Goal: Communication & Community: Answer question/provide support

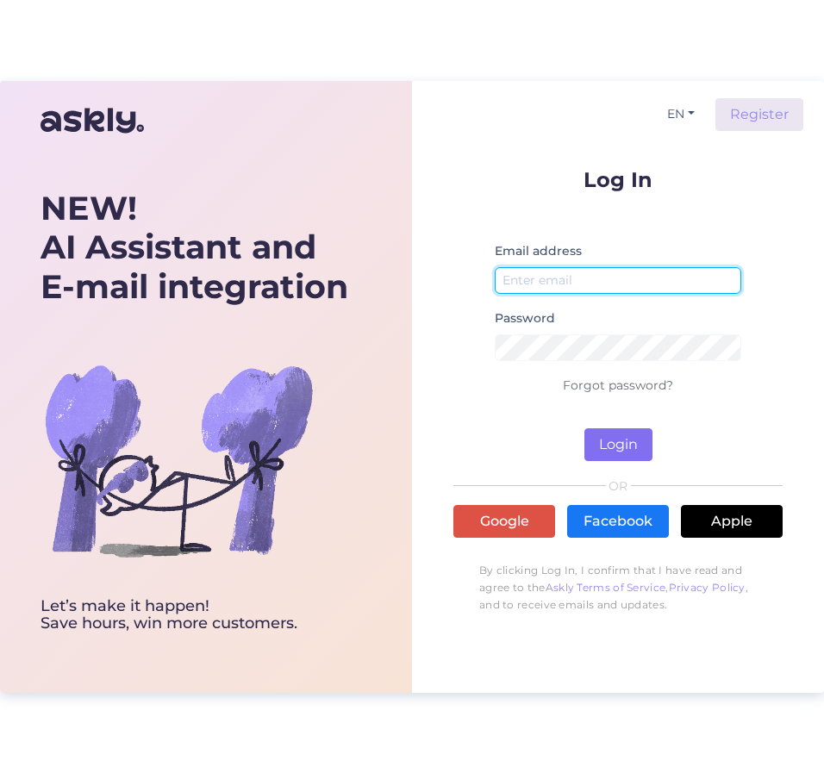
type input "[EMAIL_ADDRESS][DOMAIN_NAME]"
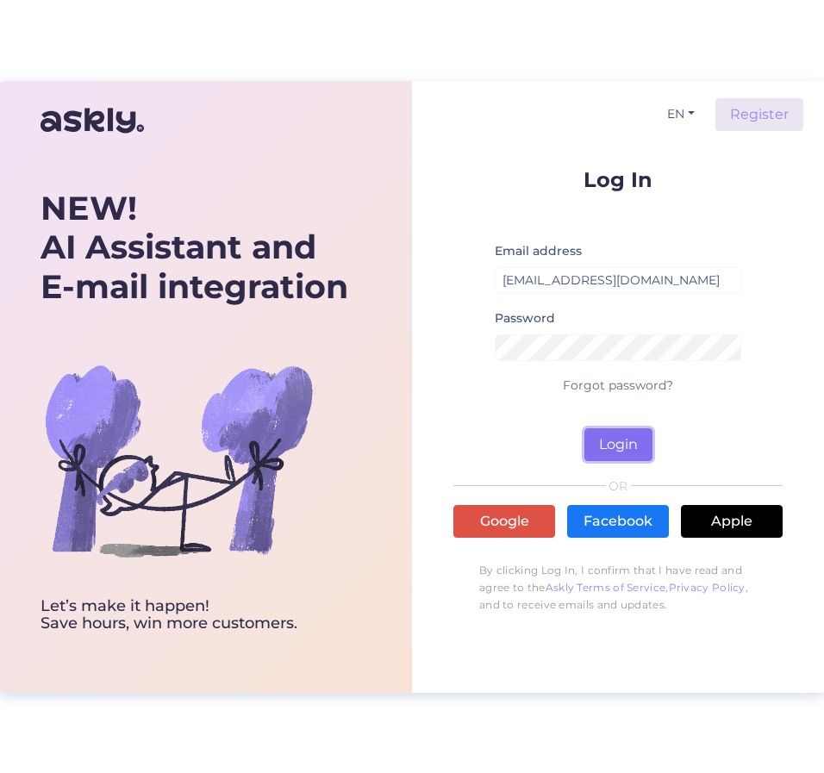
click at [624, 451] on button "Login" at bounding box center [619, 445] width 68 height 33
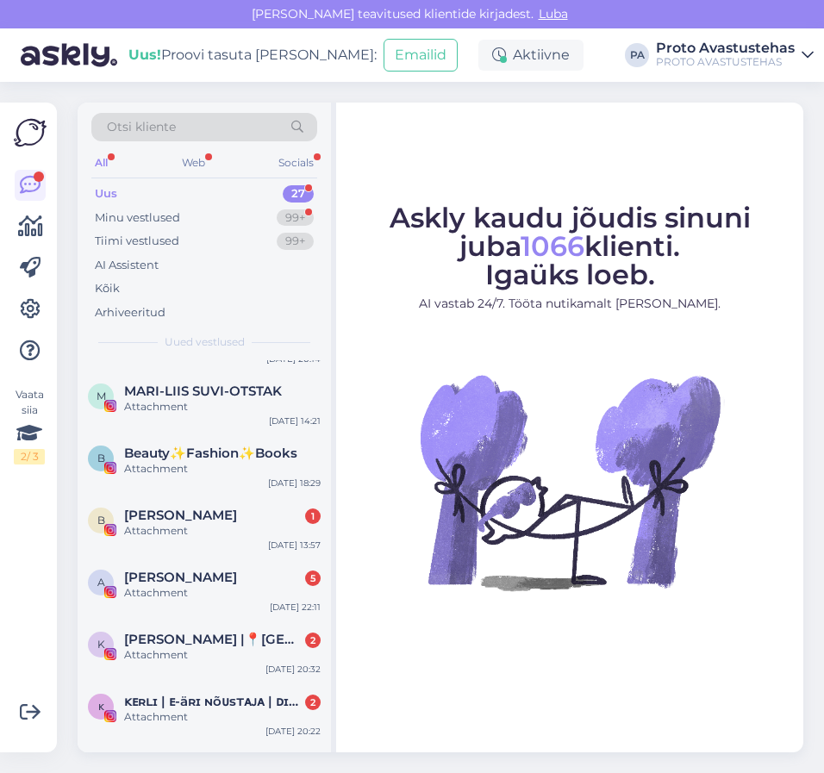
scroll to position [1361, 0]
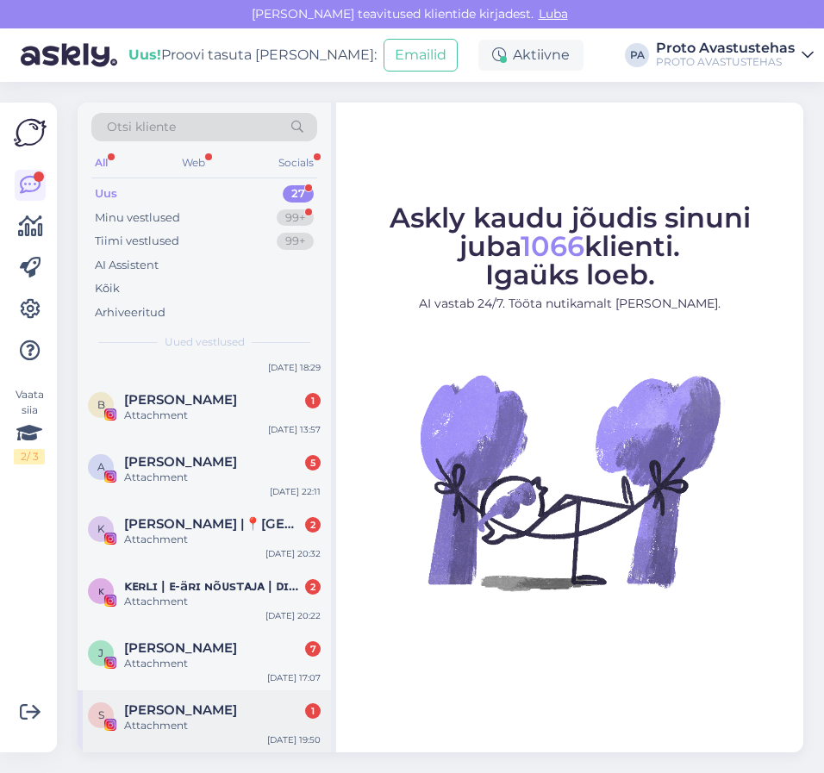
click at [175, 710] on div "[PERSON_NAME] 1" at bounding box center [222, 711] width 197 height 16
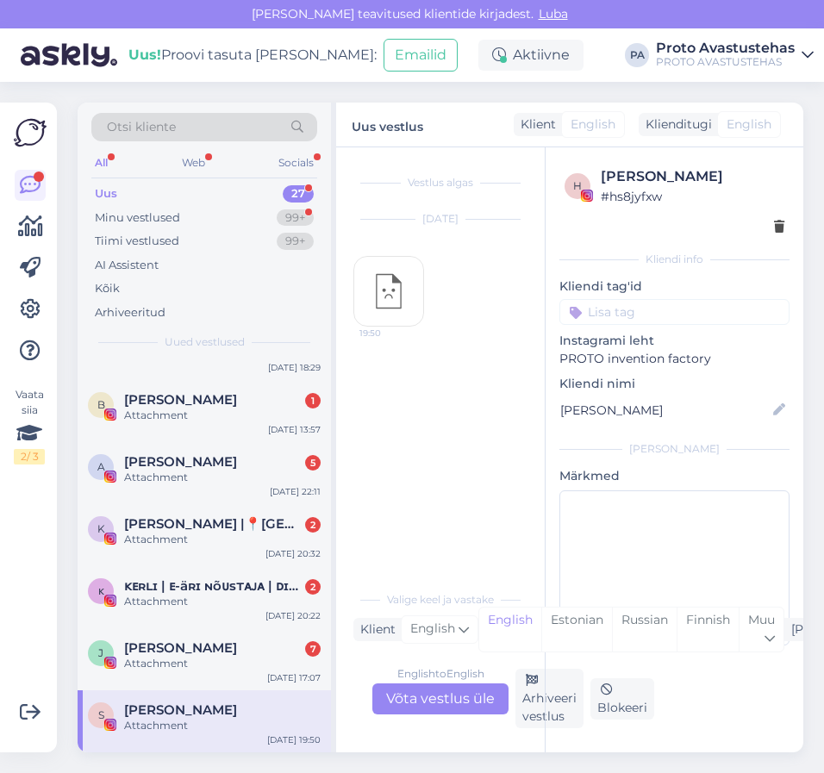
click at [548, 700] on div "h [PERSON_NAME] # hs8jyfxw Kliendi info Kliendi tag'id Instagrami leht PROTO in…" at bounding box center [674, 449] width 259 height 605
click at [553, 717] on div "h [PERSON_NAME] # hs8jyfxw Kliendi info Kliendi tag'id Instagrami leht PROTO in…" at bounding box center [674, 449] width 259 height 605
click at [529, 713] on div "Arhiveeri vestlus" at bounding box center [550, 698] width 68 height 59
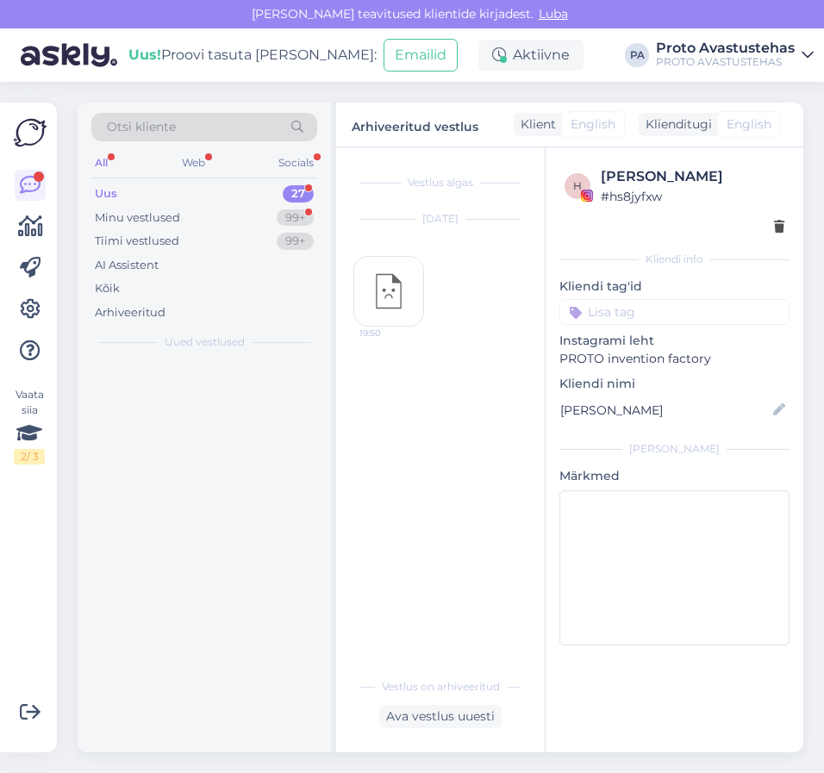
scroll to position [0, 0]
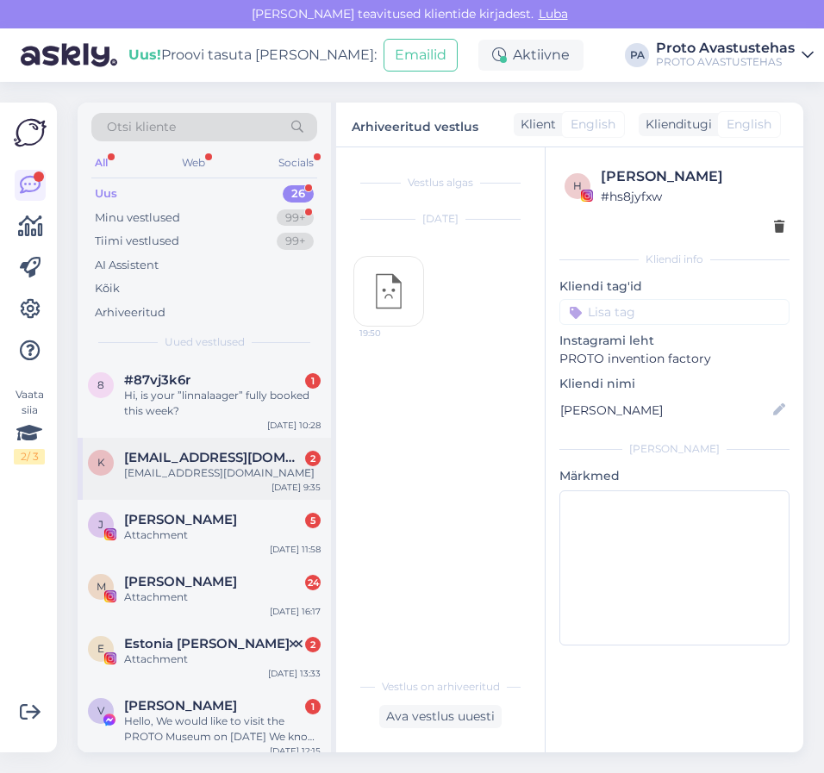
click at [164, 456] on span "[EMAIL_ADDRESS][DOMAIN_NAME]" at bounding box center [213, 458] width 179 height 16
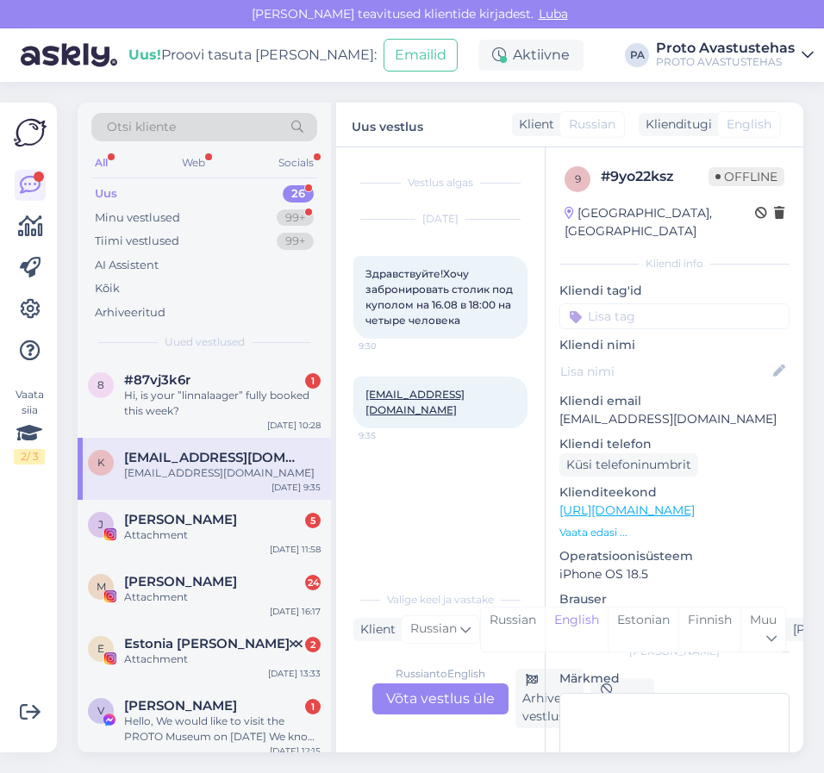
drag, startPoint x: 464, startPoint y: 321, endPoint x: 365, endPoint y: 272, distance: 110.3
click at [365, 272] on div "Здравствуйте!Хочу забронировать столик под куполом на 16.08 в 18:00 на четыре ч…" at bounding box center [441, 297] width 174 height 83
copy span "Здравствуйте!Хочу забронировать столик под куполом на 16.08 в 18:00 на четыре ч…"
drag, startPoint x: 456, startPoint y: 396, endPoint x: 362, endPoint y: 396, distance: 94.0
click at [362, 396] on div "[EMAIL_ADDRESS][DOMAIN_NAME] 9:35" at bounding box center [441, 403] width 174 height 52
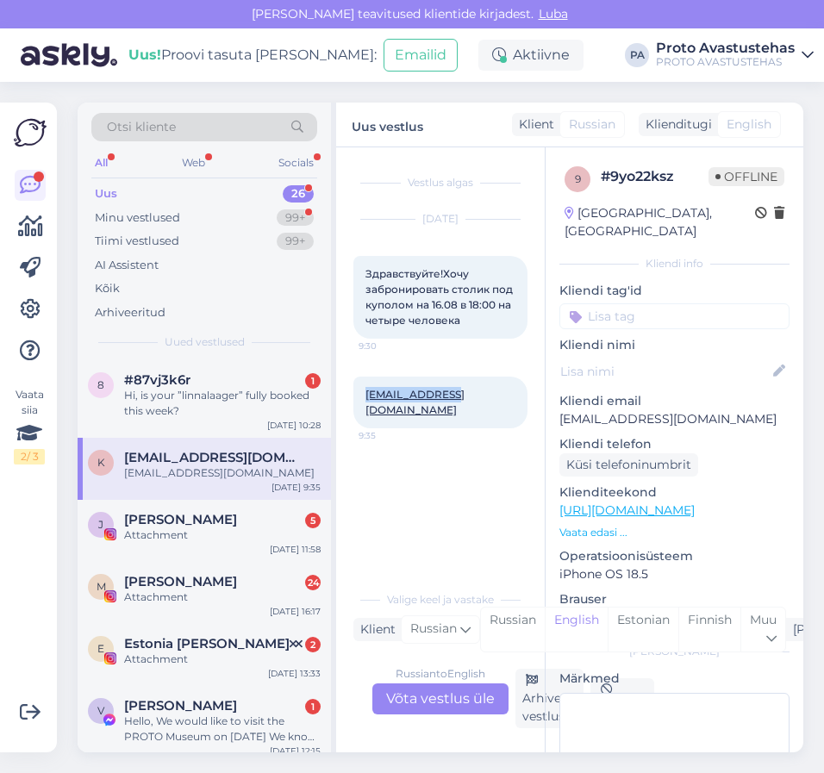
copy link "[EMAIL_ADDRESS][DOMAIN_NAME]"
click at [438, 694] on div "Russian to English Võta vestlus üle" at bounding box center [440, 699] width 136 height 31
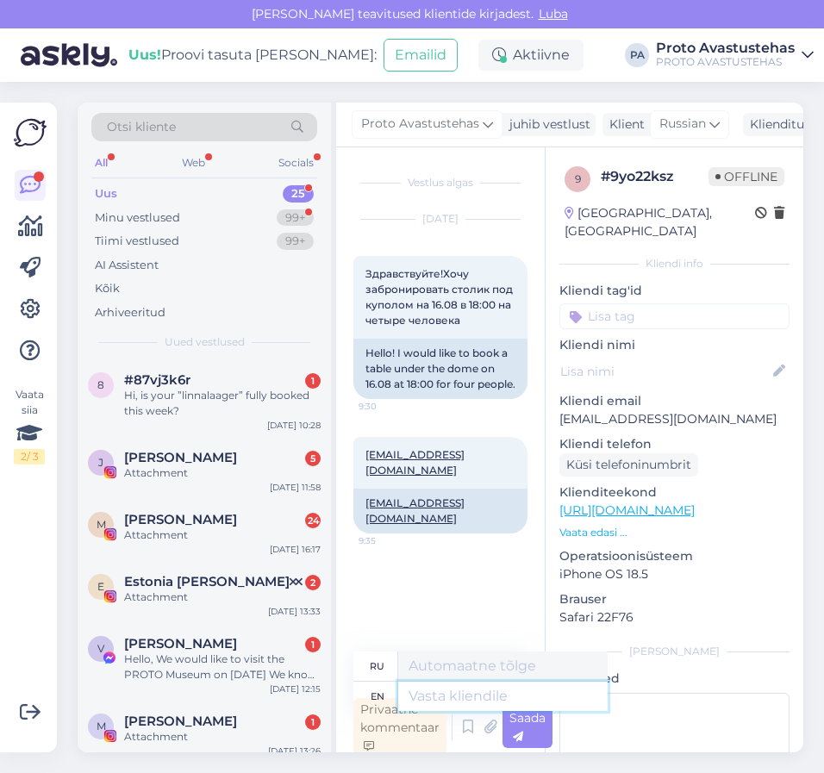
click at [478, 700] on textarea at bounding box center [503, 696] width 210 height 29
type textarea "Tere"
type textarea "Тере"
type textarea "Tere."
type textarea "Тере."
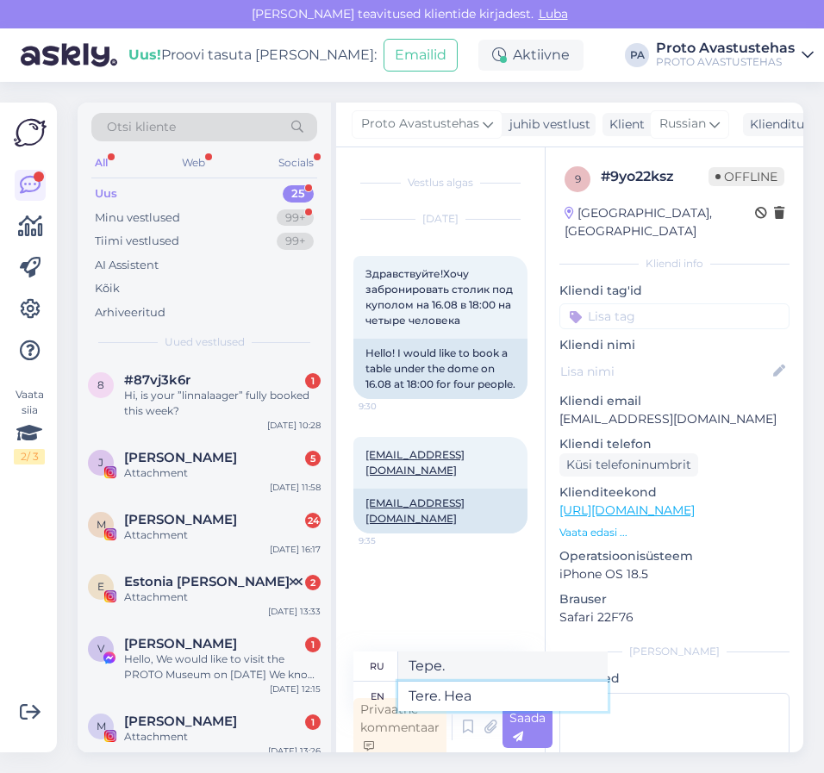
type textarea "Tere. Hea m"
type textarea "Тере. Хеа"
type textarea "Tere. Hea meelega"
type textarea "Tere. Hea meelega broneerime T"
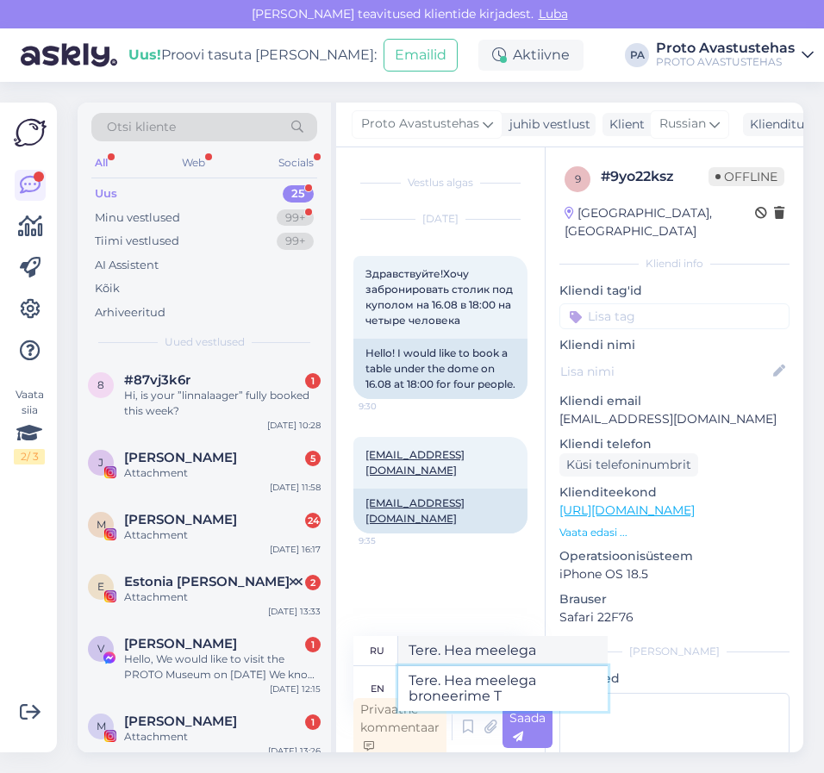
type textarea "Tere. Hea meelega bronerime"
type textarea "Tere. Hea meelega broneerime Teile"
type textarea "Тере. Hea meelega broneerime Teile"
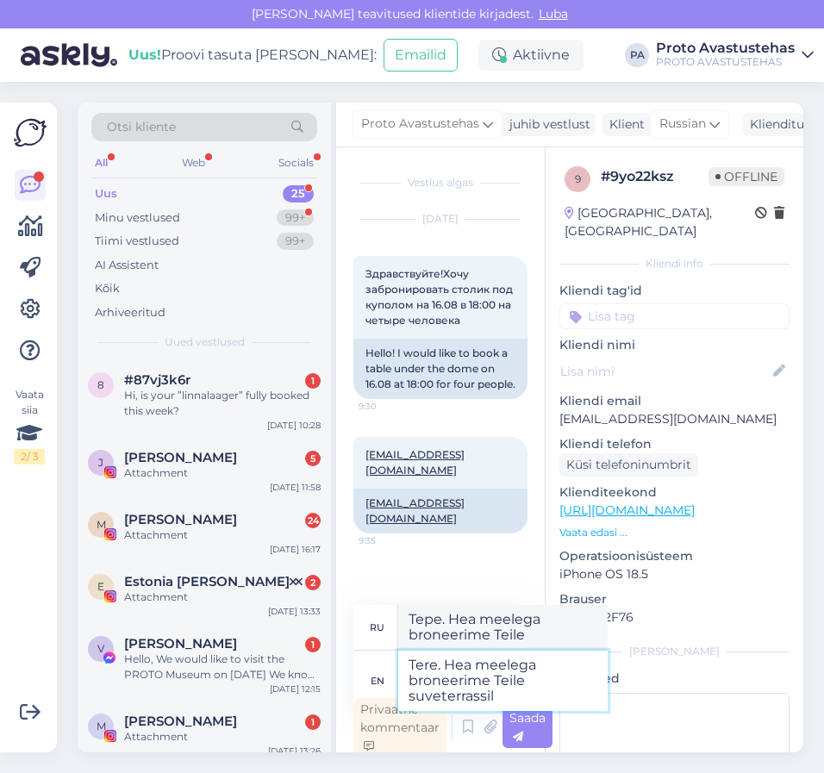
type textarea "Tere. Hea meelega broneerime Teile suveterrassil k"
type textarea "Тере. Hea meelega broneerime Teile suveterrassil"
type textarea "Tere. Hea meelega broneerime Teile suveterrassil kupli"
type textarea "Тере. Hea meelega broneerime Teile suveterrassil kupli"
type textarea "Tere. Hea meelega broneerime Teile suveterrassil kupli."
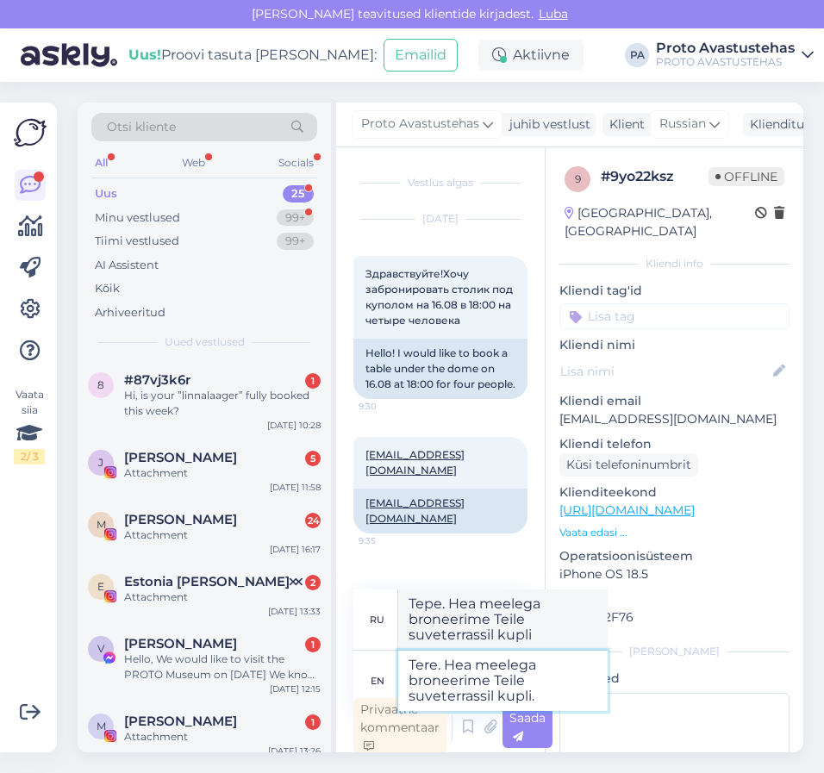
type textarea "Тере. Hea meelega broneerime Teile suveterrassil kupli."
type textarea "Tere. Hea meelega broneerime Teile suveterrassil kupli"
type textarea "Тере. Hea meelega broneerime Teile suveterrassil kupli"
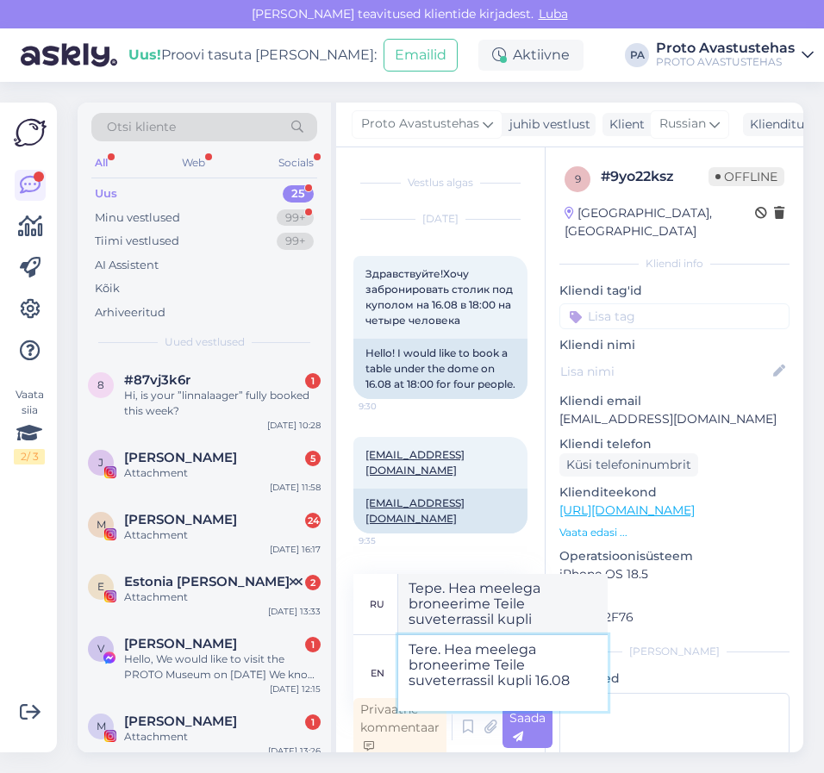
type textarea "Tere. Hea meelega broneerime Teile suveterrassil kupli 16.08 k"
type textarea "Тере. Hea meelega broneerime Teile suveterrassil kupli 16.08"
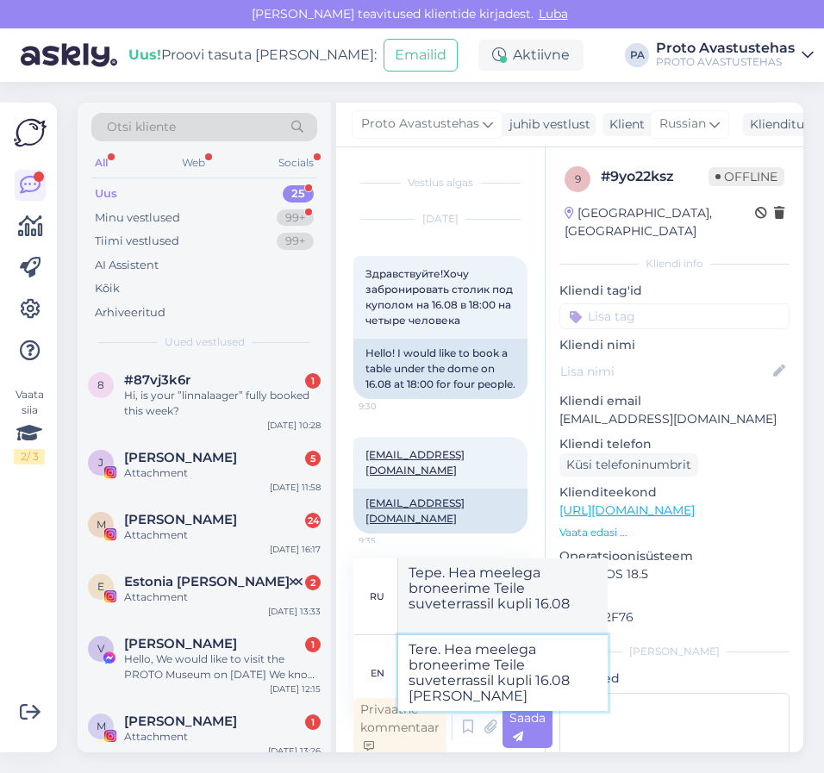
type textarea "Tere. Hea meelega broneerime Teile suveterrassil kupli [DATE][PERSON_NAME] 1"
type textarea "Тере. Hea meelega broneerime Teile suveterrassil kupli 16.08 [PERSON_NAME]"
type textarea "Tere. Hea meelega broneerime Teile suveterrassil kupli [DATE][PERSON_NAME] 18:0…"
type textarea "Тере. Hea meelega broneerime Teile suveterrassil kupli 16.08 в 18:00"
type textarea "Tere. Hea meelega broneerime Teile suveterrassil kupli [DATE][PERSON_NAME] 18:0…"
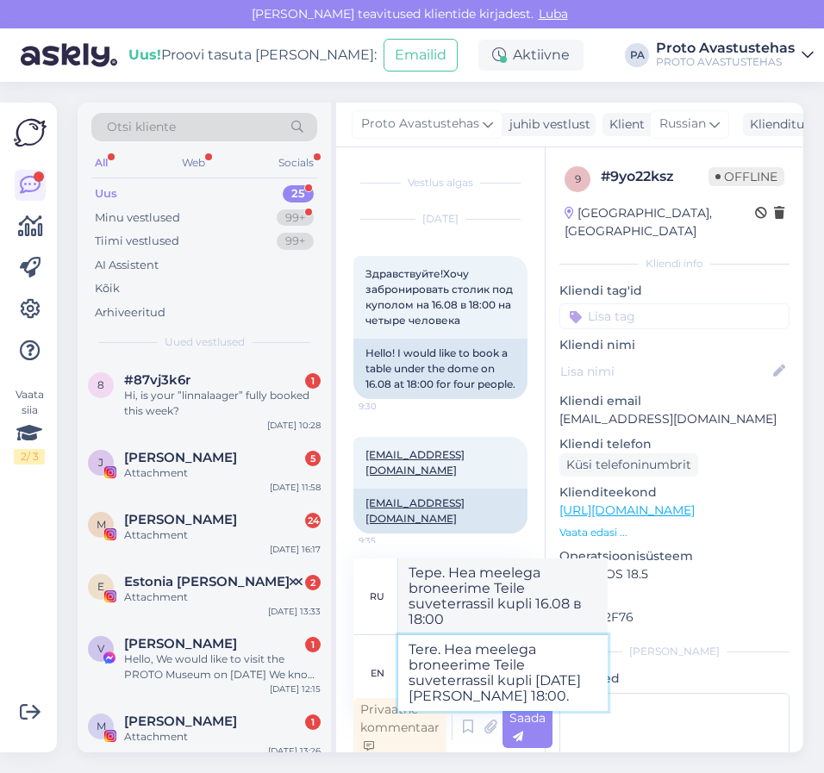
type textarea "Тере. Hea meelega broneerime Teile suveterrassil kupli 16.08 в 18:00."
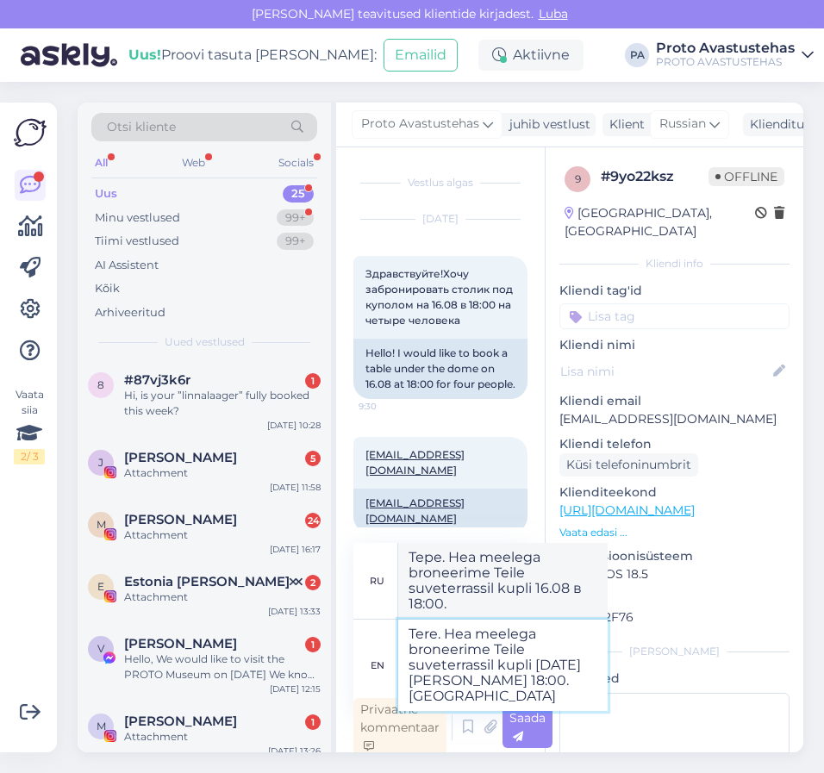
type textarea "Tere. Hea meelega broneerime Teile suveterrassil kupli [DATE][PERSON_NAME] 18:0…"
type textarea "Тере. Hea meelega broneerime Teile suveterrassil kupli 16.08 в 18:00. [GEOGRAPH…"
type textarea "Tere. Hea meelega broneerime Teile suveterrassil kupli [DATE][PERSON_NAME] 18:0…"
type textarea "Тере. Hea meelega broneerime Teile suveterrassil kupli 16.08 в 18:00. Контактны…"
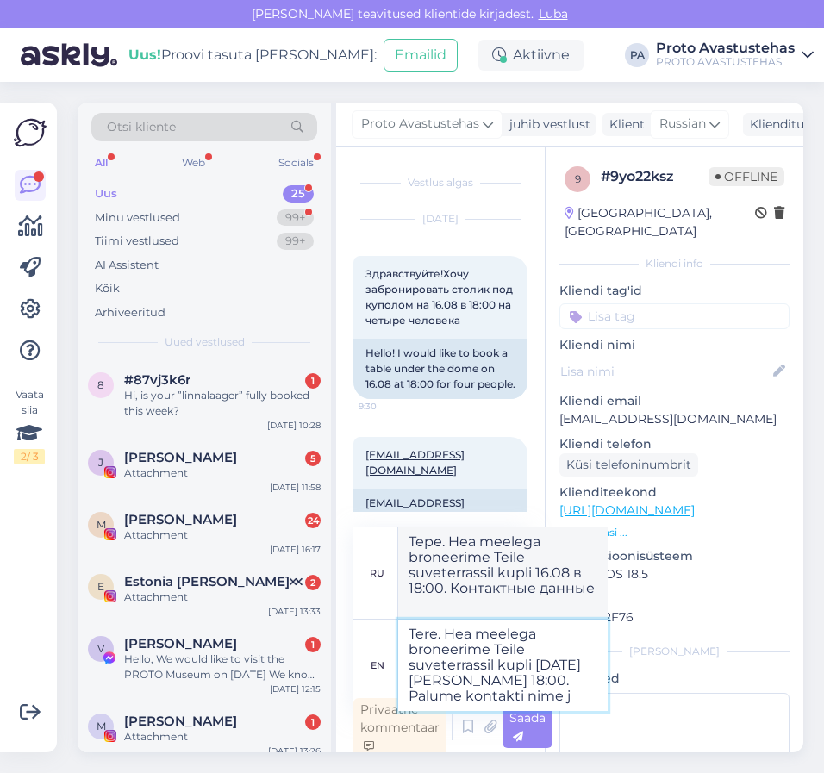
type textarea "Tere. Hea meelega broneerime Teile suveterrassil kupli [DATE][PERSON_NAME] 18:0…"
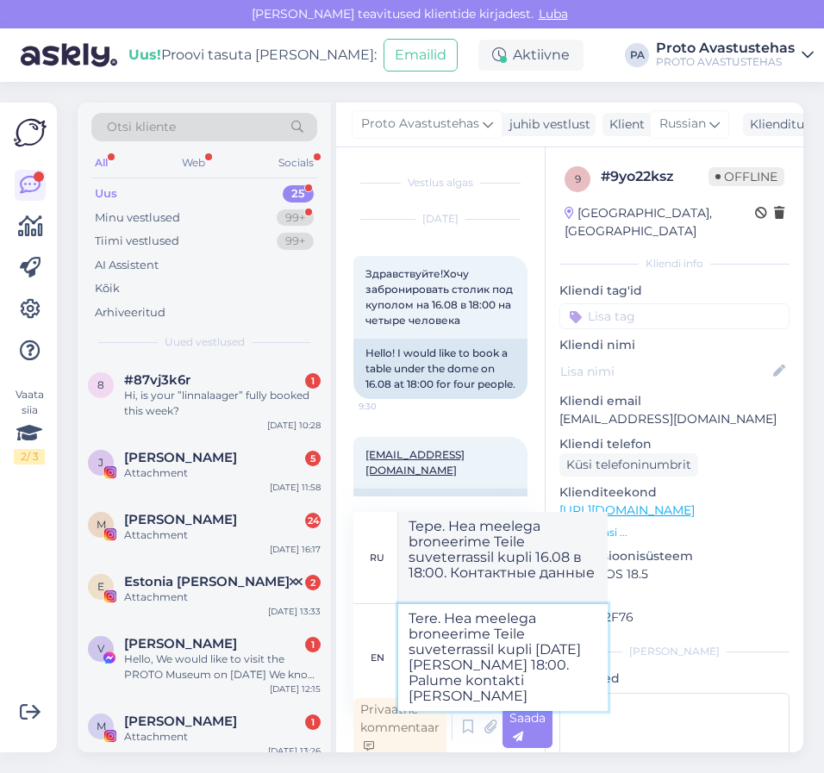
type textarea "Тере. Hea meelega broneerime Teile suveterrassil kupli 16.08 в 18:00. Пожалуйст…"
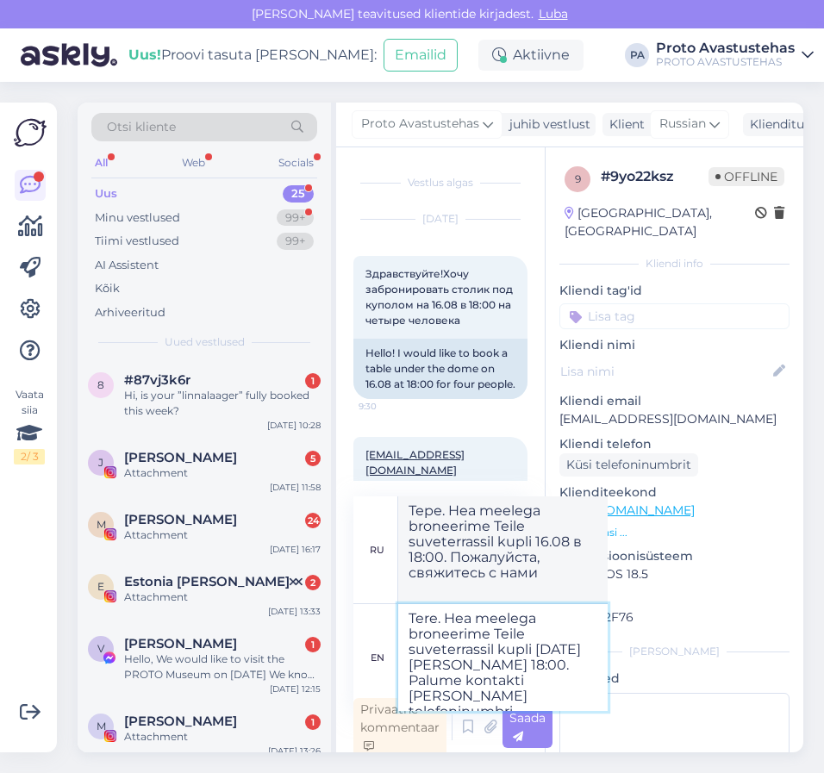
type textarea "Tere. Hea meelega broneerime Teile suveterrassil kupli [DATE][PERSON_NAME] 18:0…"
type textarea "Тере. Hea meelega broneerime Teile suveterrassil kupli 16.08 в 18:00. Пожалуйст…"
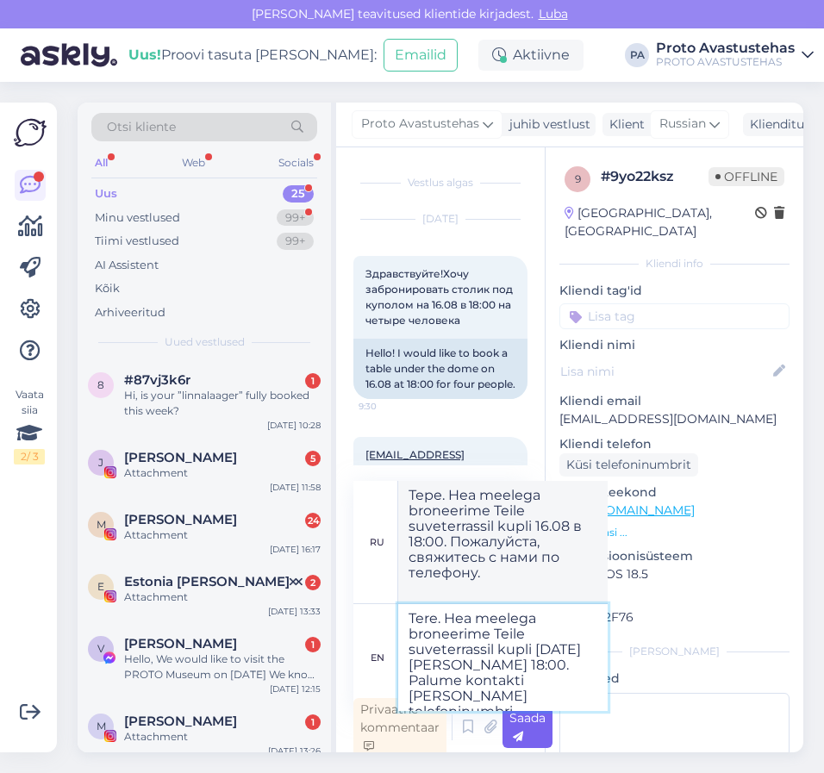
type textarea "Tere. Hea meelega broneerime Teile suveterrassil kupli [DATE][PERSON_NAME] 18:0…"
click at [529, 718] on span "Saada" at bounding box center [528, 727] width 36 height 34
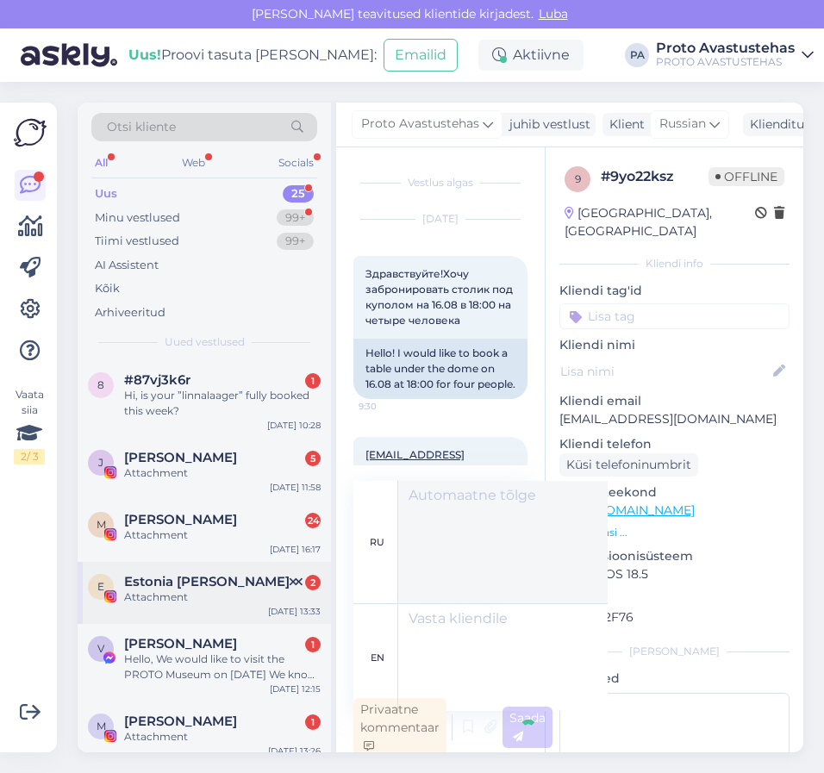
scroll to position [5, 0]
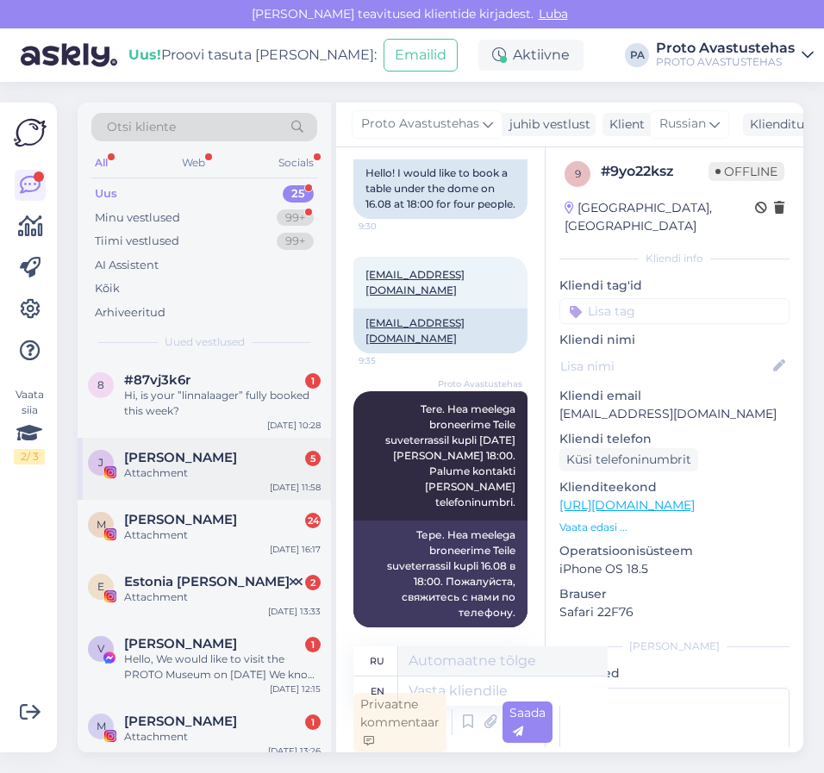
click at [165, 466] on div "Attachment" at bounding box center [222, 474] width 197 height 16
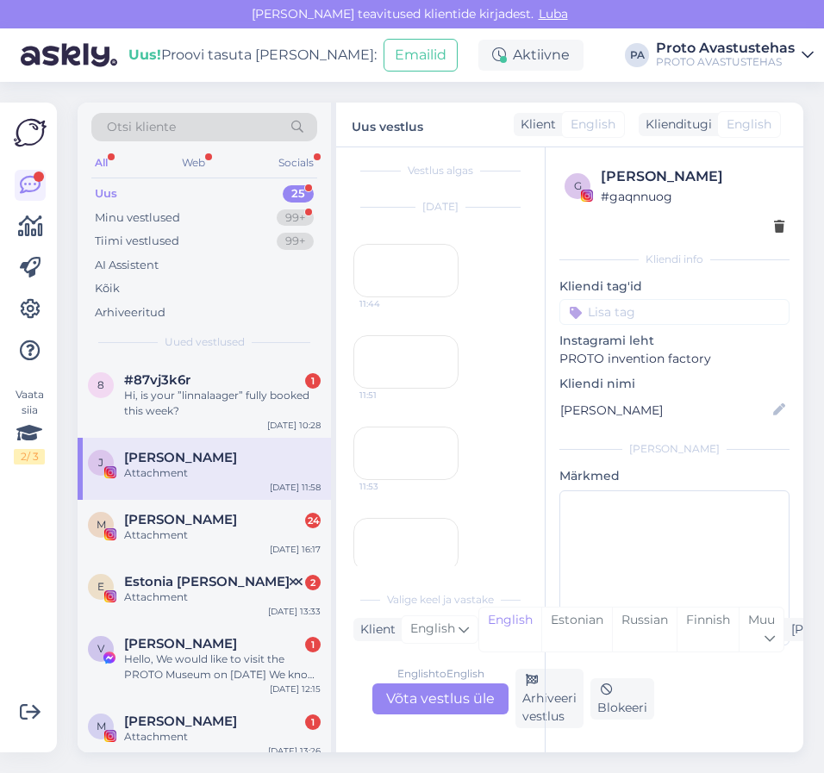
scroll to position [0, 0]
click at [407, 310] on div "11:44" at bounding box center [406, 282] width 105 height 53
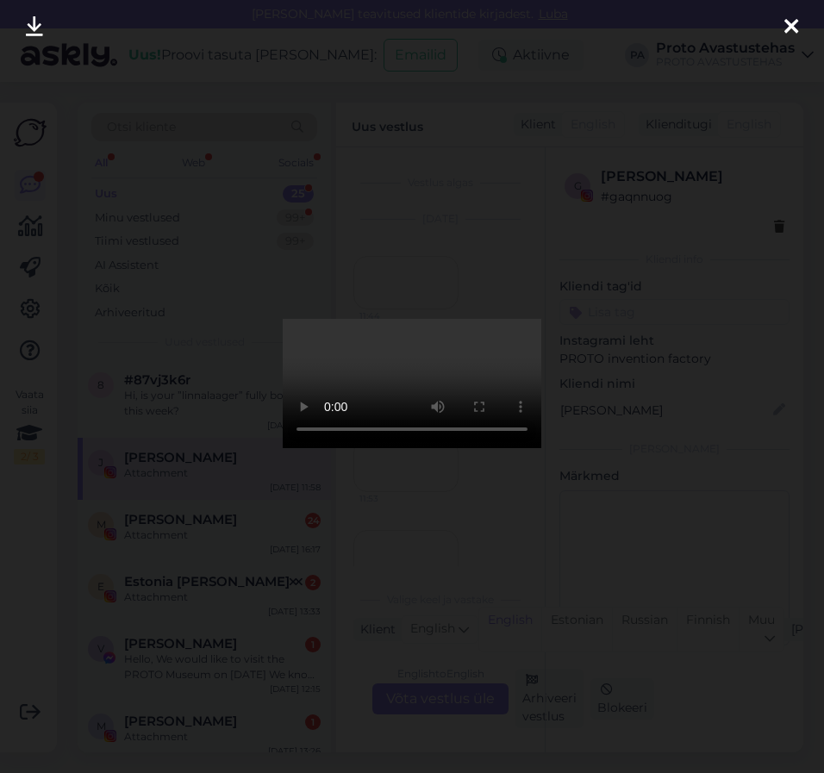
click at [796, 20] on icon at bounding box center [792, 27] width 14 height 22
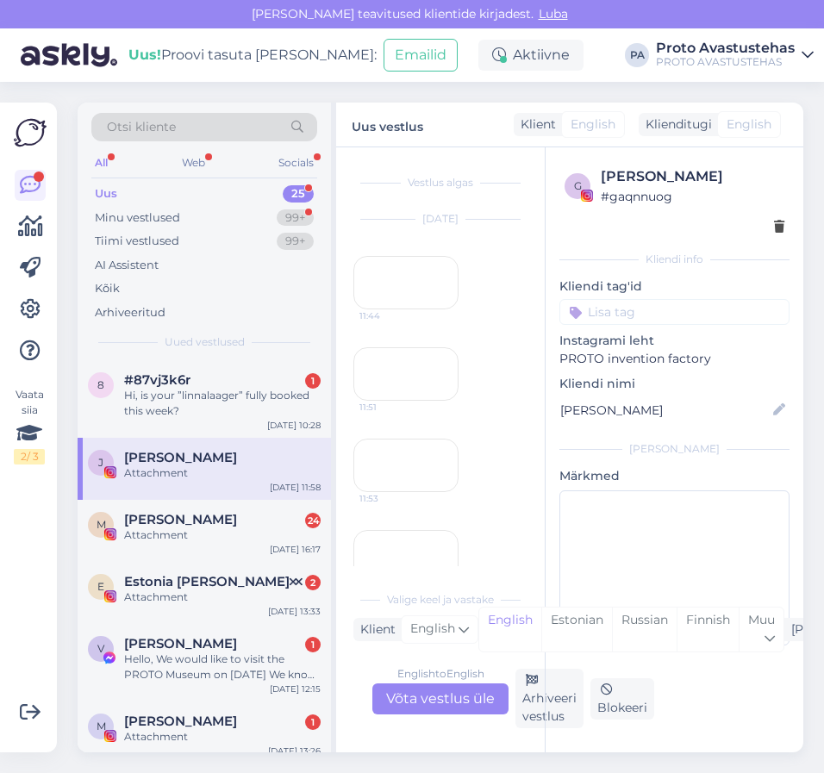
click at [397, 401] on div "11:51" at bounding box center [406, 373] width 105 height 53
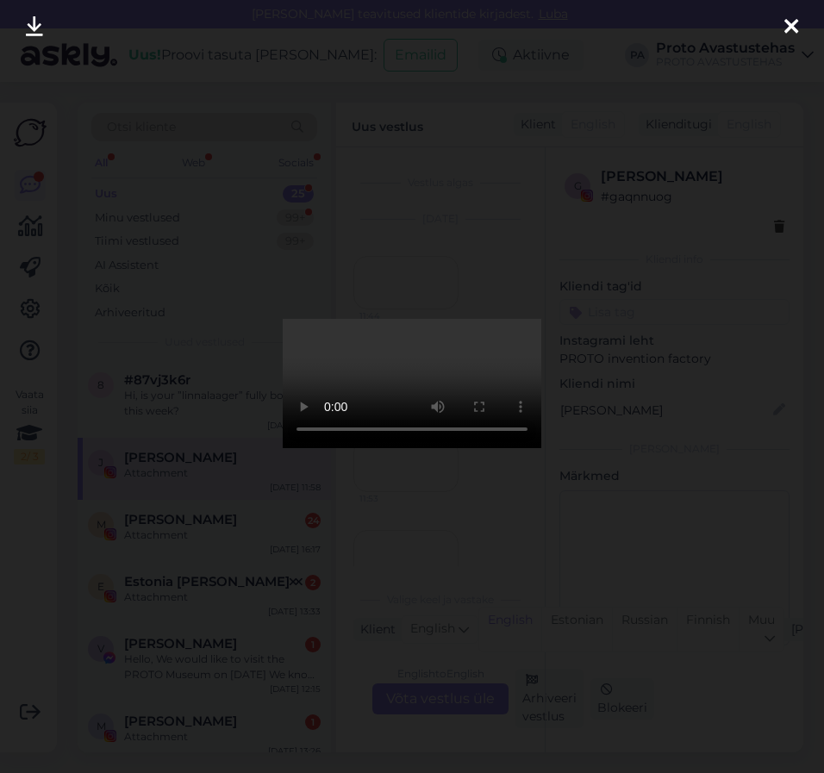
click at [788, 22] on icon at bounding box center [792, 27] width 14 height 22
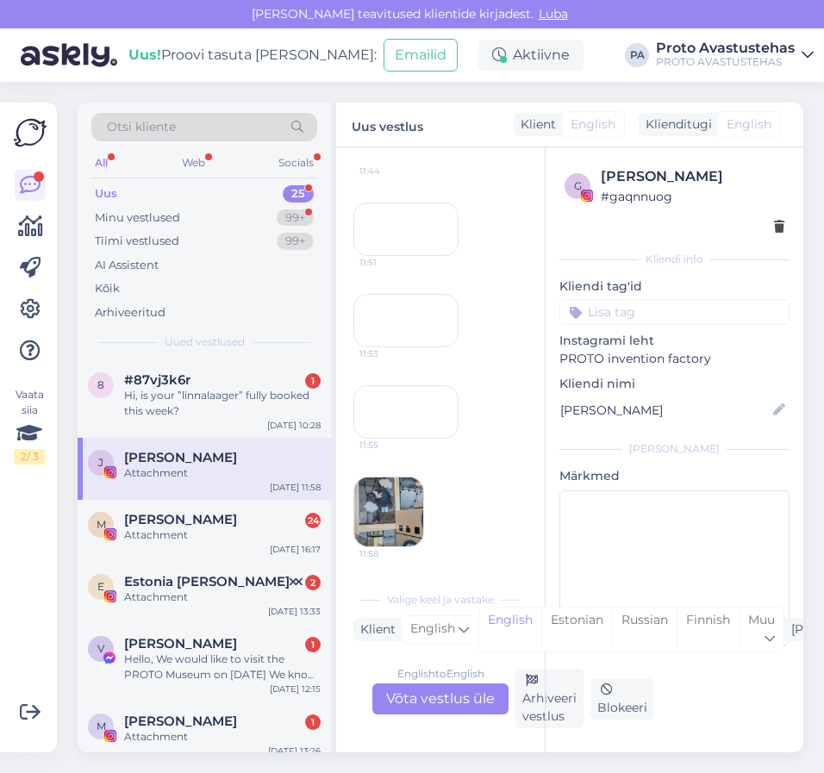
scroll to position [431, 0]
click at [424, 347] on div "11:53" at bounding box center [406, 320] width 105 height 53
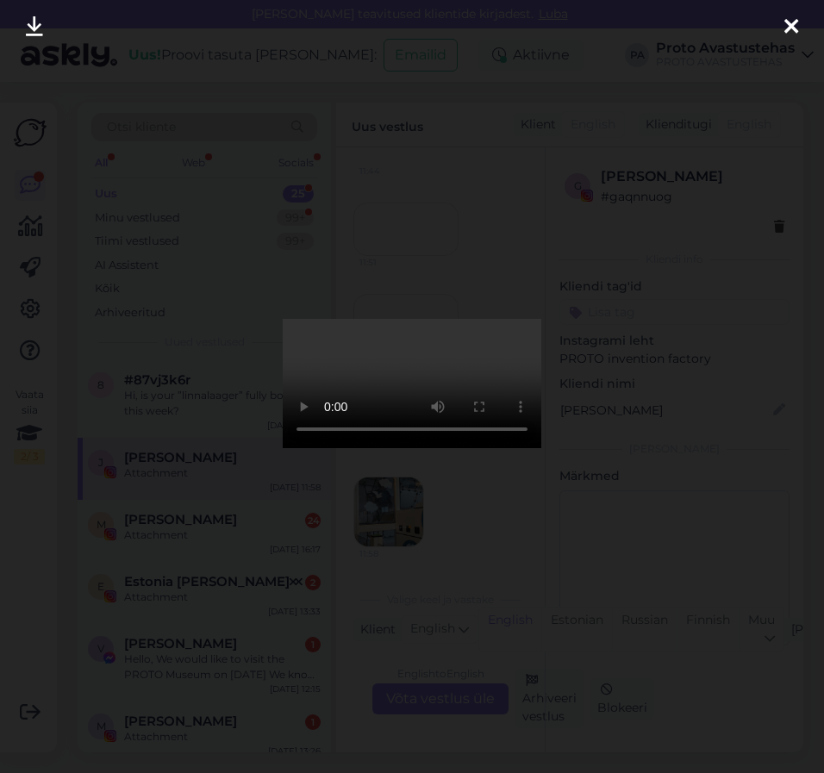
click at [798, 20] on div at bounding box center [791, 27] width 34 height 54
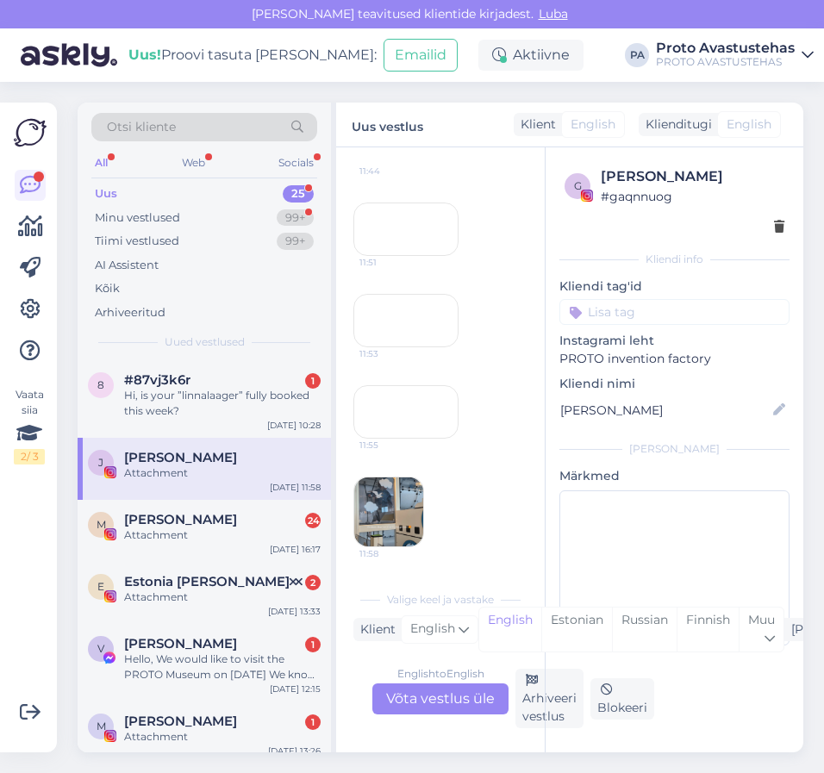
scroll to position [662, 0]
click at [409, 397] on div "11:55" at bounding box center [406, 411] width 105 height 53
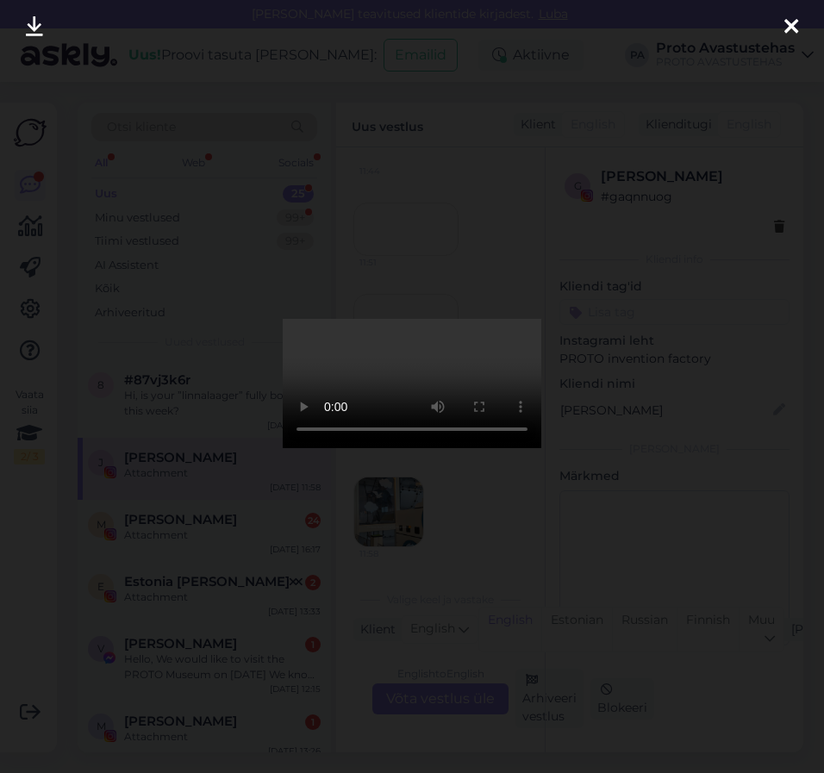
click at [792, 22] on icon at bounding box center [792, 27] width 14 height 22
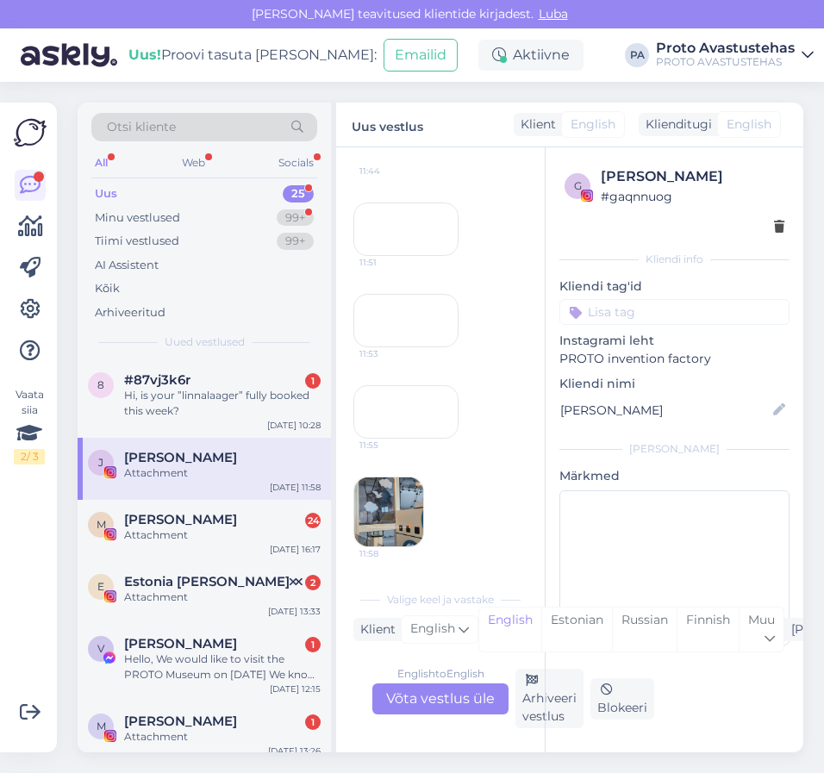
click at [405, 494] on img at bounding box center [388, 512] width 69 height 69
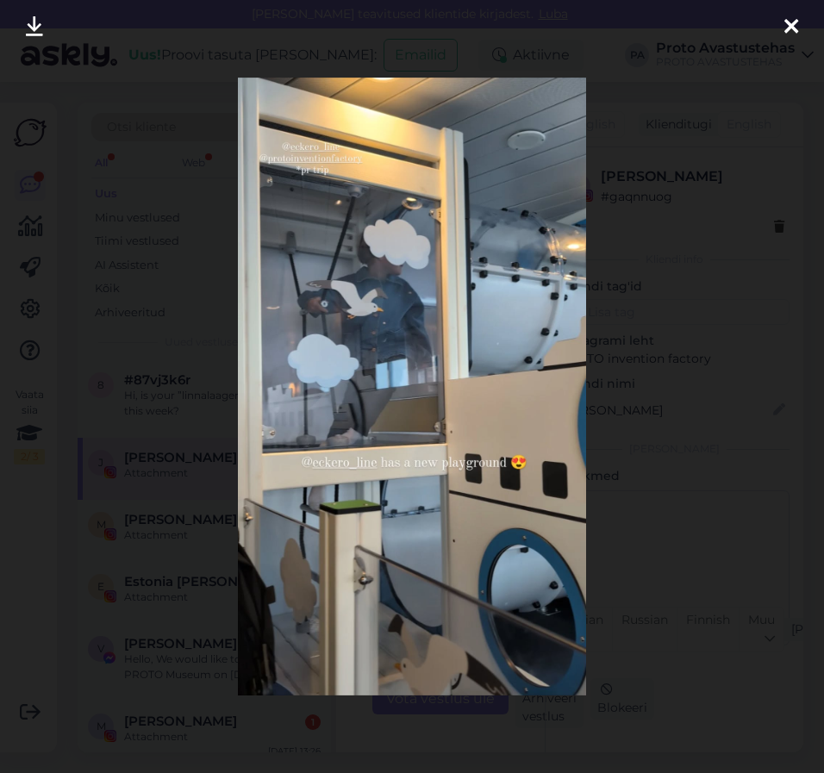
click at [786, 30] on icon at bounding box center [792, 27] width 14 height 22
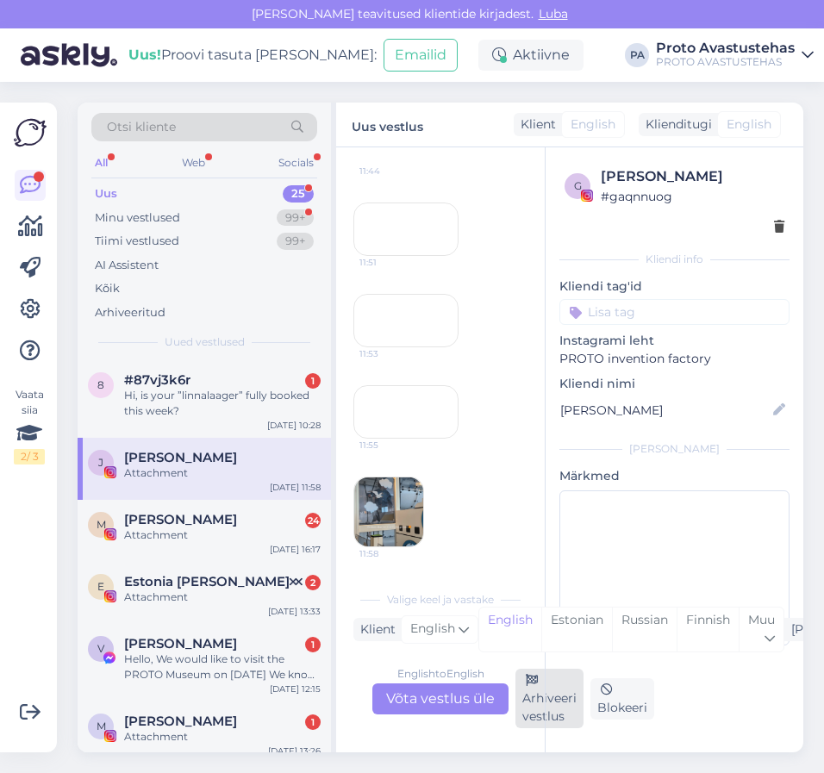
click at [521, 701] on div "Arhiveeri vestlus" at bounding box center [550, 698] width 68 height 59
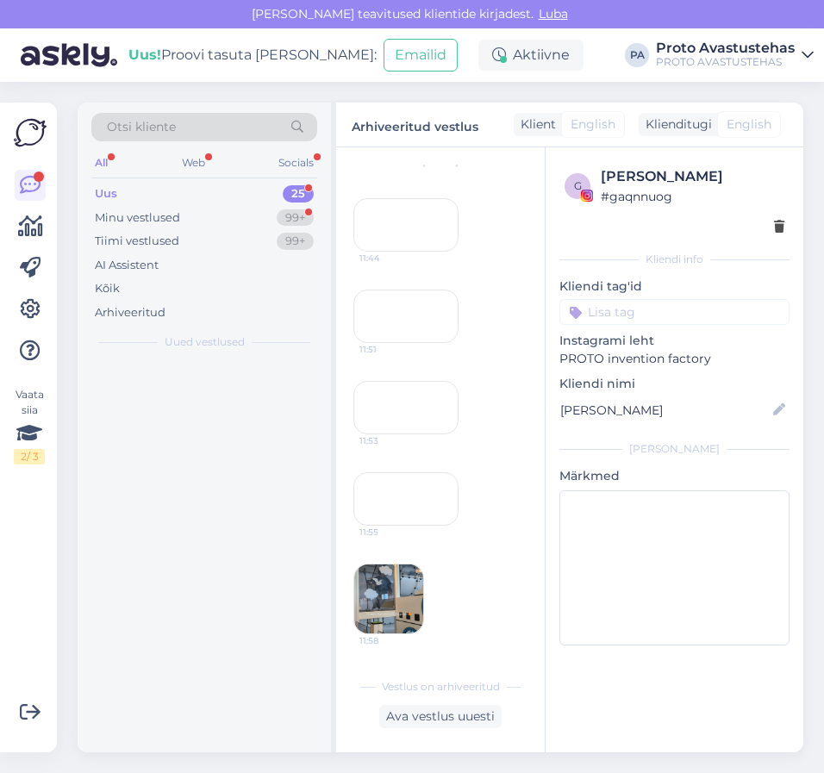
scroll to position [575, 0]
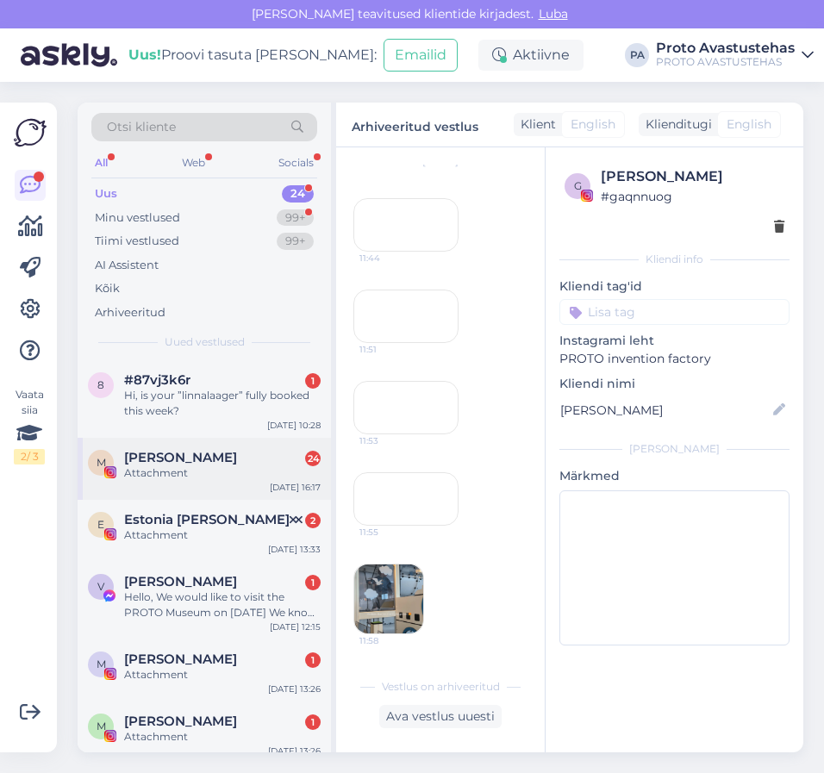
click at [185, 468] on div "Attachment" at bounding box center [222, 474] width 197 height 16
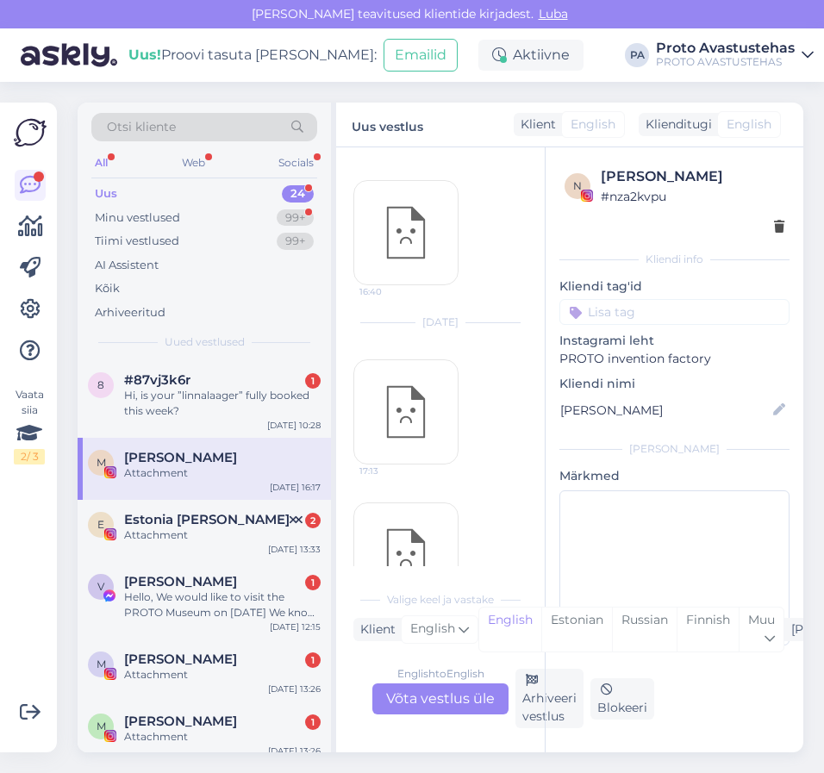
scroll to position [0, 0]
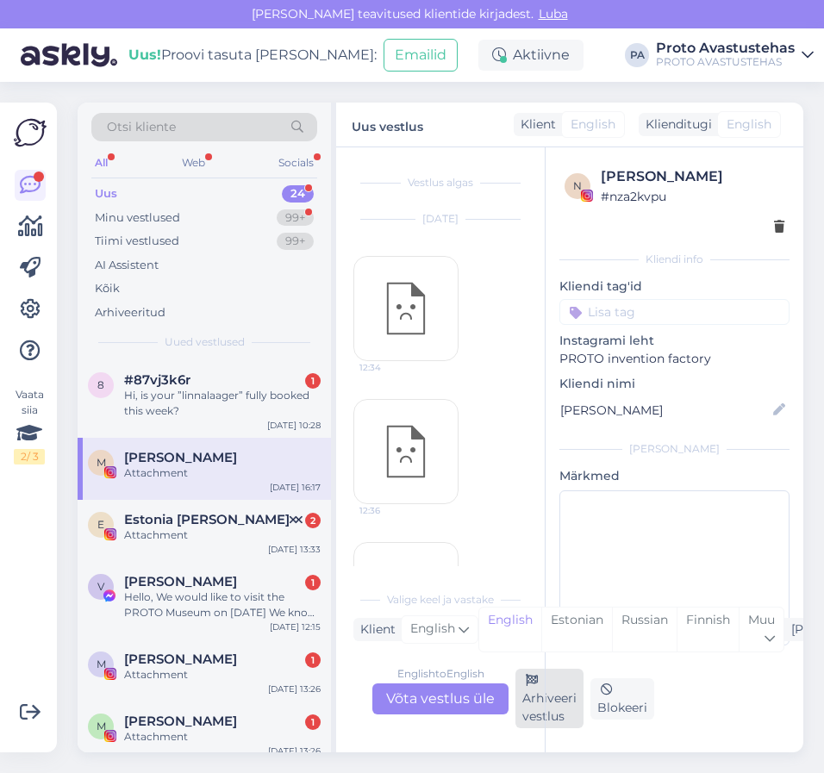
click at [541, 712] on div "Arhiveeri vestlus" at bounding box center [550, 698] width 68 height 59
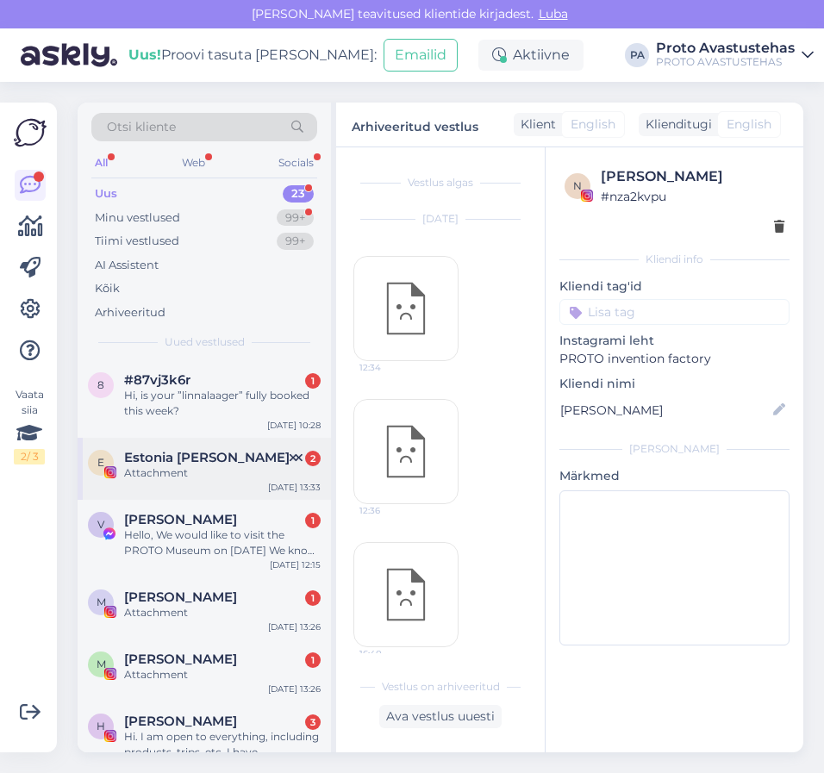
click at [157, 471] on div "Attachment" at bounding box center [222, 474] width 197 height 16
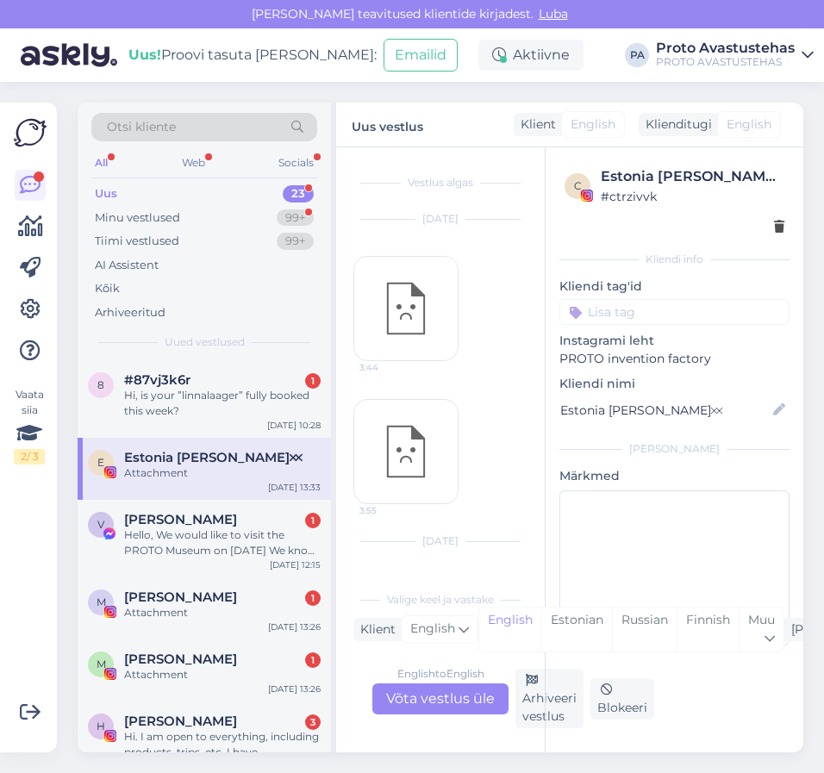
click at [550, 713] on div "c Estonia [PERSON_NAME]🝪 # ctrzivvk Kliendi info Kliendi tag'id Instagrami leht…" at bounding box center [674, 449] width 259 height 605
click at [532, 697] on div "Arhiveeri vestlus" at bounding box center [550, 698] width 68 height 59
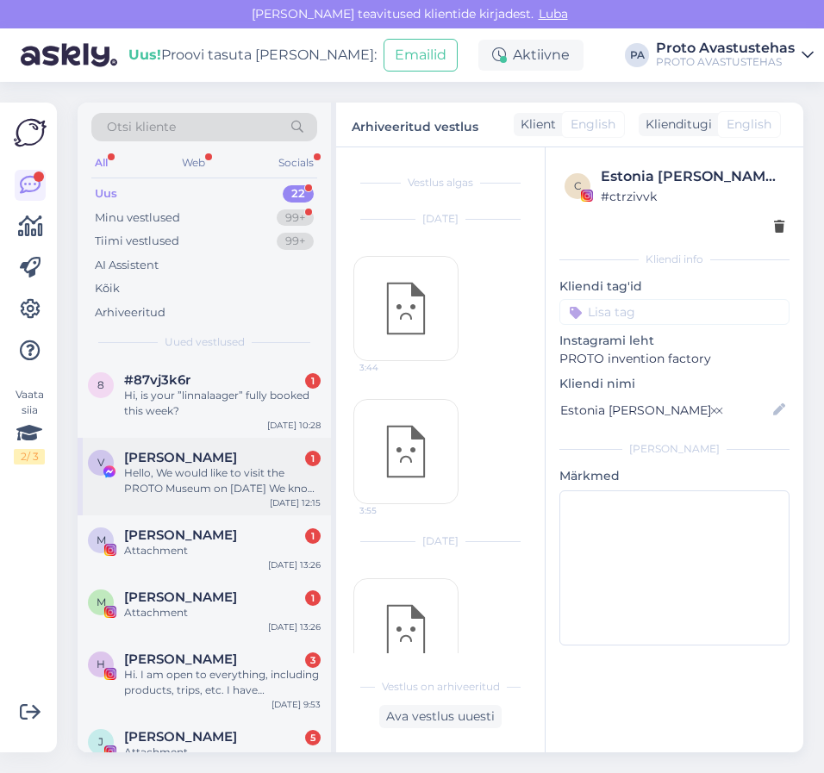
click at [172, 487] on div "Hello, We would like to visit the PROTO Museum on [DATE] We know that you are c…" at bounding box center [222, 481] width 197 height 31
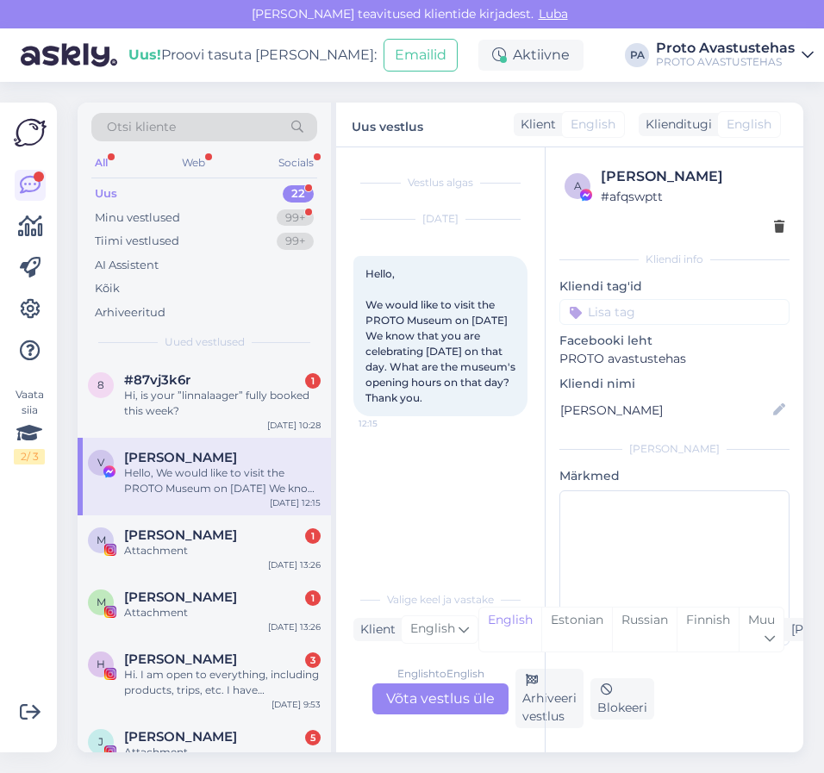
click at [424, 693] on div "English to English Võta vestlus üle" at bounding box center [440, 699] width 136 height 31
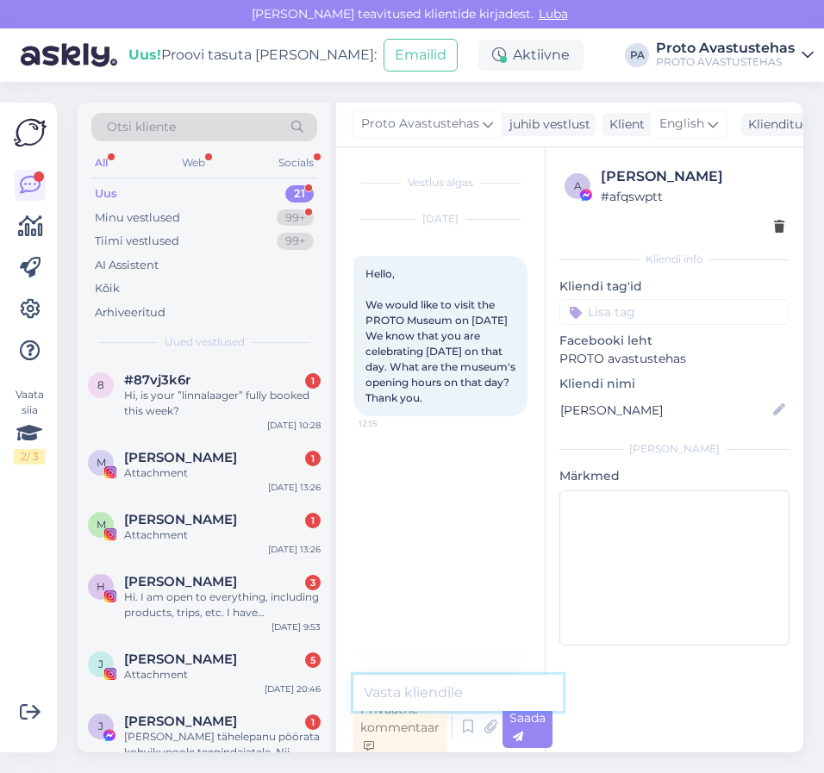
click at [454, 688] on textarea at bounding box center [459, 693] width 210 height 36
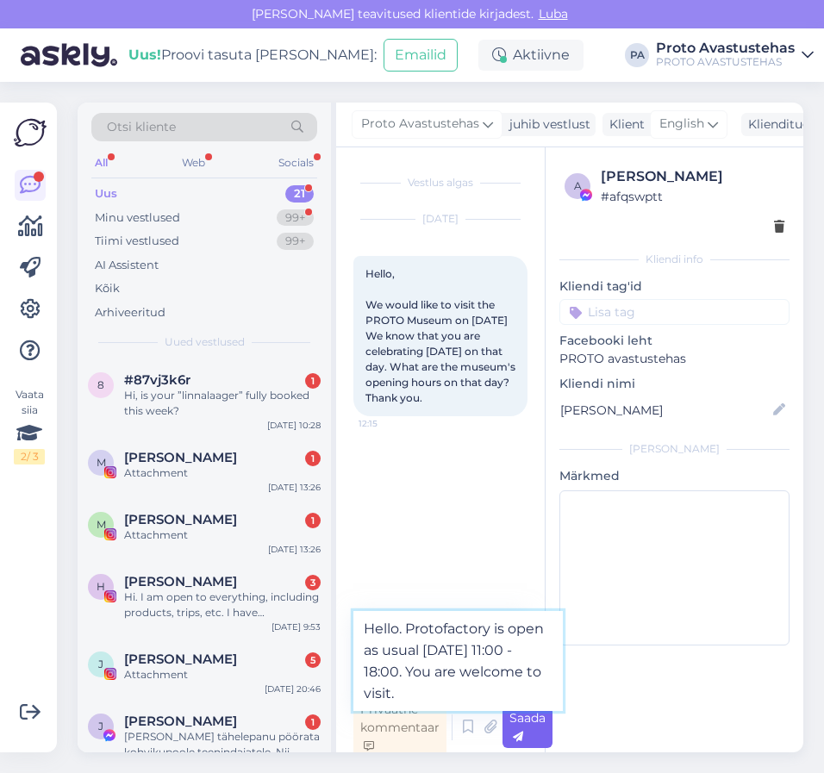
type textarea "Hello. Protofactory is open as usual [DATE] 11:00 - 18:00. You are welcome to v…"
click at [523, 733] on icon at bounding box center [518, 737] width 10 height 10
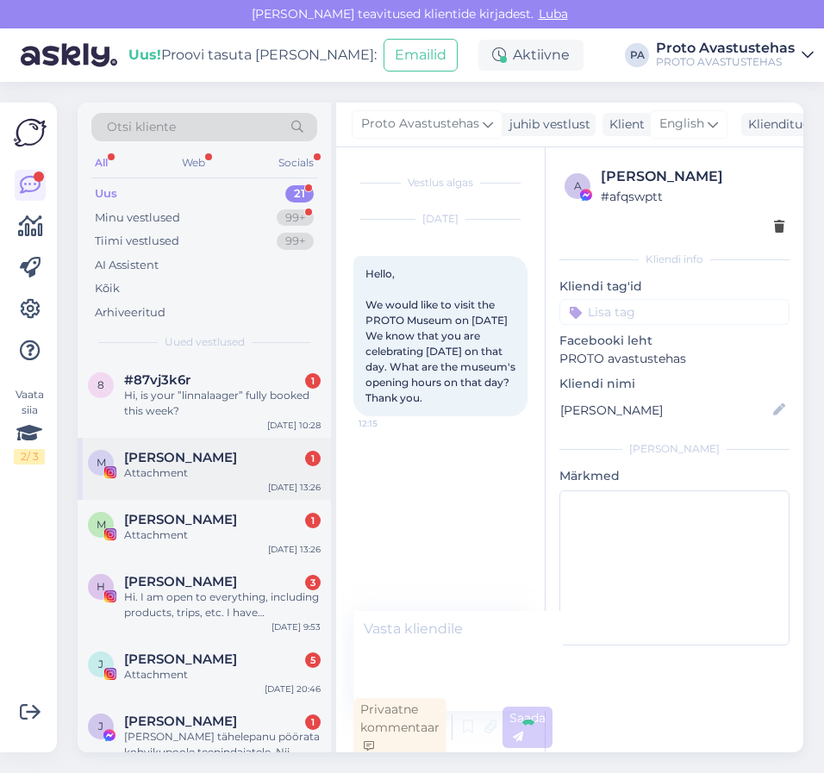
scroll to position [5, 0]
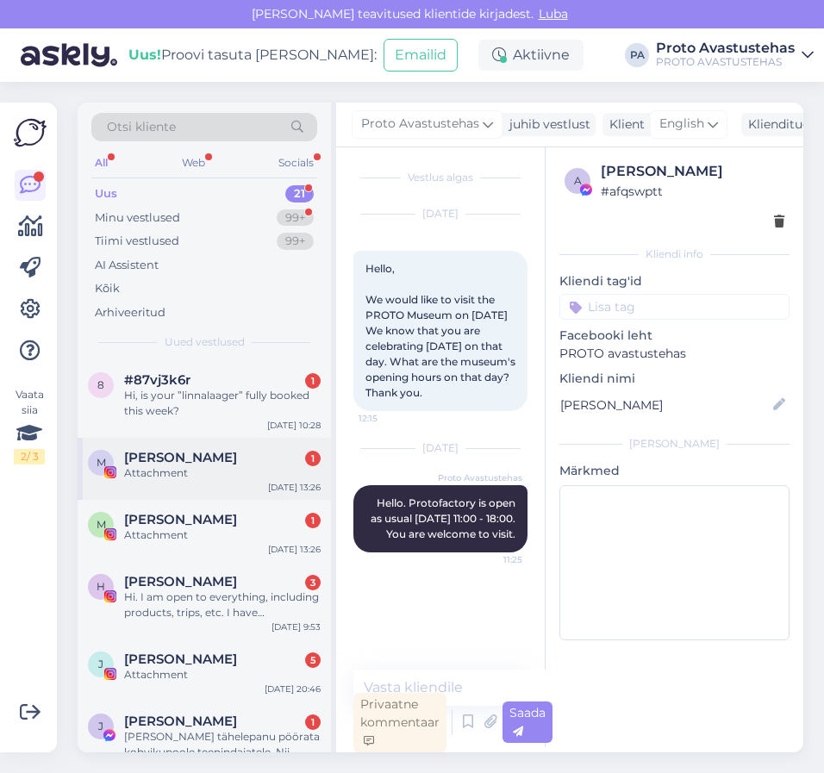
click at [169, 456] on span "[PERSON_NAME]" at bounding box center [180, 458] width 113 height 16
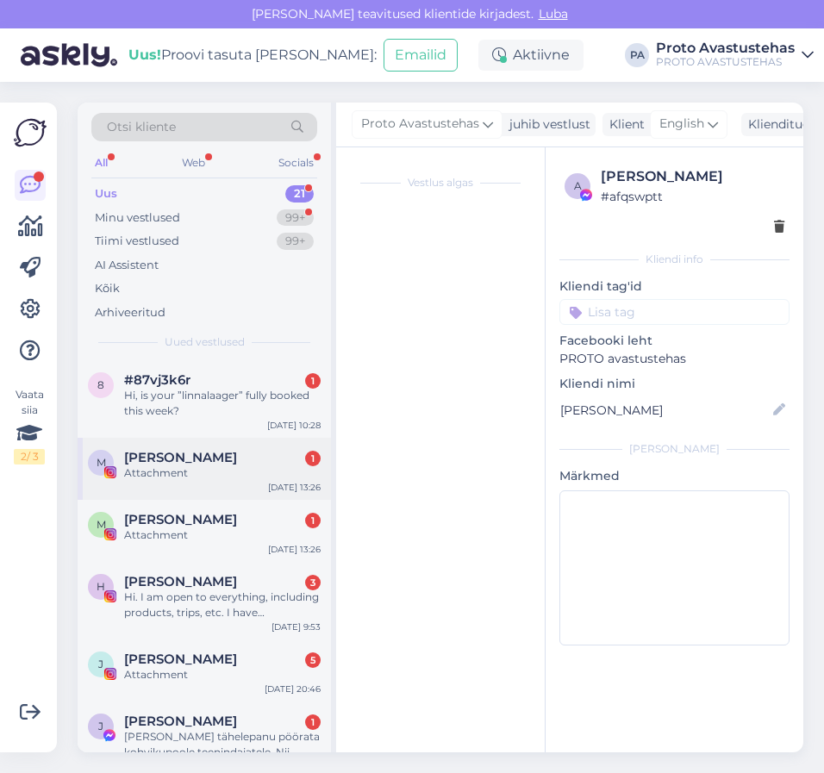
scroll to position [0, 0]
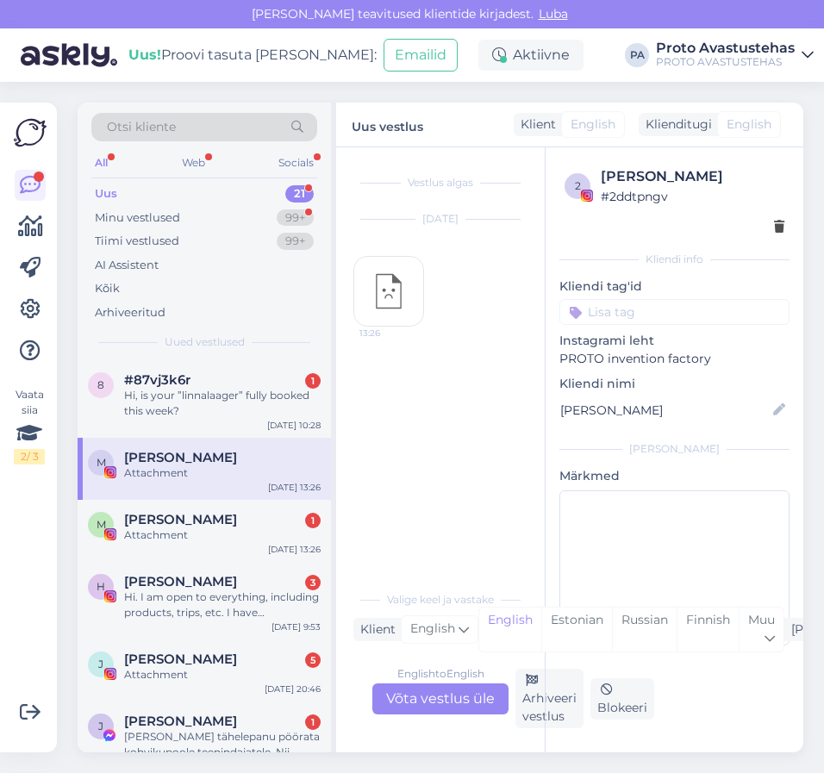
drag, startPoint x: 548, startPoint y: 693, endPoint x: 536, endPoint y: 675, distance: 21.8
click at [548, 693] on div "2 Merlin Lõiv # 2ddtpngv Kliendi info Kliendi tag'id Instagrami leht PROTO inve…" at bounding box center [674, 449] width 259 height 605
click at [534, 707] on div "Arhiveeri vestlus" at bounding box center [550, 698] width 68 height 59
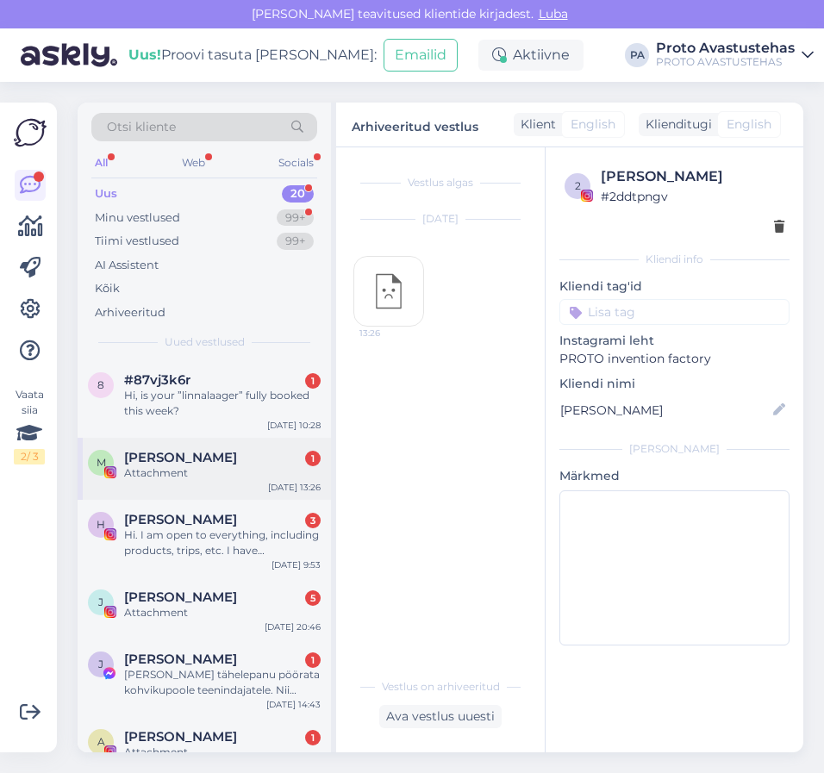
click at [200, 458] on div "Merlin Lõiv 1" at bounding box center [222, 458] width 197 height 16
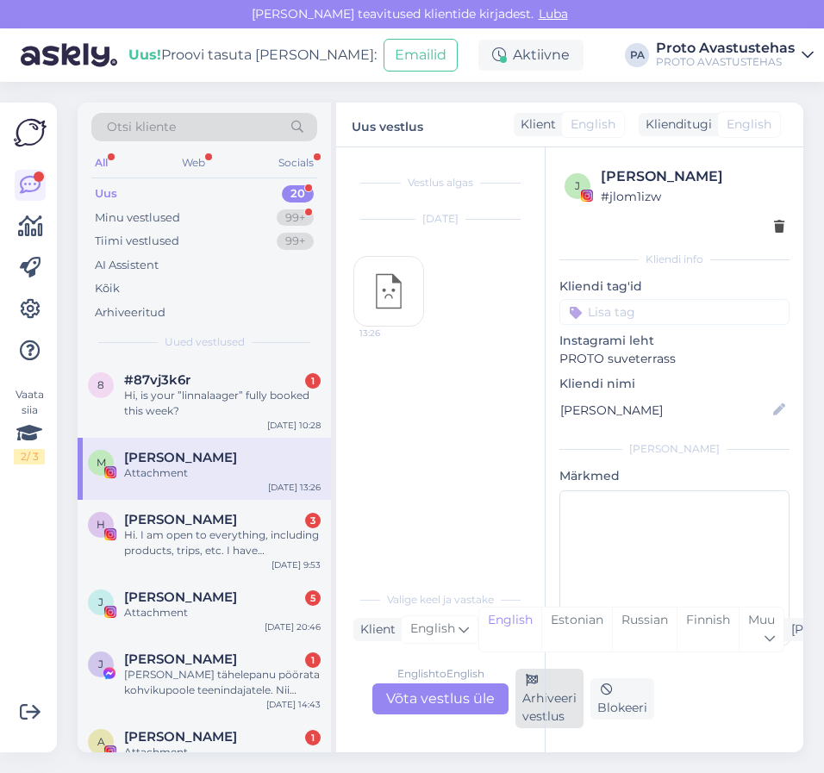
click at [539, 715] on div "Arhiveeri vestlus" at bounding box center [550, 698] width 68 height 59
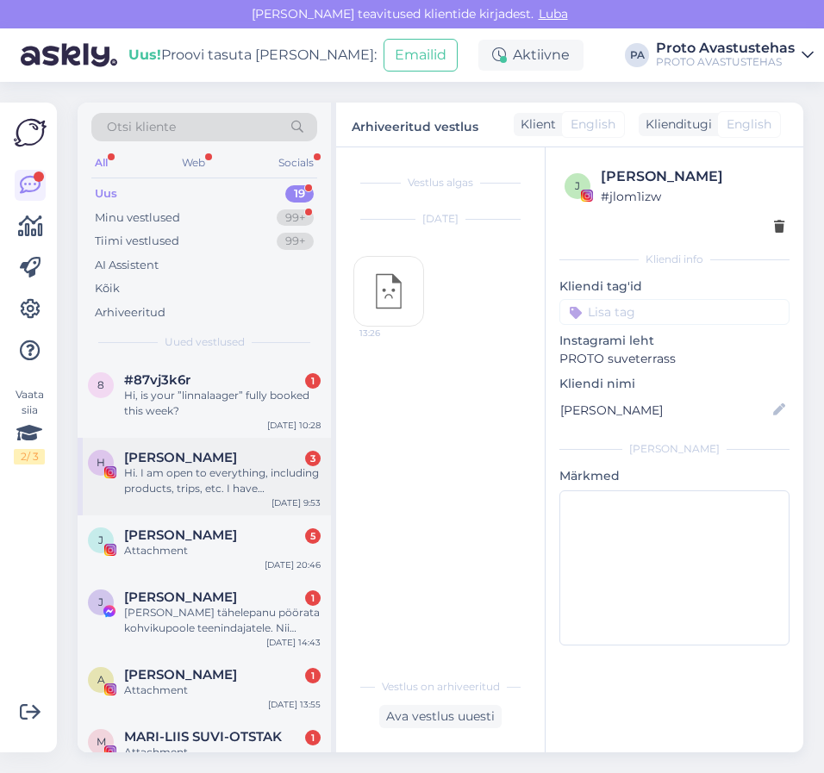
click at [191, 472] on div "Hi. I am open to everything, including products, trips, etc. I have collaborate…" at bounding box center [222, 481] width 197 height 31
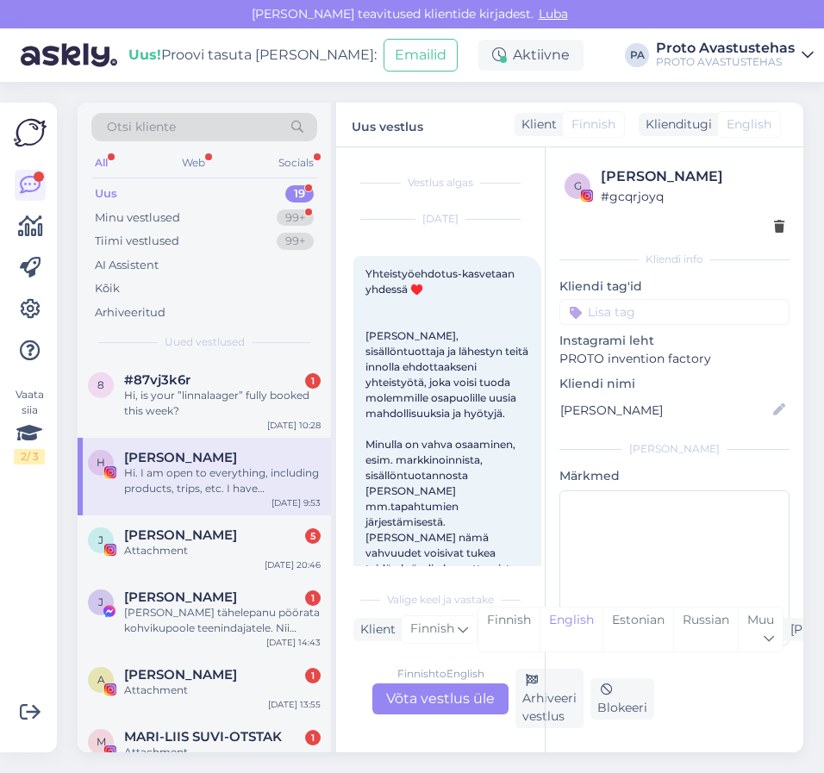
scroll to position [861, 0]
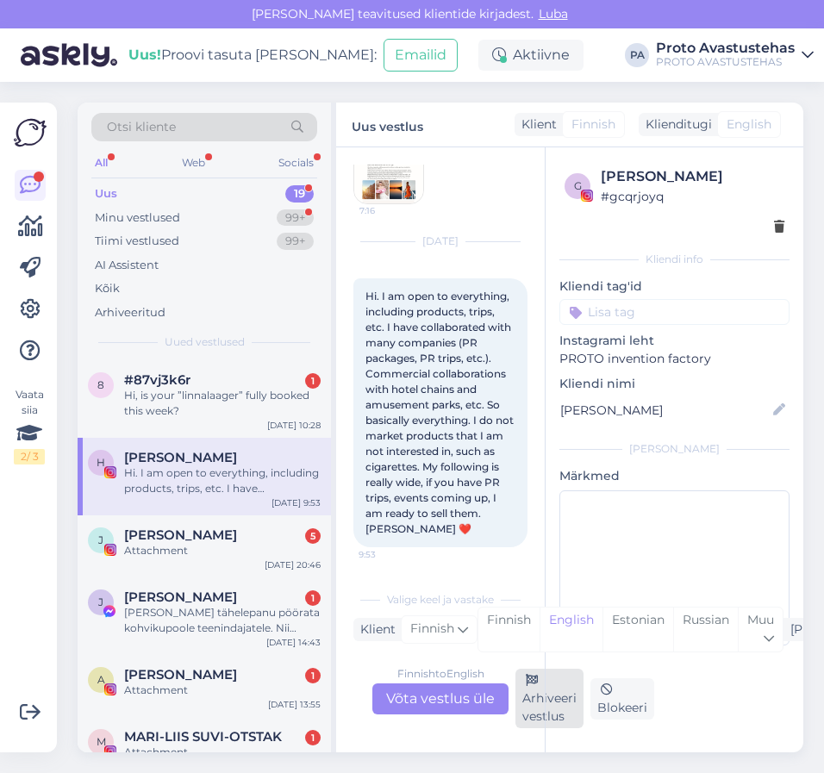
click at [534, 715] on div "Arhiveeri vestlus" at bounding box center [550, 698] width 68 height 59
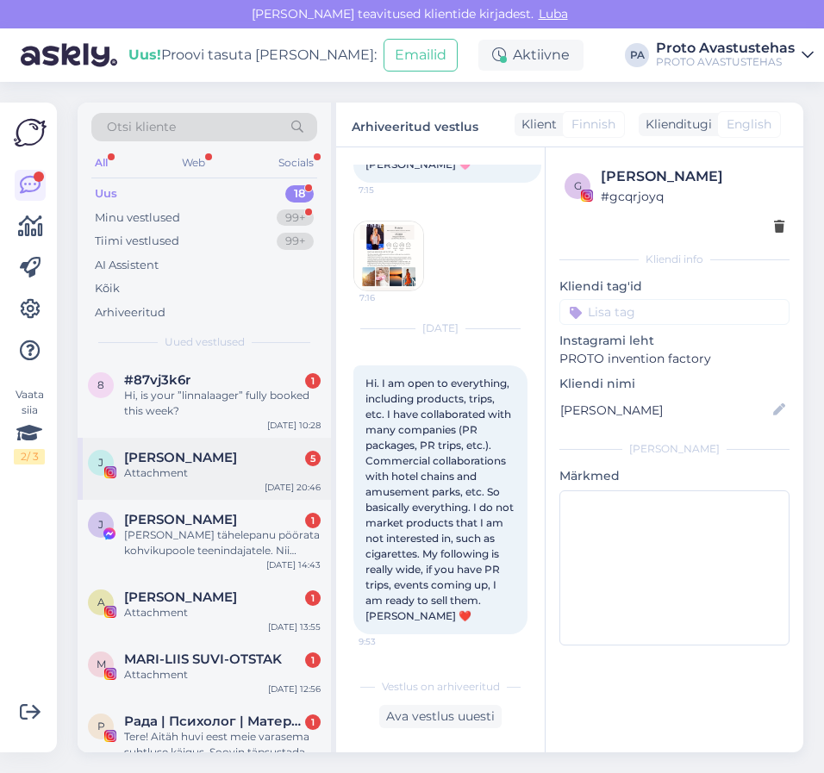
click at [153, 471] on div "Attachment" at bounding box center [222, 474] width 197 height 16
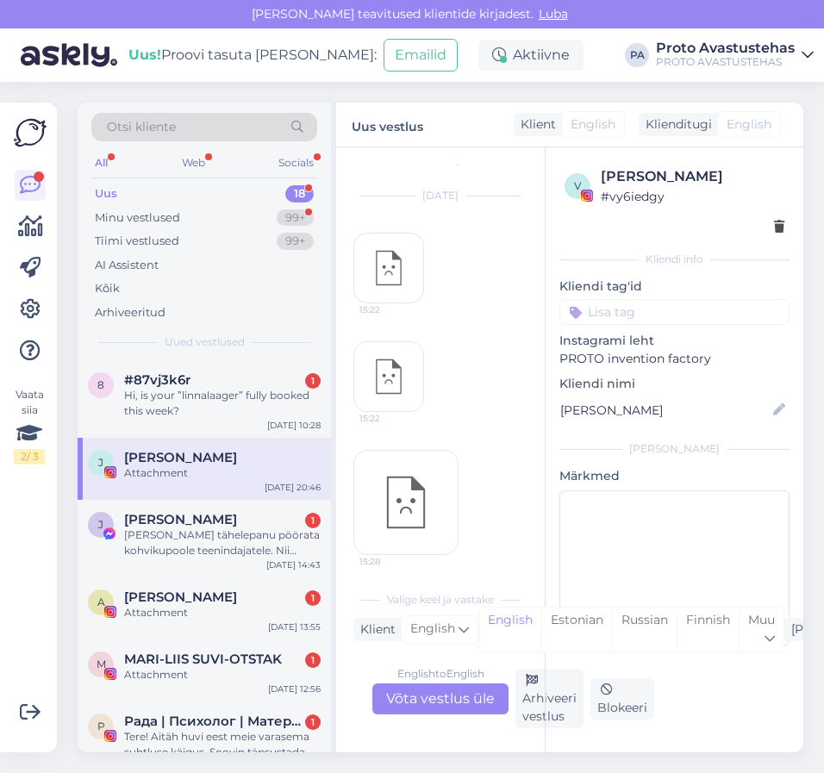
scroll to position [0, 0]
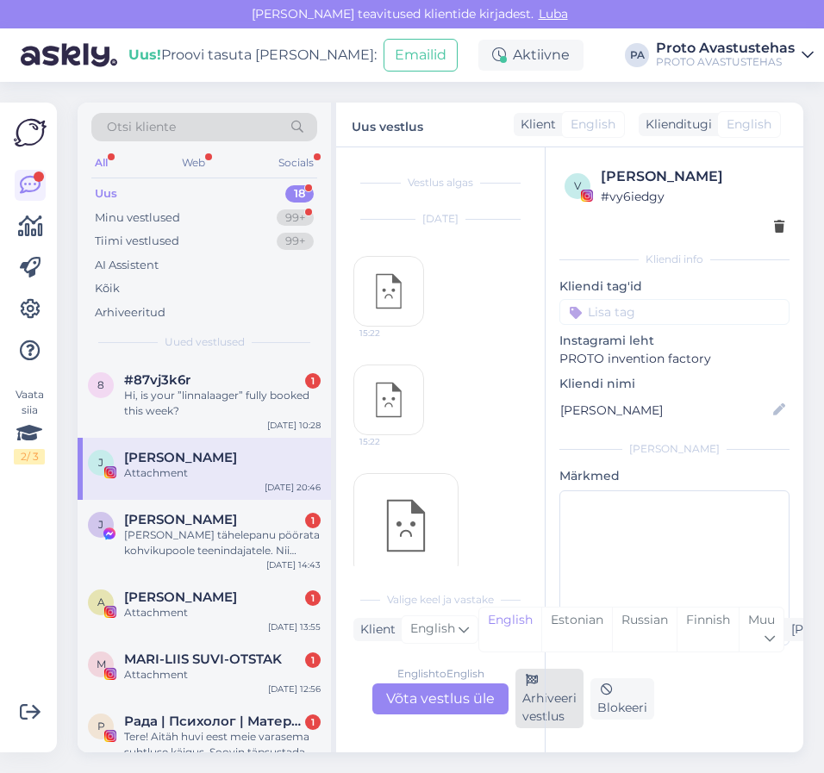
click at [535, 711] on div "Arhiveeri vestlus" at bounding box center [550, 698] width 68 height 59
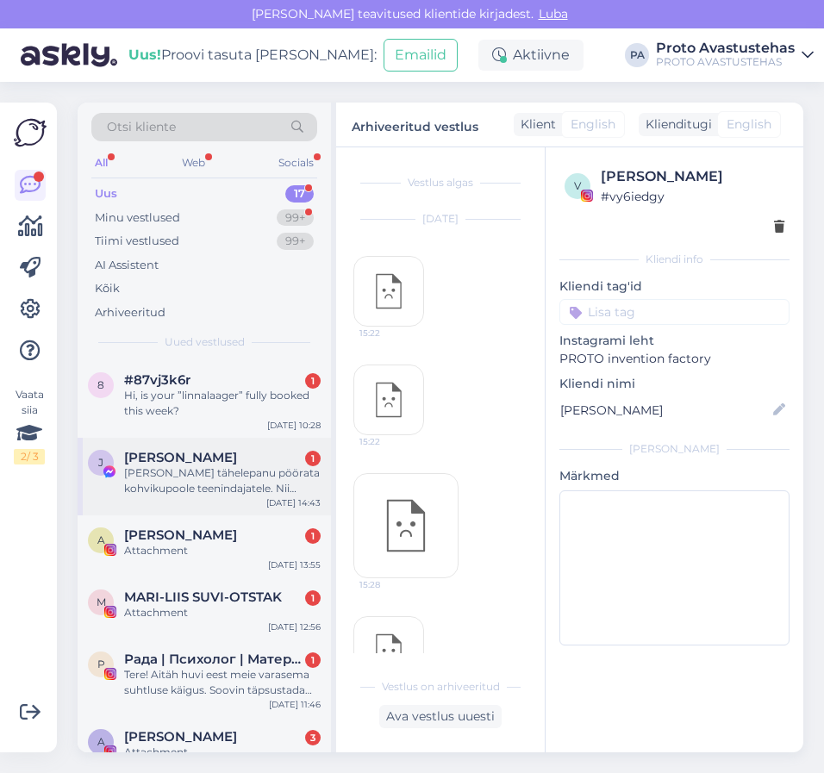
click at [152, 460] on span "[PERSON_NAME]" at bounding box center [180, 458] width 113 height 16
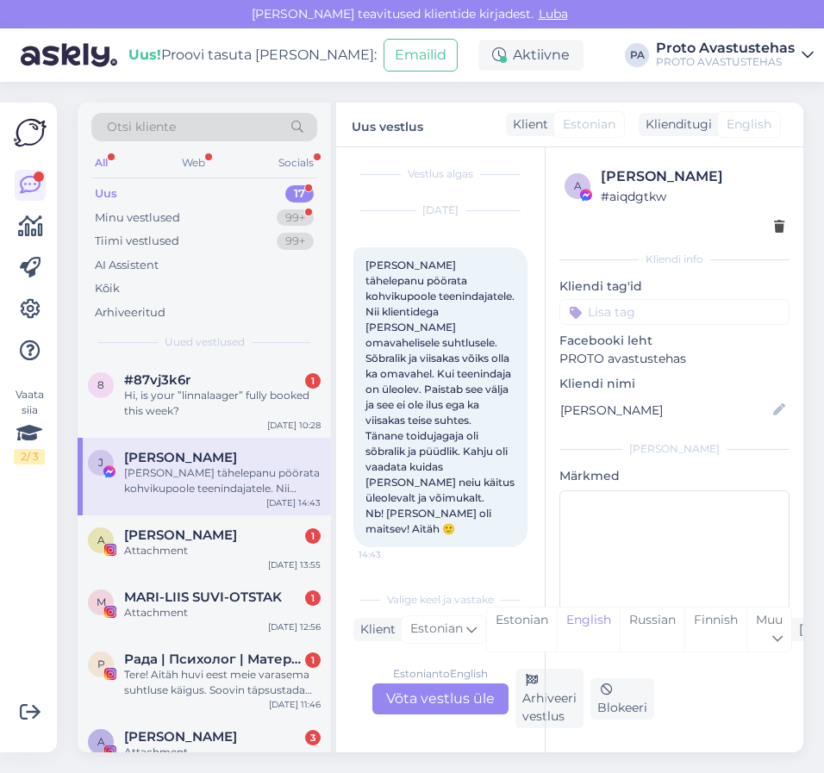
click at [438, 700] on div "Estonian to English Võta vestlus üle" at bounding box center [440, 699] width 136 height 31
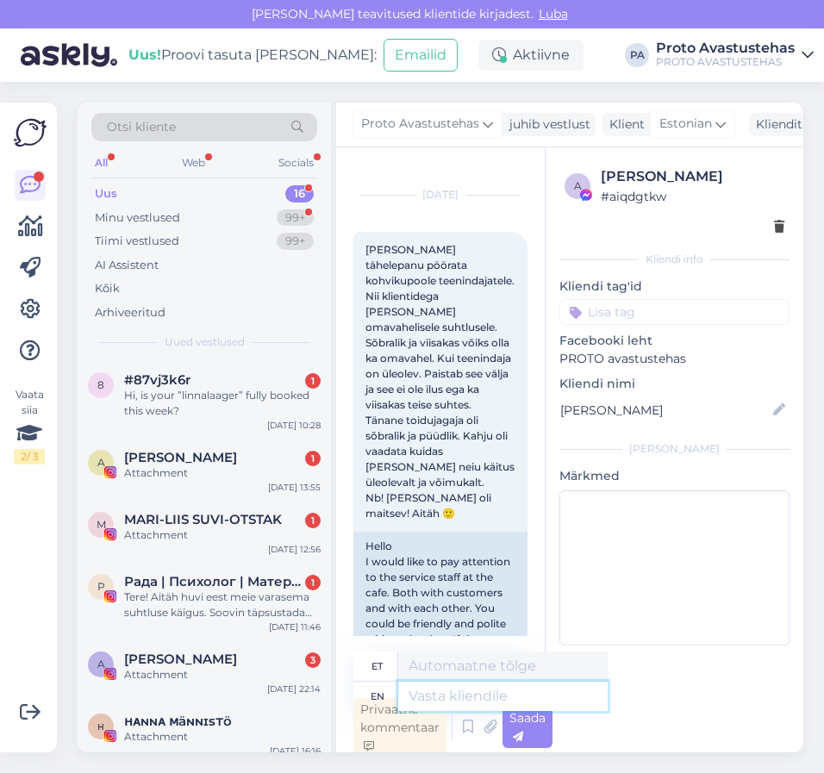
click at [481, 696] on textarea at bounding box center [503, 696] width 210 height 29
type textarea "Tere."
type textarea "Tere. Vabandame"
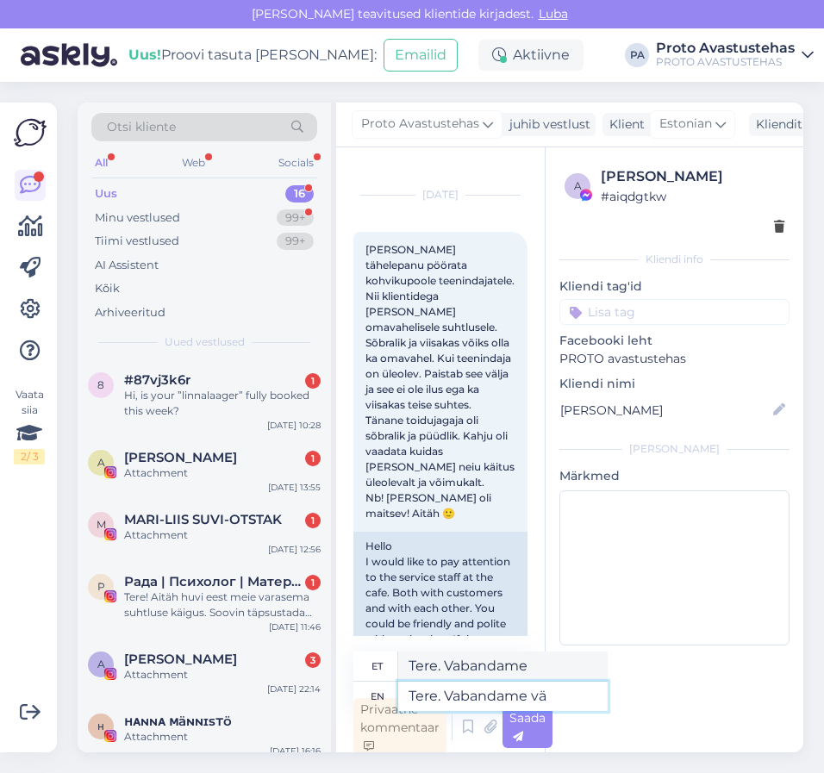
type textarea "Tere. Vabandame väg"
type textarea "Tere. Vabandame väga"
type textarea "Tere. Vabandame väga!"
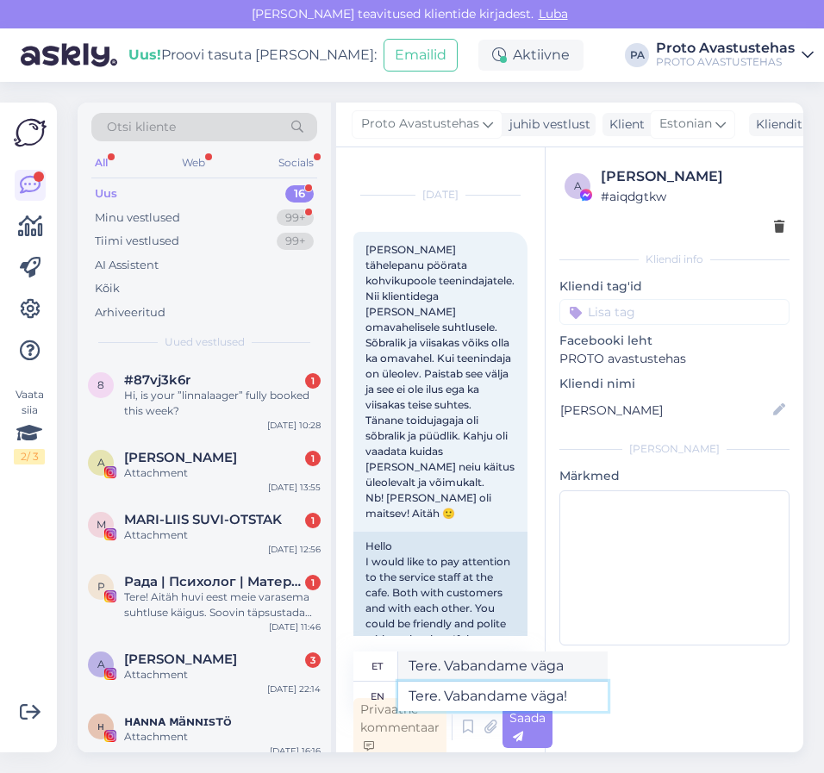
type textarea "Tere. Vabandame väga!"
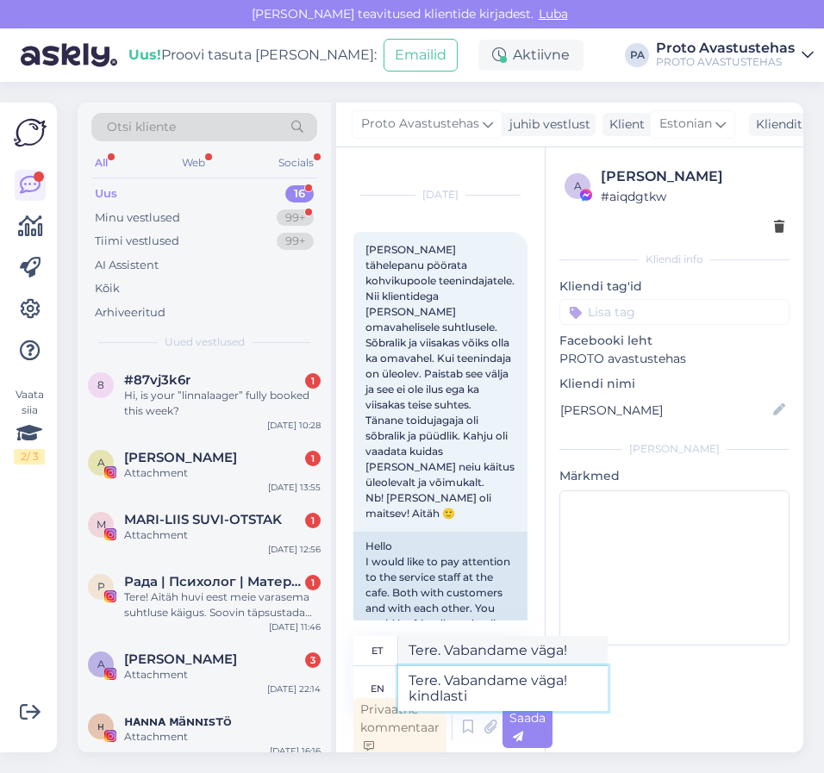
type textarea "Tere. Vabandame väga! kindlasti"
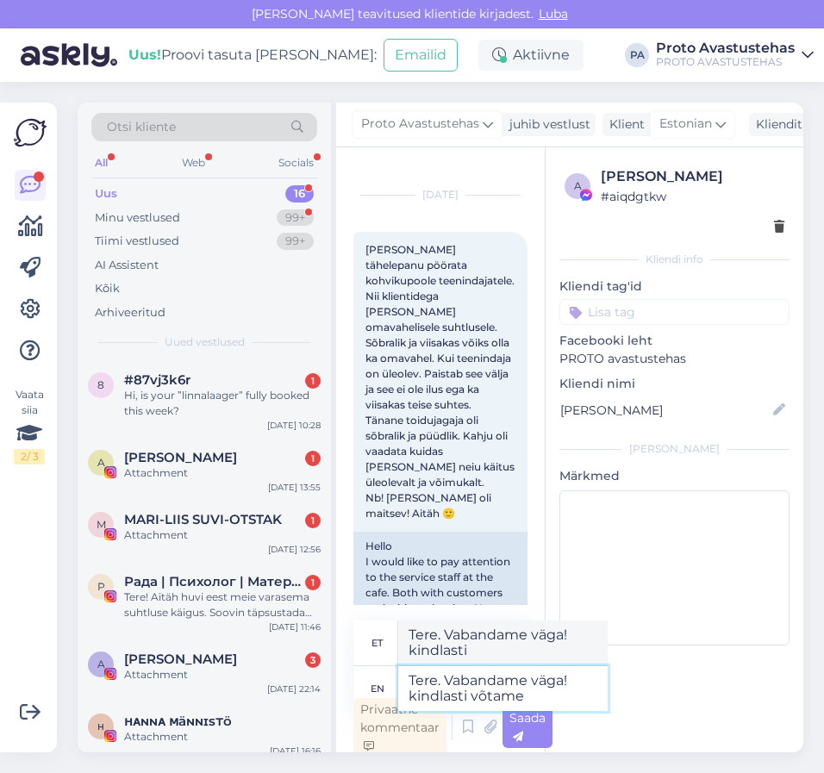
type textarea "Tere. Vabandame väga! kindlasti võtame"
click at [417, 693] on textarea "Tere. Vabandame väga! kindlasti võtame" at bounding box center [503, 689] width 210 height 45
type textarea "Tere. Vabandame väga! indlasti võtame"
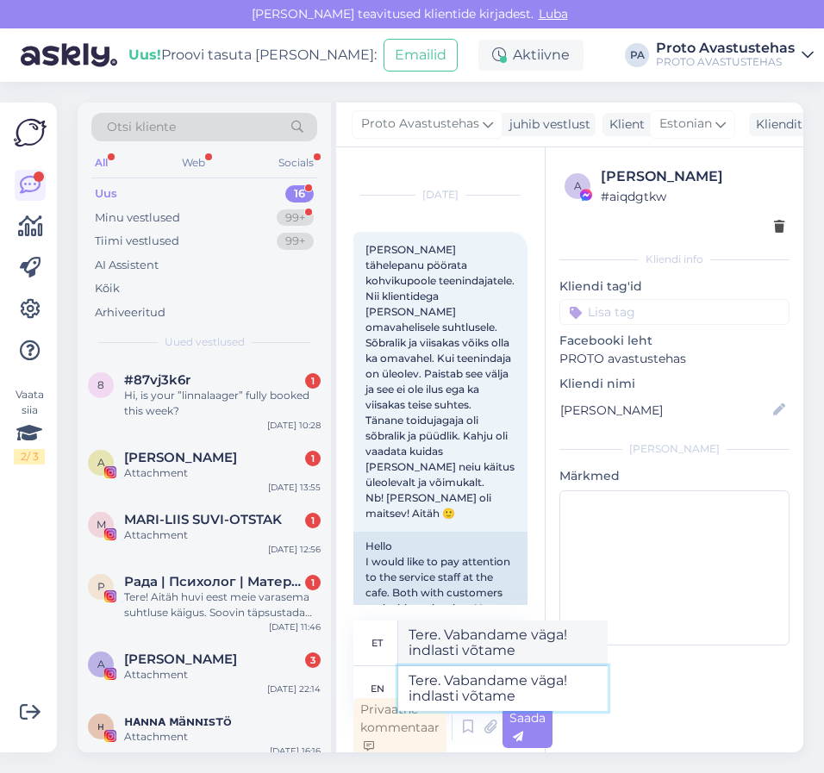
type textarea "Tere. Vabandame väga! Kindlasti võtame"
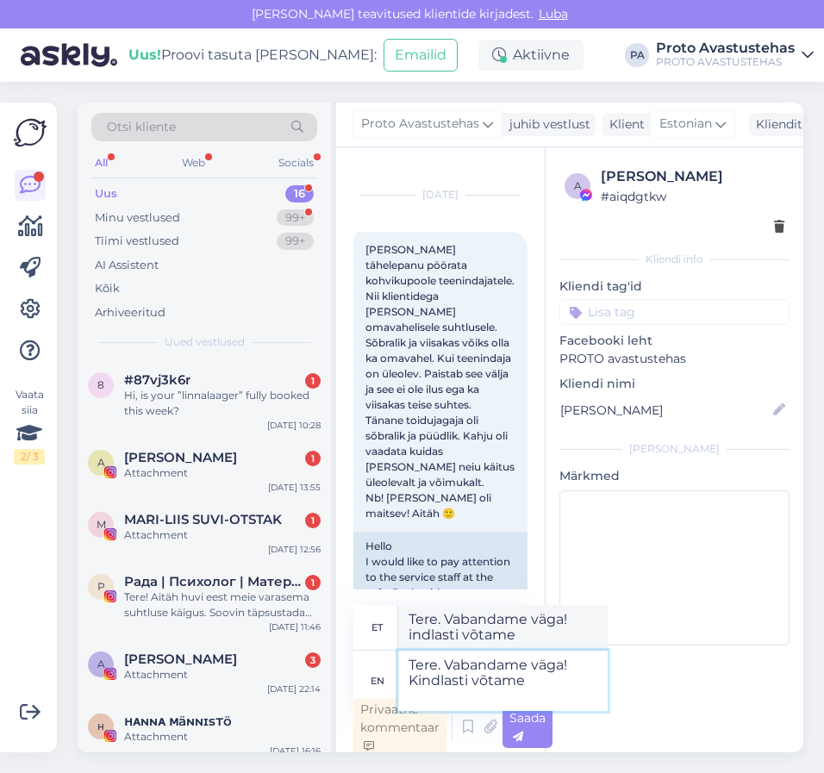
type textarea "Tere. Vabandame väga! kindlasti võtame"
click at [560, 678] on textarea "Tere. Vabandame väga! Kindlasti võtame" at bounding box center [503, 681] width 210 height 60
type textarea "Tere. Vabandame väga! Kindlasti võtame teema"
type textarea "Tere. Vabandame väga! kindlasti võtame teema"
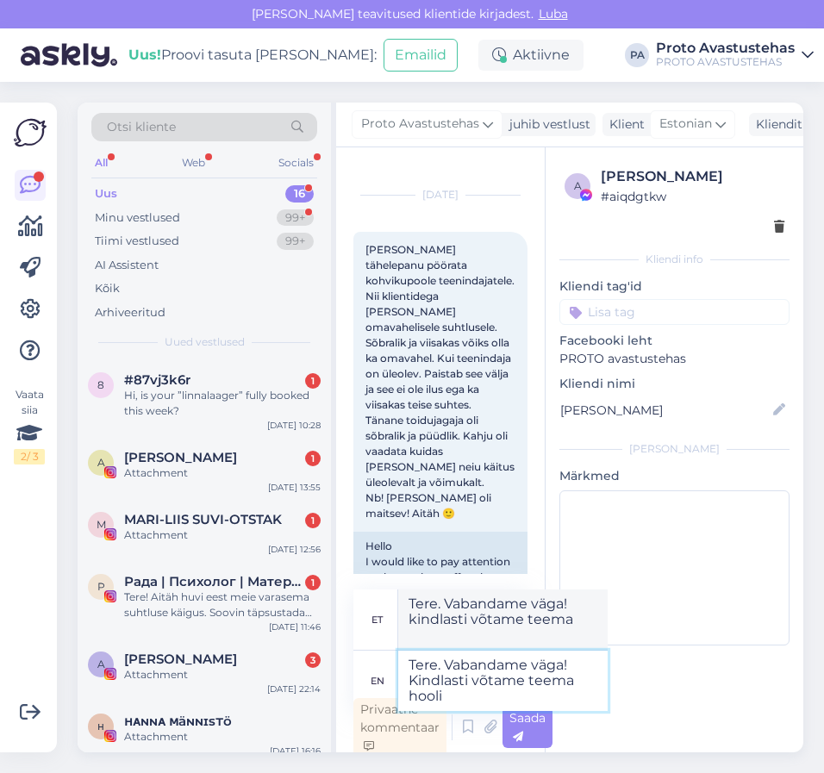
type textarea "Tere. Vabandame väga! Kindlasti võtame teema hooli"
type textarea "Tere. Vabandame väga! kindlasti võtame [PERSON_NAME]"
type textarea "Tere. Vabandame väga! Kindlasti võtame teema hoolika"
type textarea "Tere. Vabandame väga! kindlasti võtame teema hoolika"
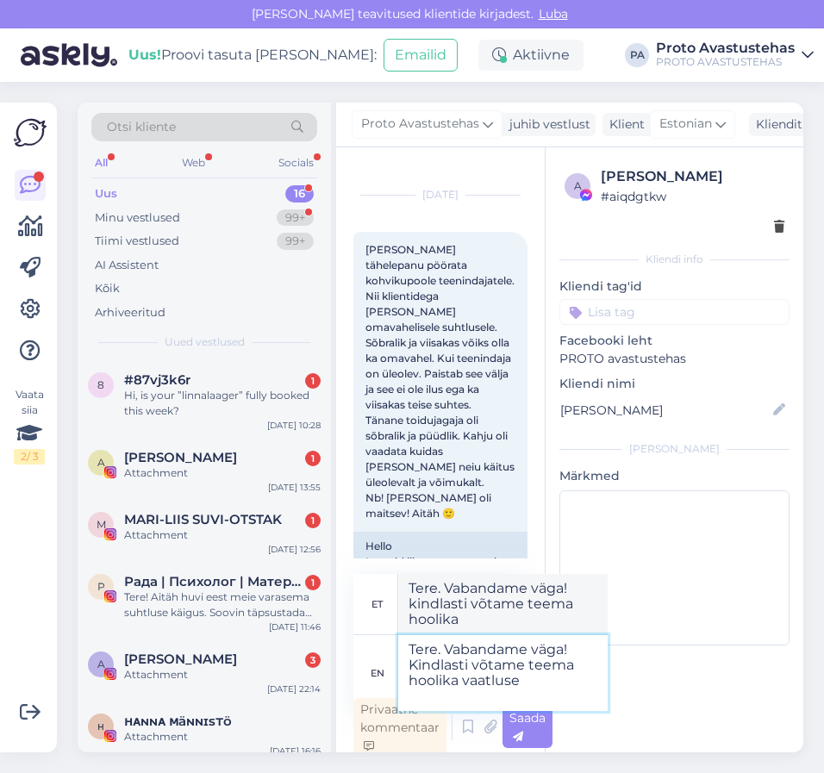
type textarea "Tere. Vabandame väga! Kindlasti võtame teema hoolika vaatluse a"
type textarea "Tere. Vabandame väga! Kindlasti võtame teema hoolika vaatluse"
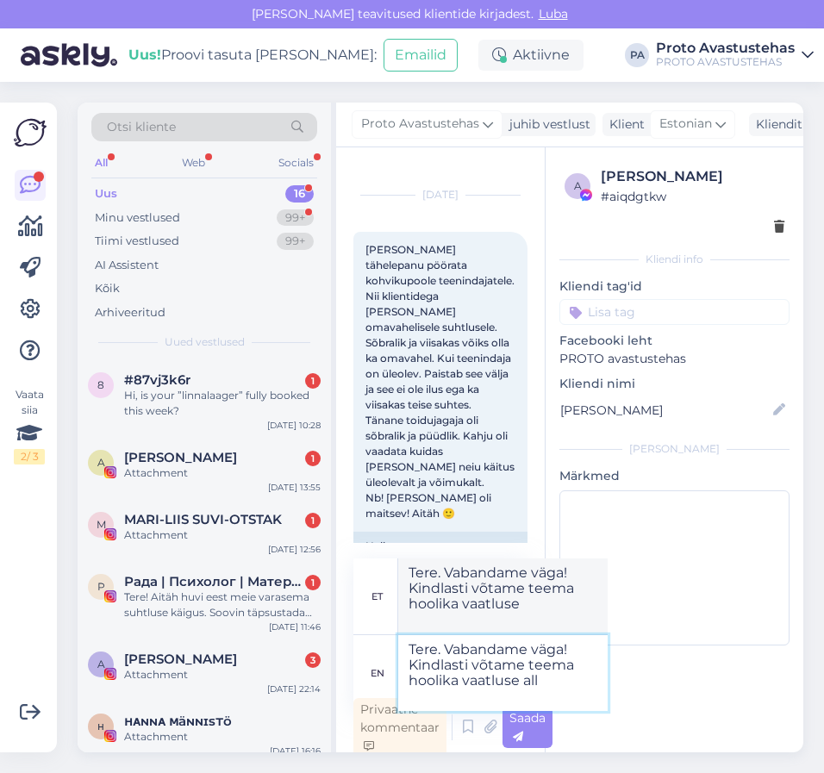
type textarea "Tere. Vabandame väga! Kindlasti võtame teema hoolika vaatluse alla"
type textarea "Tere. Vabandame väga! Kindlasti võtame teema hoolika vaatluse alla."
type textarea "Tere. Vabandame väga! Kindlasti võtame teema hoolika vaatluse alla. Tore,"
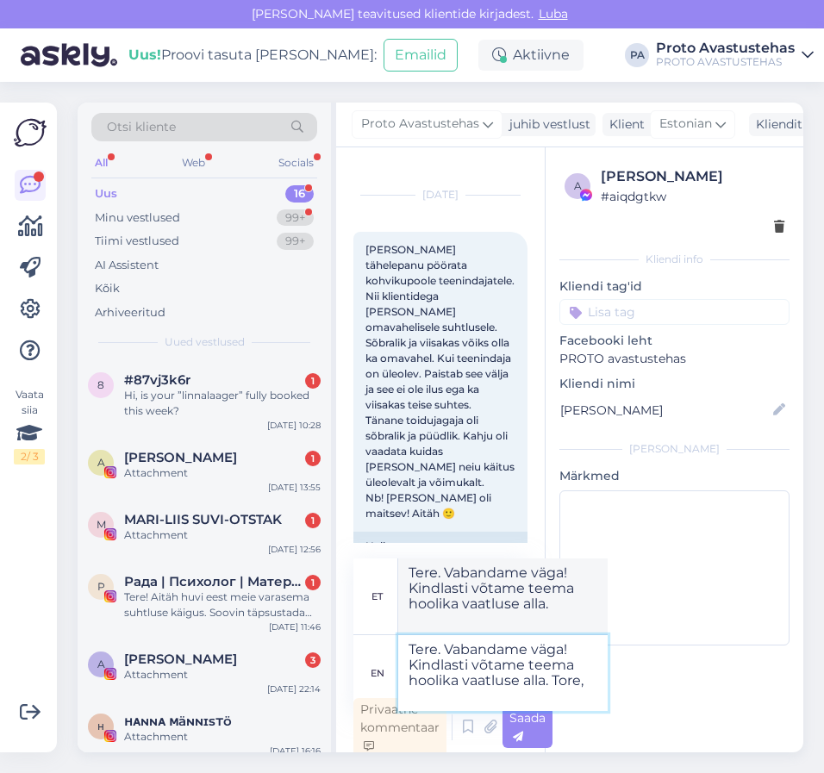
type textarea "Tere. Vabandame väga! Kindlasti võtame teema hoolika vaatluse alla. Tore,"
type textarea "Tere. Vabandame väga! Kindlasti võtame teema hoolika vaatluse alla. Tore"
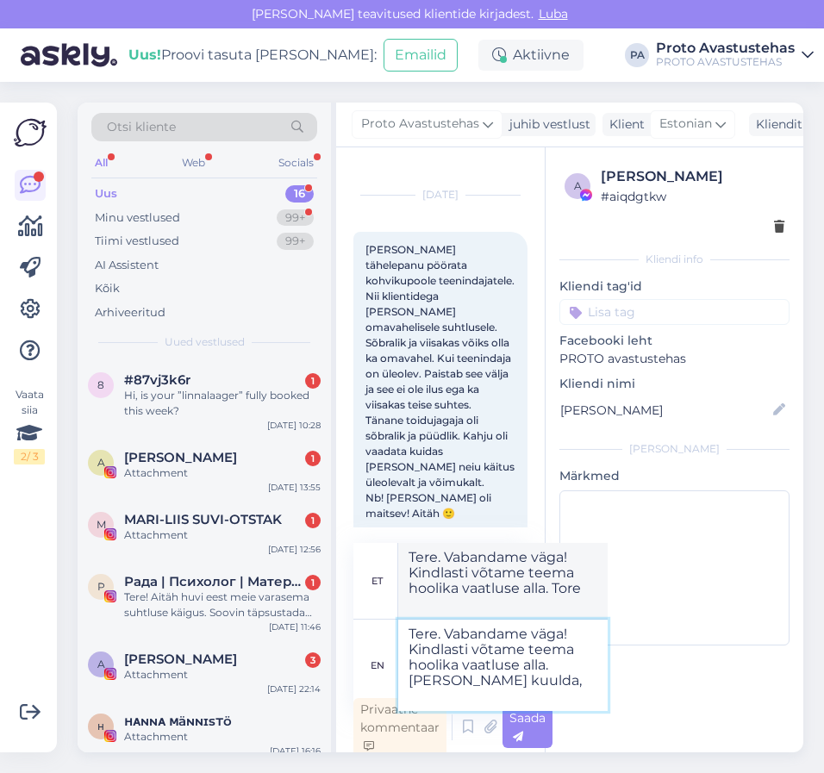
type textarea "Tere. Vabandame väga! Kindlasti võtame teema hoolika vaatluse alla. [PERSON_NAM…"
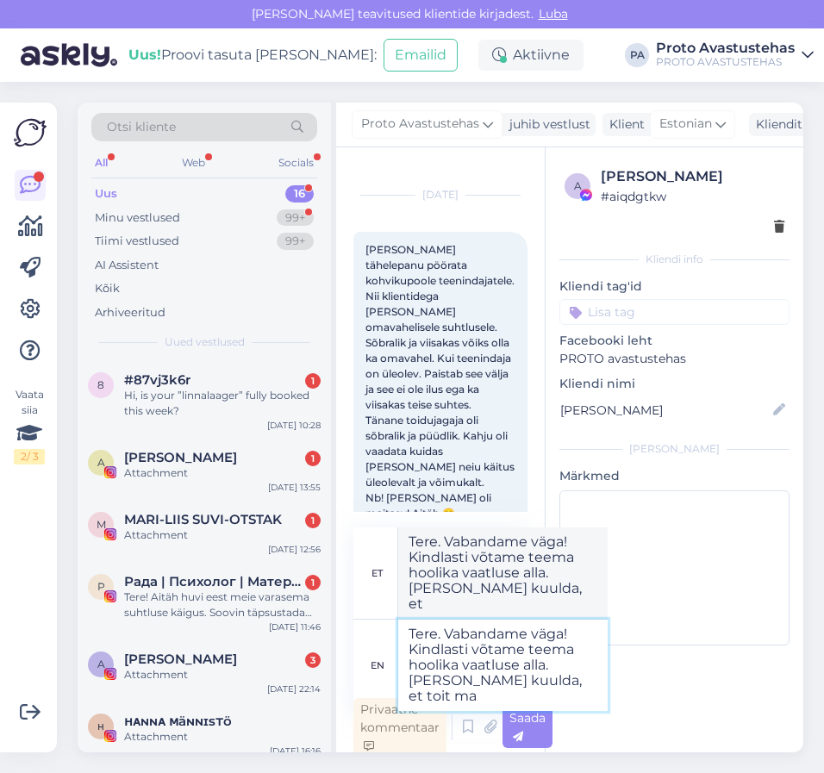
type textarea "Tere. Vabandame väga! Kindlasti võtame teema hoolika vaatluse alla. [PERSON_NAM…"
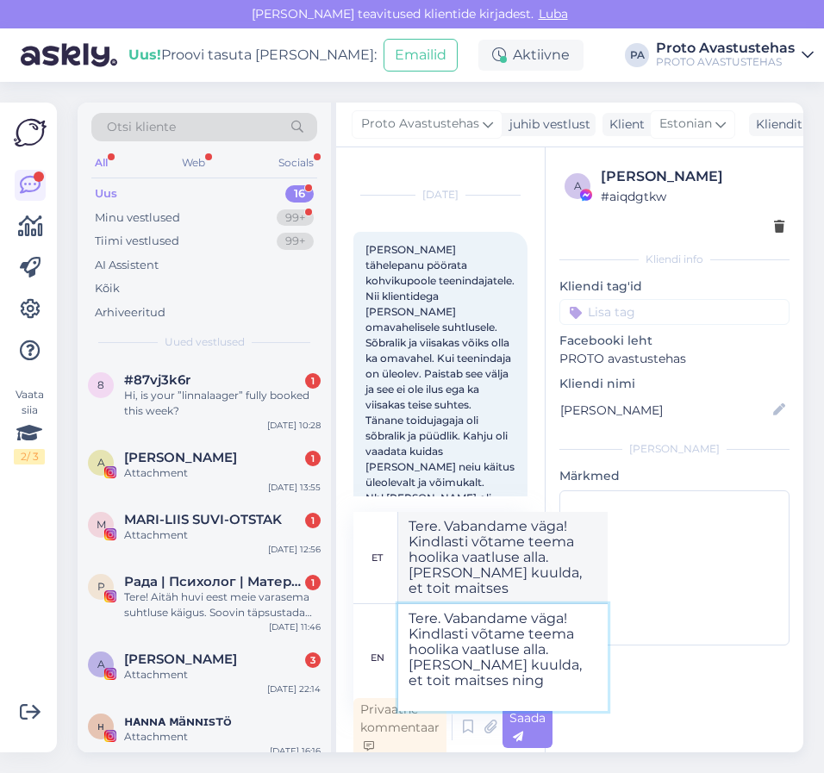
type textarea "Tere. Vabandame väga! Kindlasti võtame teema hoolika vaatluse alla. [PERSON_NAM…"
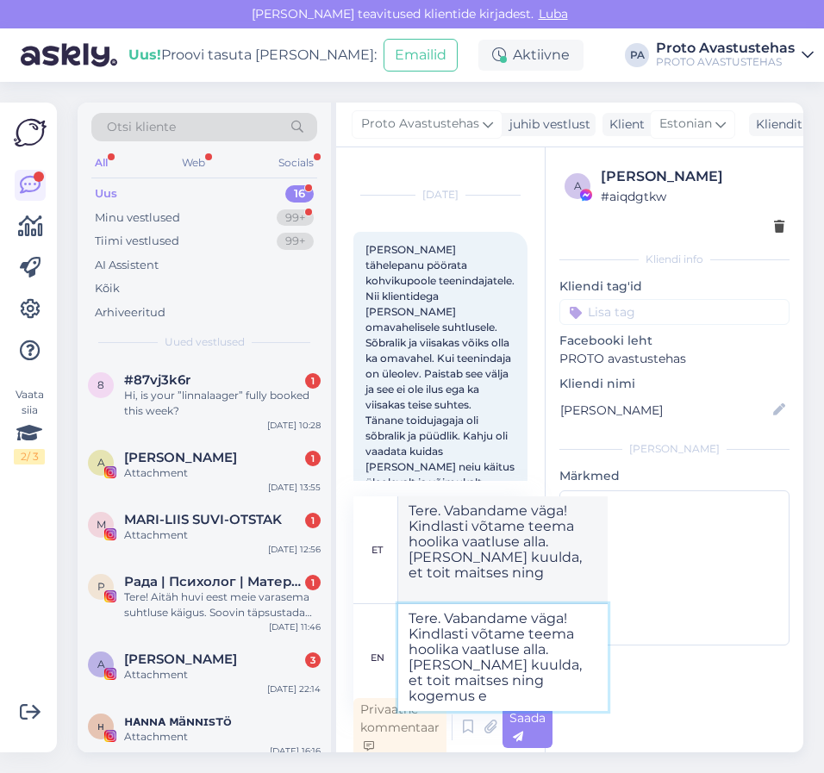
type textarea "Tere. Vabandame väga! Kindlasti võtame teema hoolika vaatluse alla. [PERSON_NAM…"
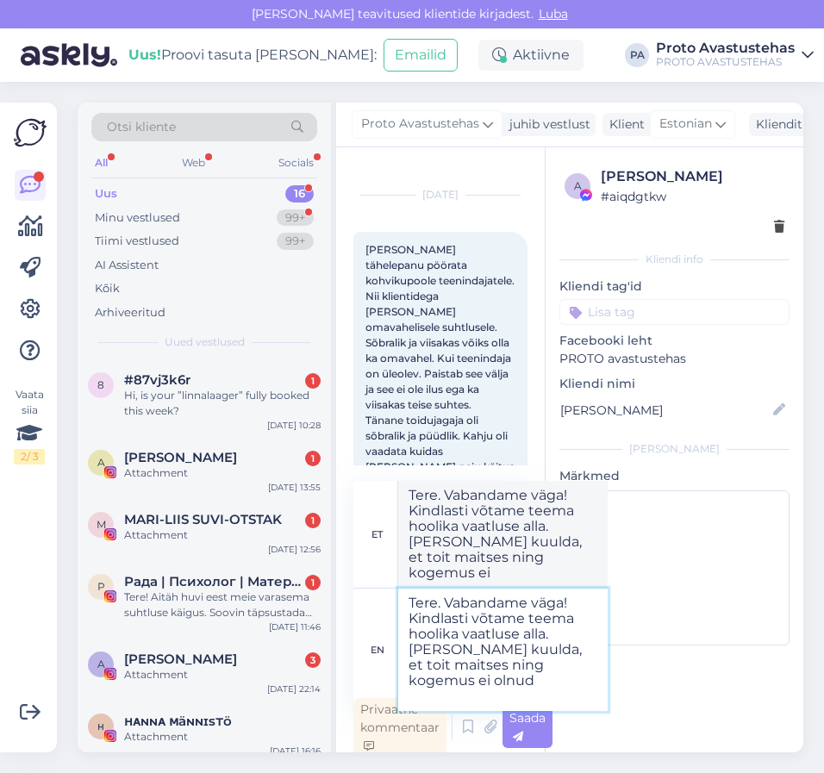
type textarea "Tere. Vabandame väga! Kindlasti võtame teema hoolika vaatluse alla. [PERSON_NAM…"
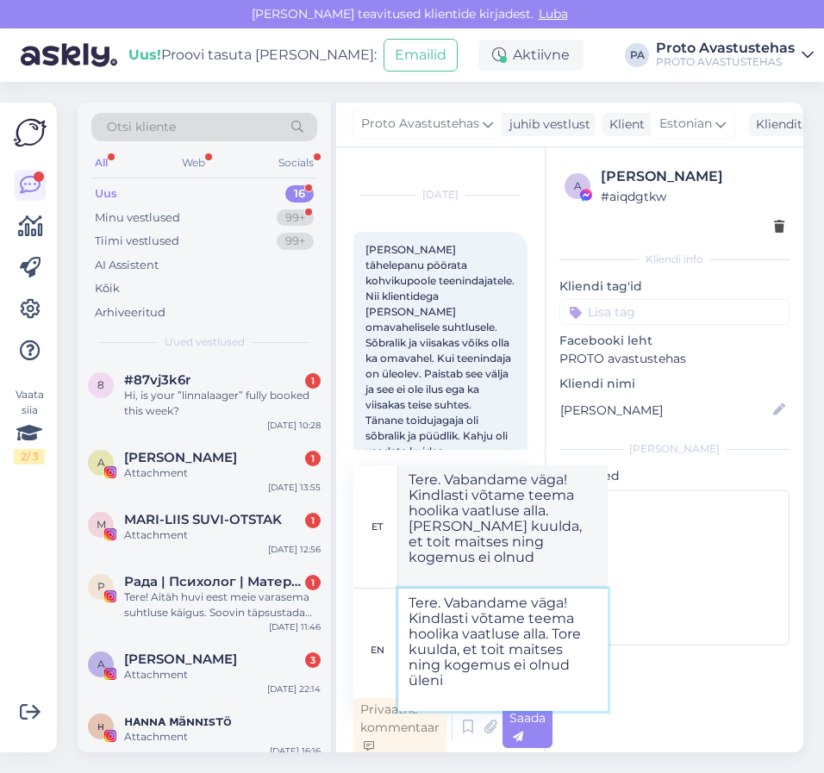
type textarea "Tere. Vabandame väga! Kindlasti võtame teema hoolika vaatluse alla. Tore kuulda…"
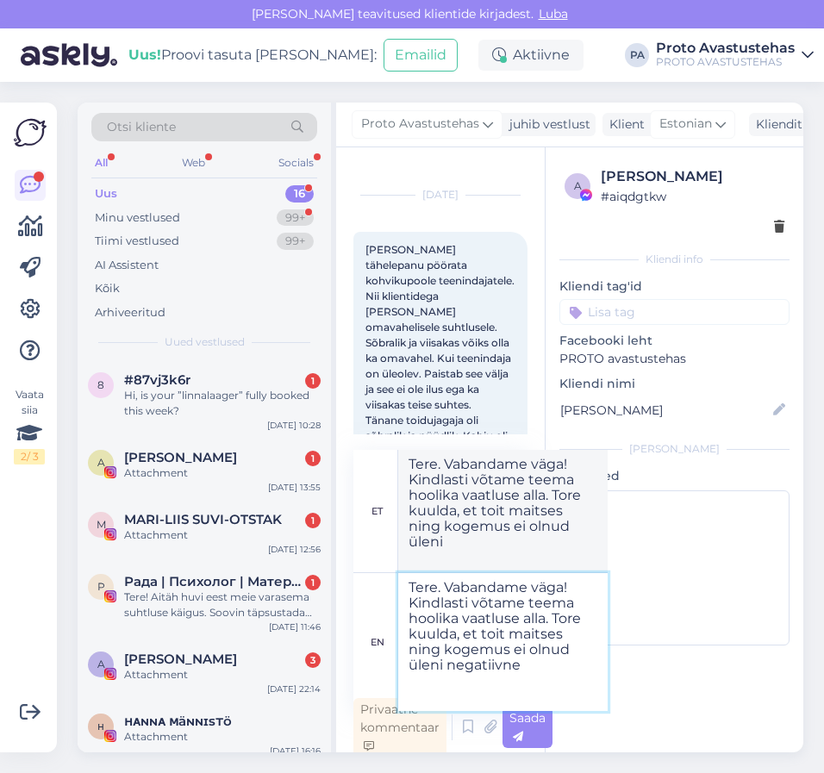
type textarea "Tere. Vabandame väga! Kindlasti võtame teema hoolika vaatluse alla. Tore kuulda…"
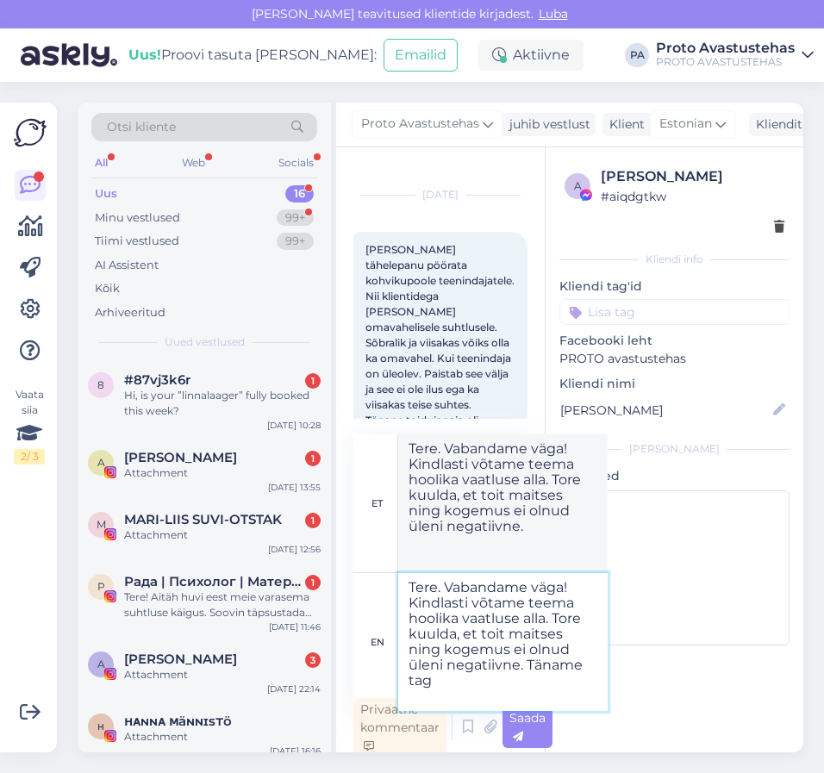
type textarea "Tere. Vabandame väga! Kindlasti võtame teema hoolika vaatluse alla. Tore kuulda…"
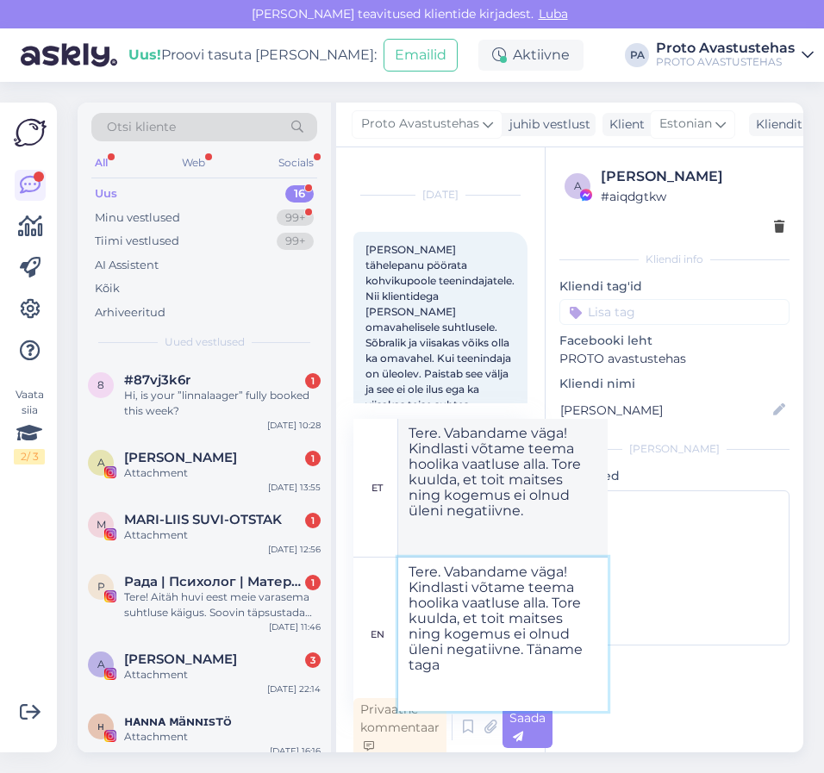
type textarea "Tere. Vabandame väga! Kindlasti võtame teema hoolika vaatluse alla. Tore kuulda…"
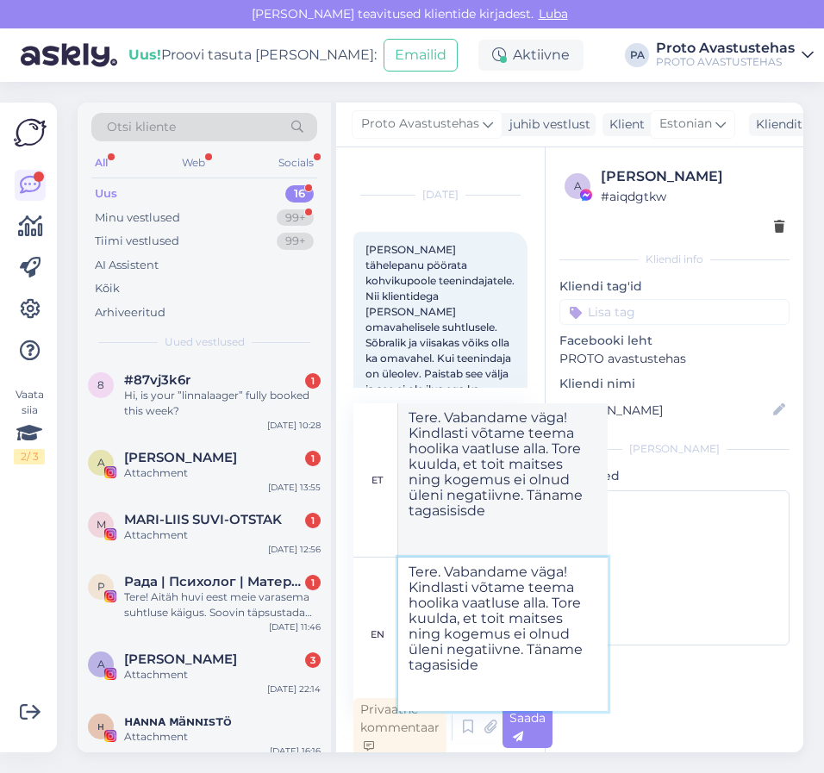
type textarea "Tere. Vabandame väga! Kindlasti võtame teema hoolika vaatluse alla. Tore kuulda…"
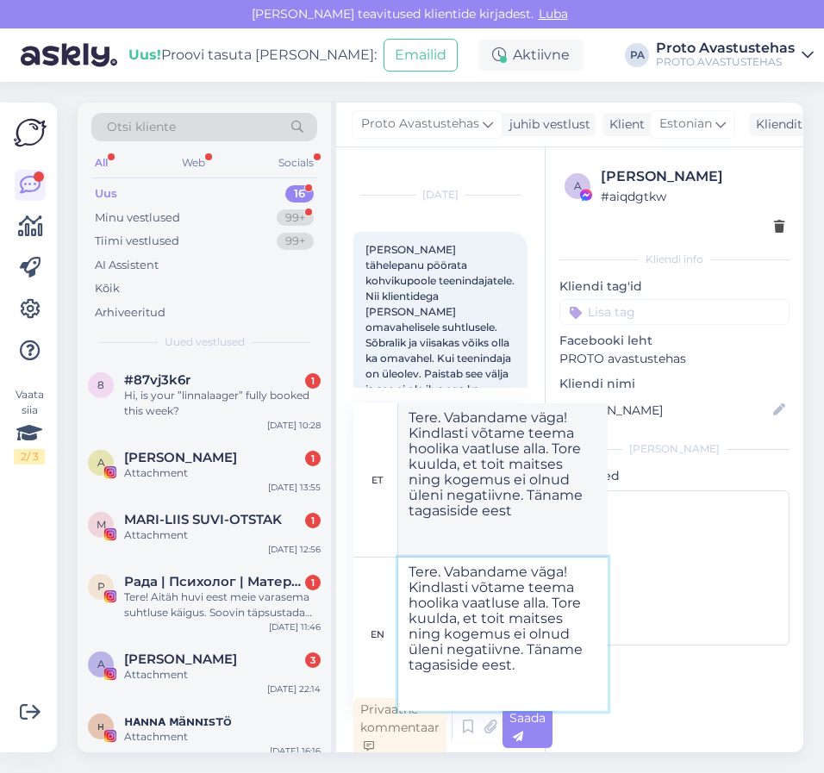
type textarea "Tere. Vabandame väga! Kindlasti võtame teema hoolika vaatluse alla. Tore kuulda…"
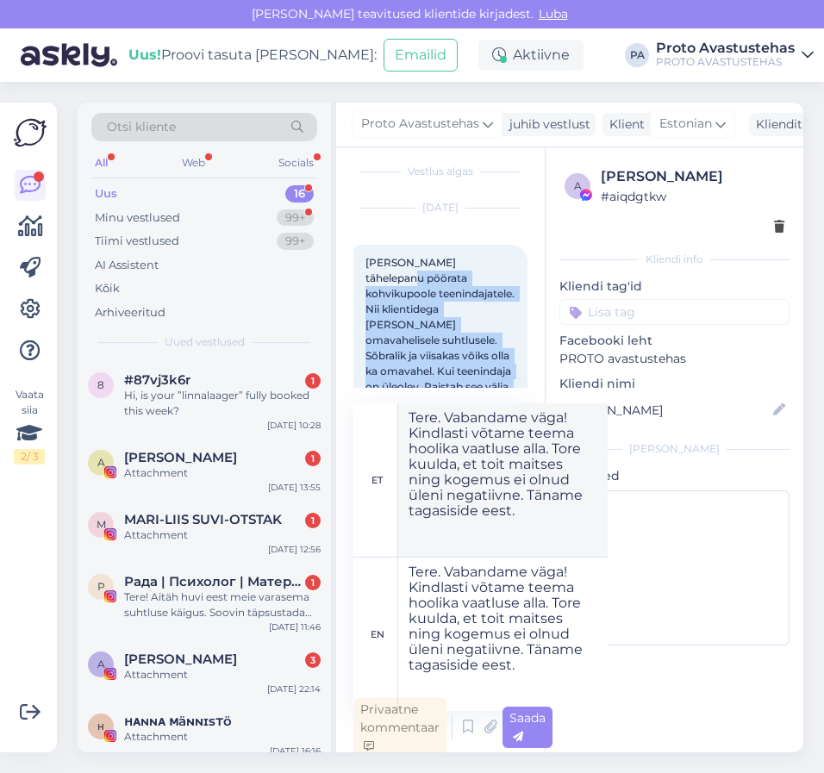
scroll to position [0, 0]
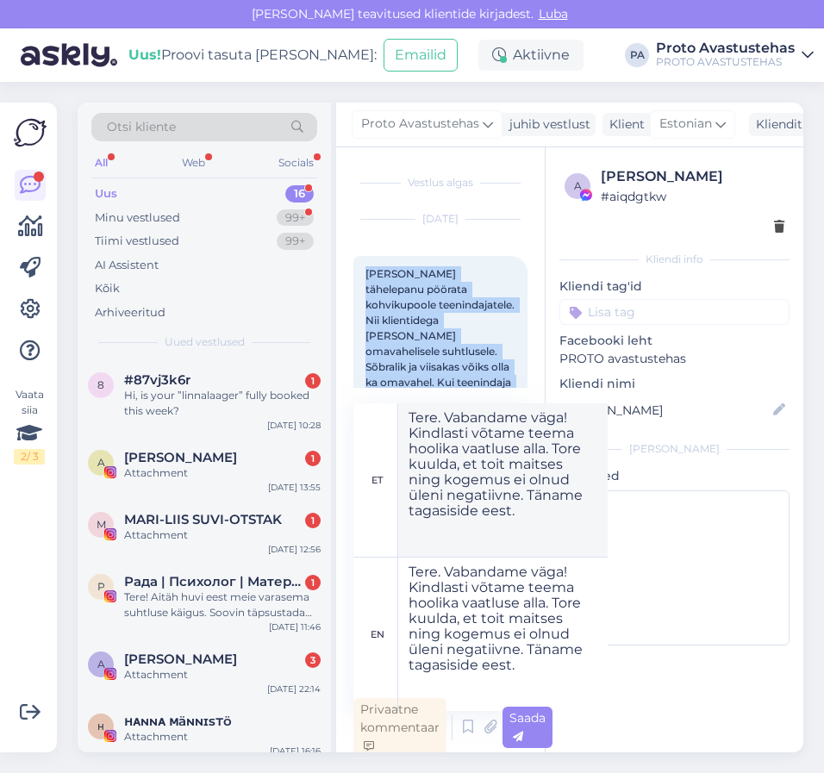
drag, startPoint x: 415, startPoint y: 371, endPoint x: 363, endPoint y: 279, distance: 105.8
click at [363, 279] on div "[PERSON_NAME] tähelepanu pöörata kohvikupoole teenindajatele. Nii klientidega […" at bounding box center [441, 406] width 174 height 300
copy span "[PERSON_NAME] tähelepanu pöörata kohvikupoole teenindajatele. Nii klientidega […"
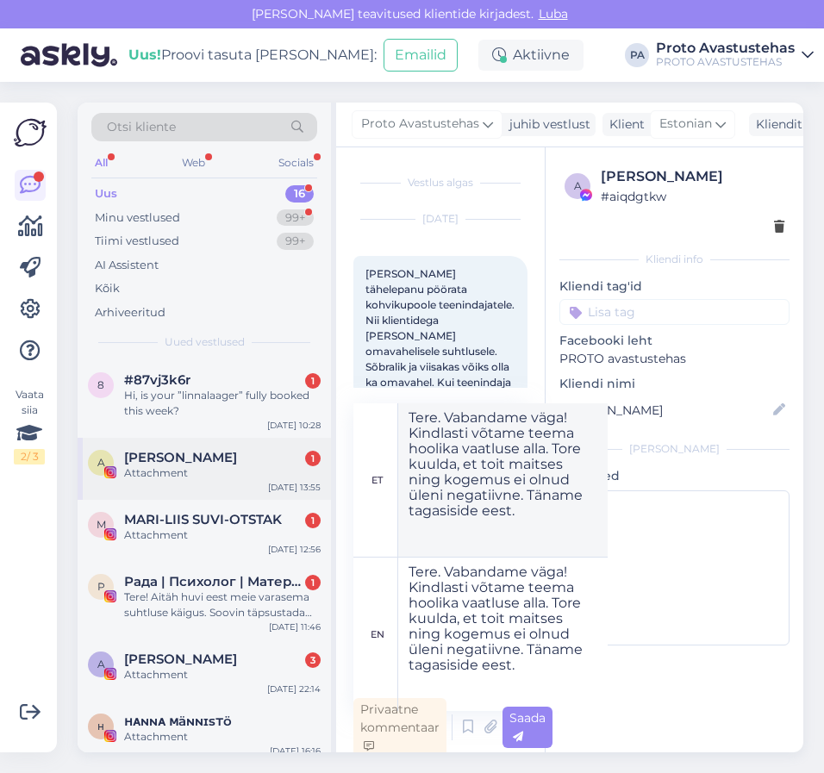
click at [150, 471] on div "Attachment" at bounding box center [222, 474] width 197 height 16
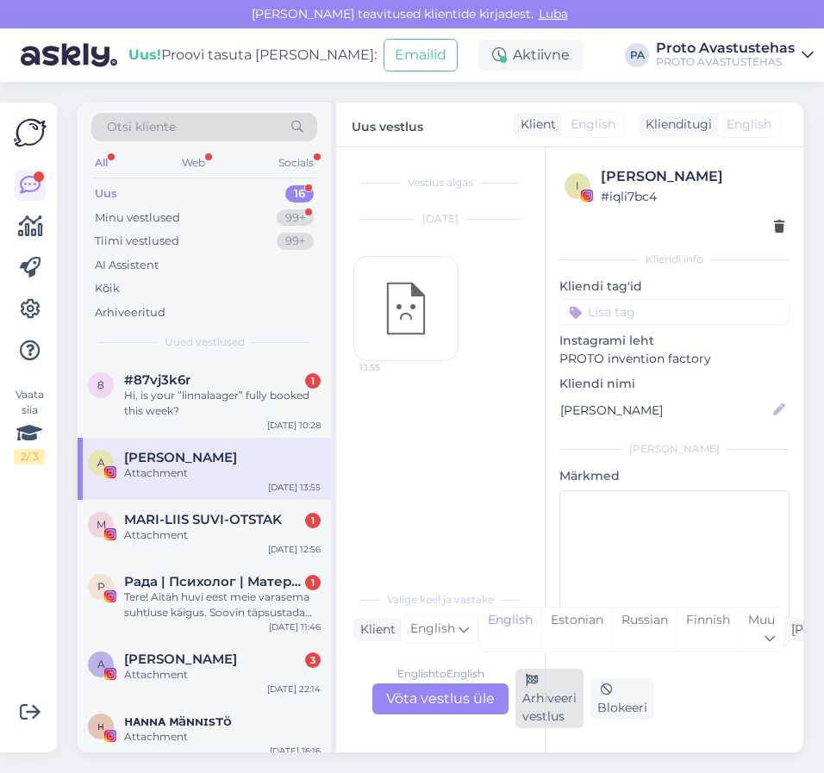
click at [537, 708] on div "Arhiveeri vestlus" at bounding box center [550, 698] width 68 height 59
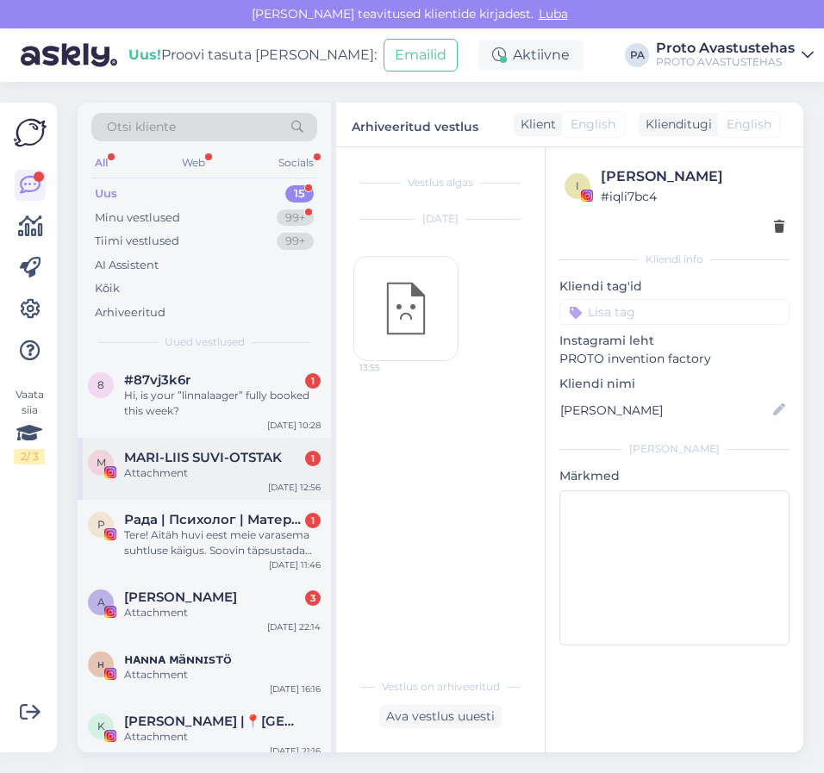
click at [185, 454] on span "MARI-LIIS SUVI-OTSTAK" at bounding box center [203, 458] width 158 height 16
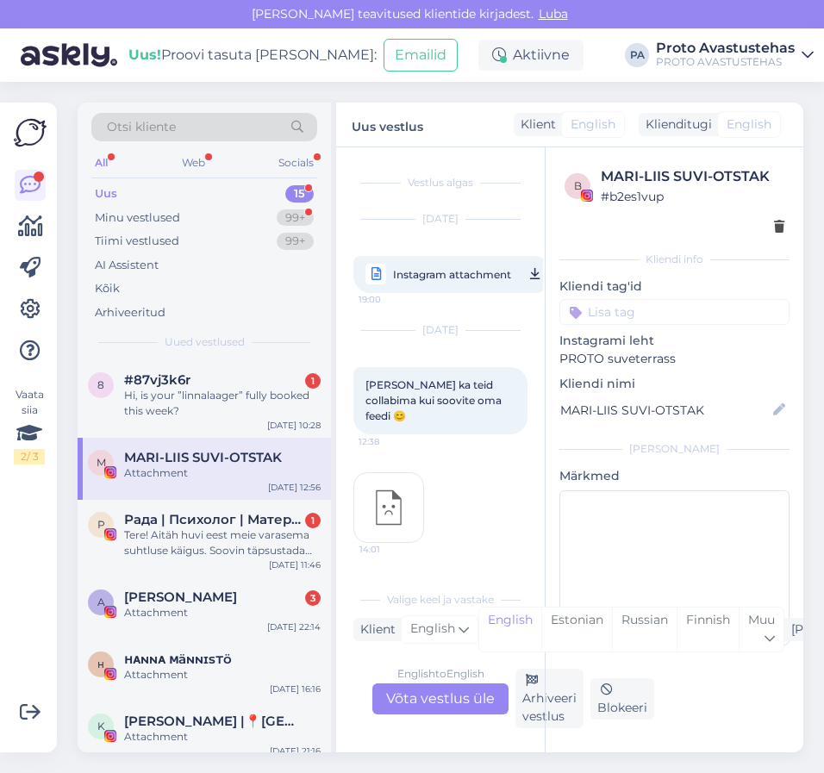
click at [548, 714] on div "b MARI-LIIS SUVI-OTSTAK # b2es1vup Kliendi info Kliendi tag'id Instagrami leht …" at bounding box center [674, 449] width 259 height 605
click at [541, 709] on div "Arhiveeri vestlus" at bounding box center [550, 698] width 68 height 59
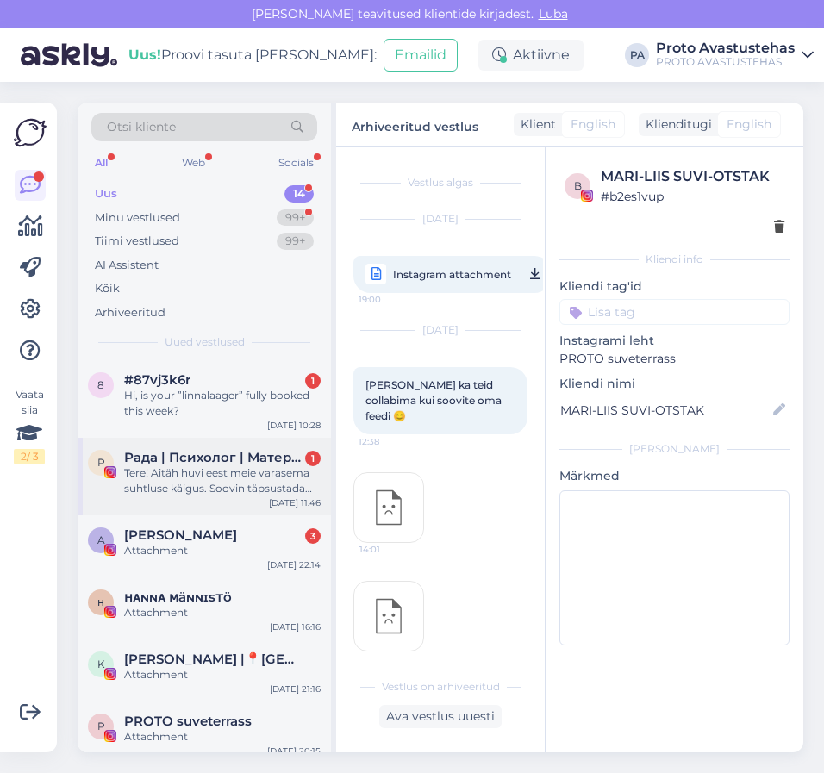
click at [179, 477] on div "Tere! Aitäh huvi eest meie varasema suhtluse käigus. Soovin täpsustada oma koos…" at bounding box center [222, 481] width 197 height 31
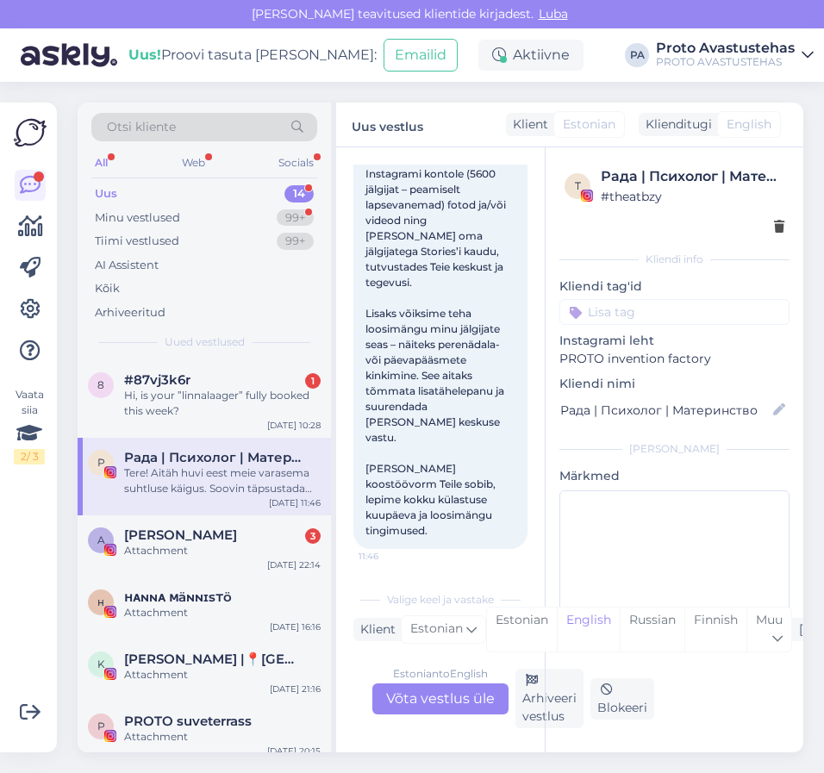
scroll to position [721, 0]
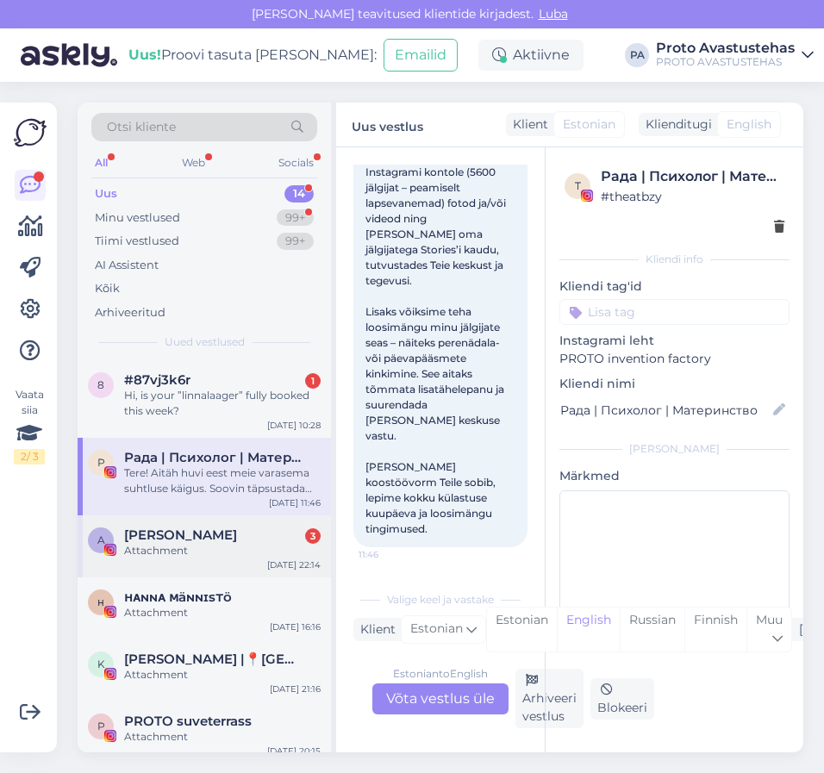
click at [140, 554] on div "Attachment" at bounding box center [222, 551] width 197 height 16
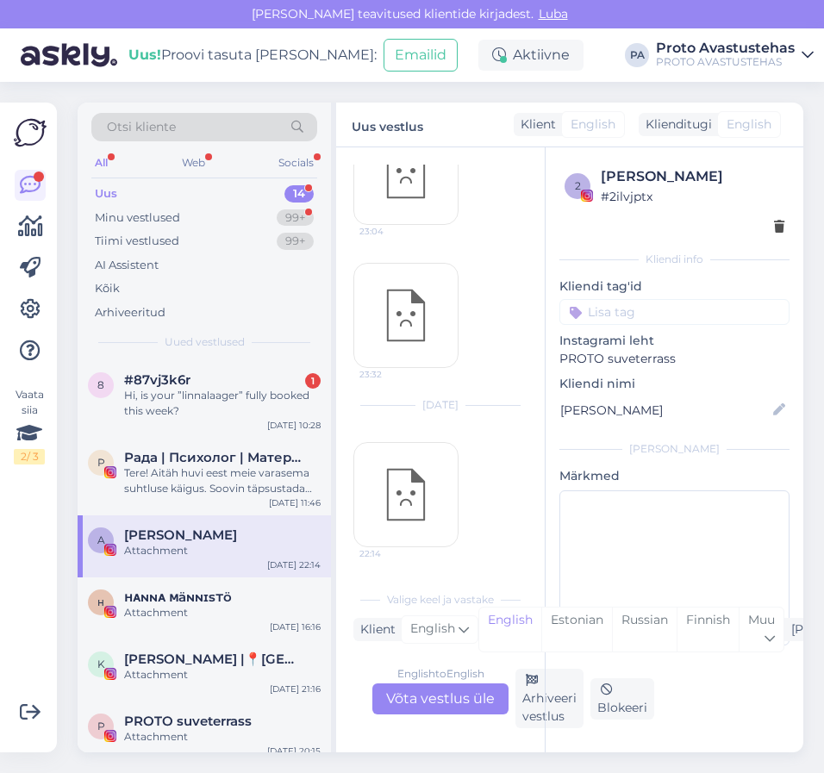
scroll to position [0, 0]
click at [539, 711] on div "Arhiveeri vestlus" at bounding box center [550, 698] width 68 height 59
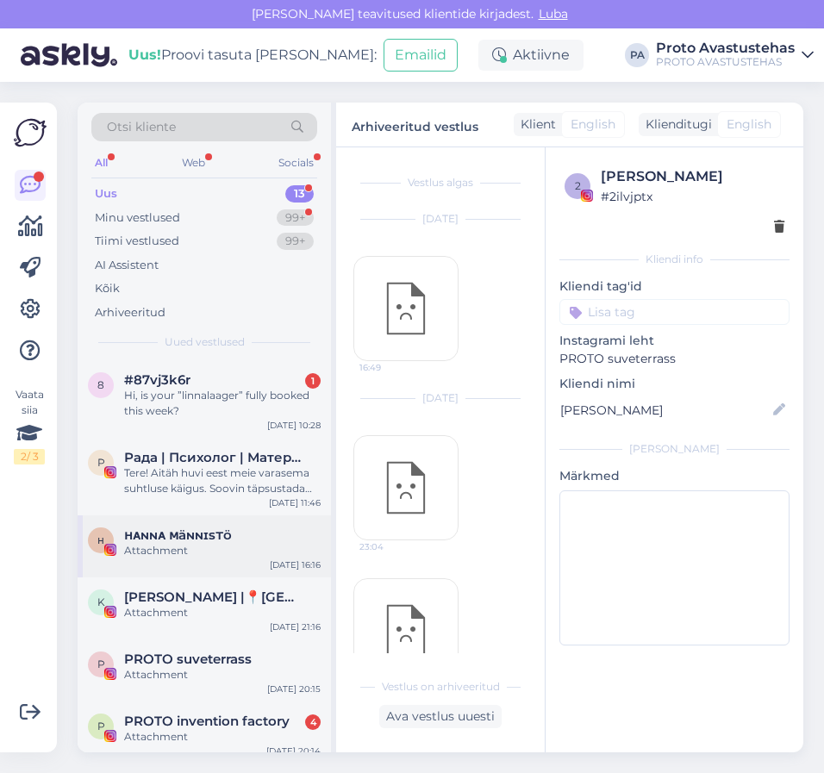
click at [181, 531] on span "ʜᴀɴɴᴀ ᴍäɴɴɪsᴛö" at bounding box center [178, 536] width 108 height 16
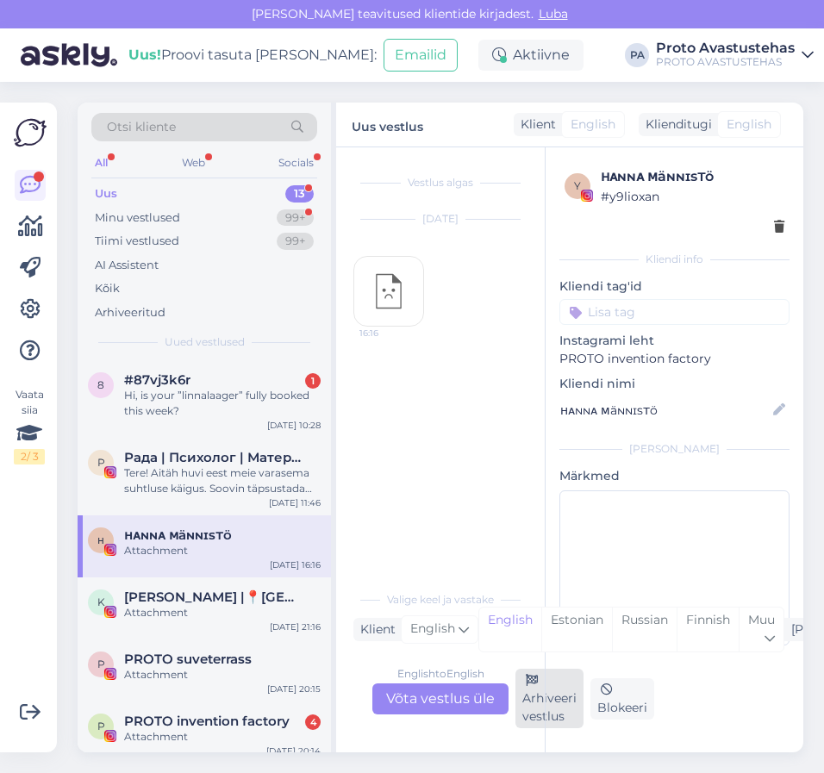
click at [534, 706] on div "Arhiveeri vestlus" at bounding box center [550, 698] width 68 height 59
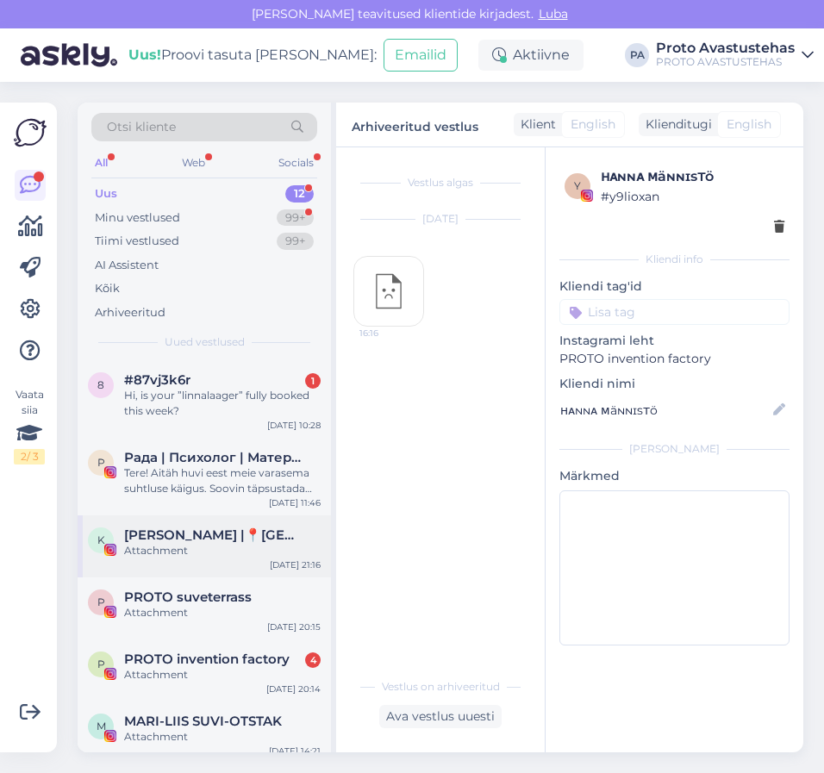
click at [158, 536] on span "[PERSON_NAME] |📍[GEOGRAPHIC_DATA] & [GEOGRAPHIC_DATA] blogger" at bounding box center [213, 536] width 179 height 16
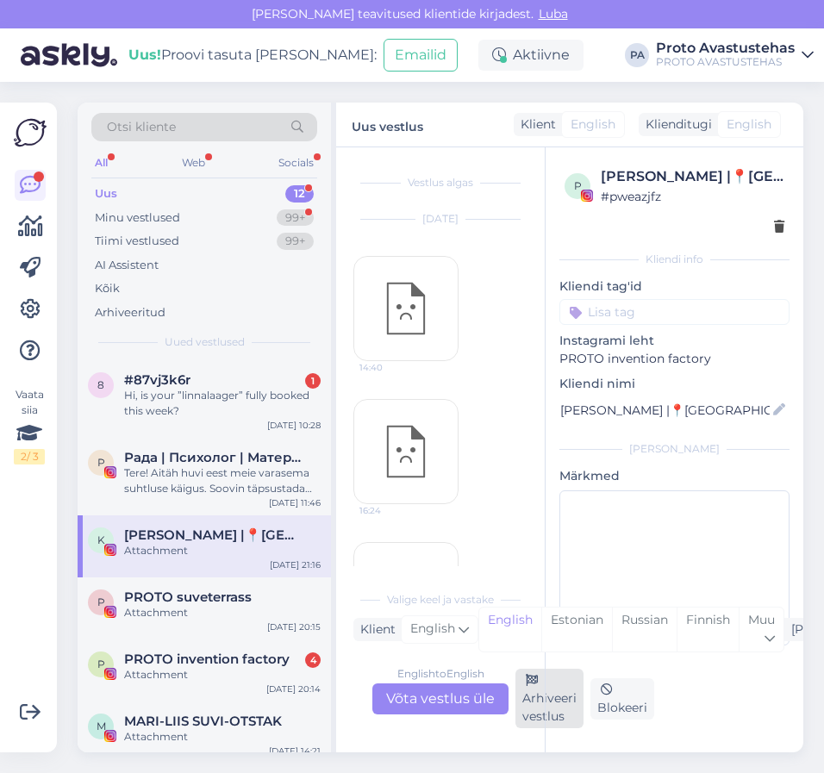
click at [542, 711] on div "Arhiveeri vestlus" at bounding box center [550, 698] width 68 height 59
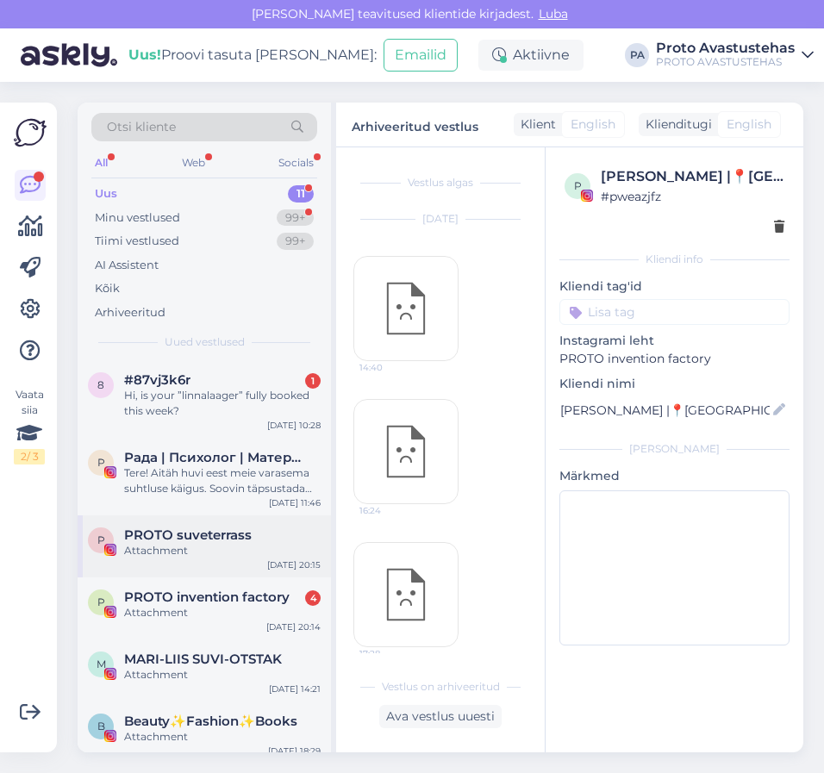
click at [191, 534] on span "PROTO suveterrass" at bounding box center [188, 536] width 128 height 16
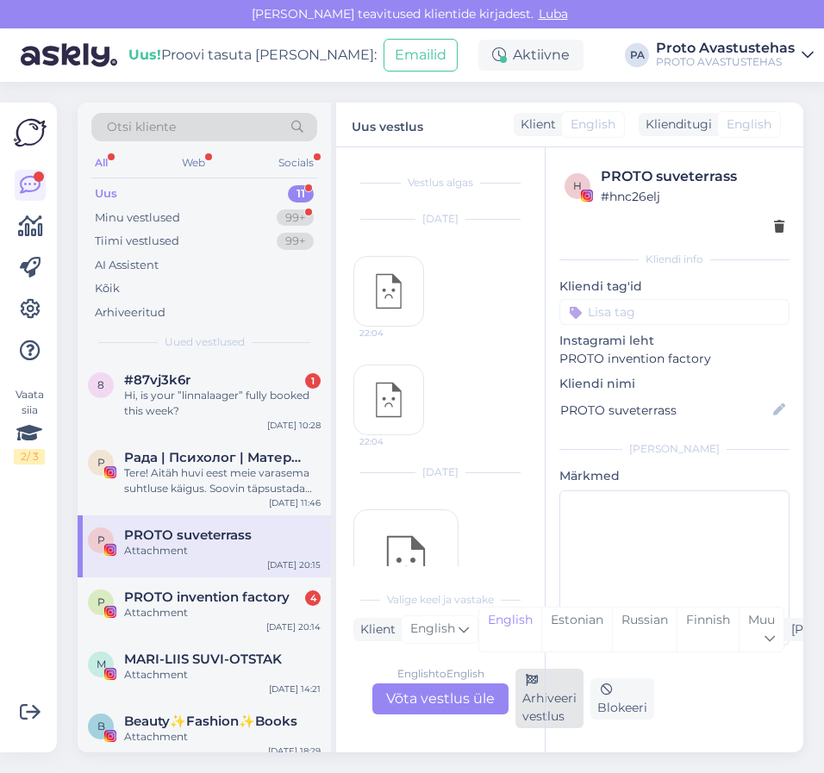
click at [542, 719] on div "Arhiveeri vestlus" at bounding box center [550, 698] width 68 height 59
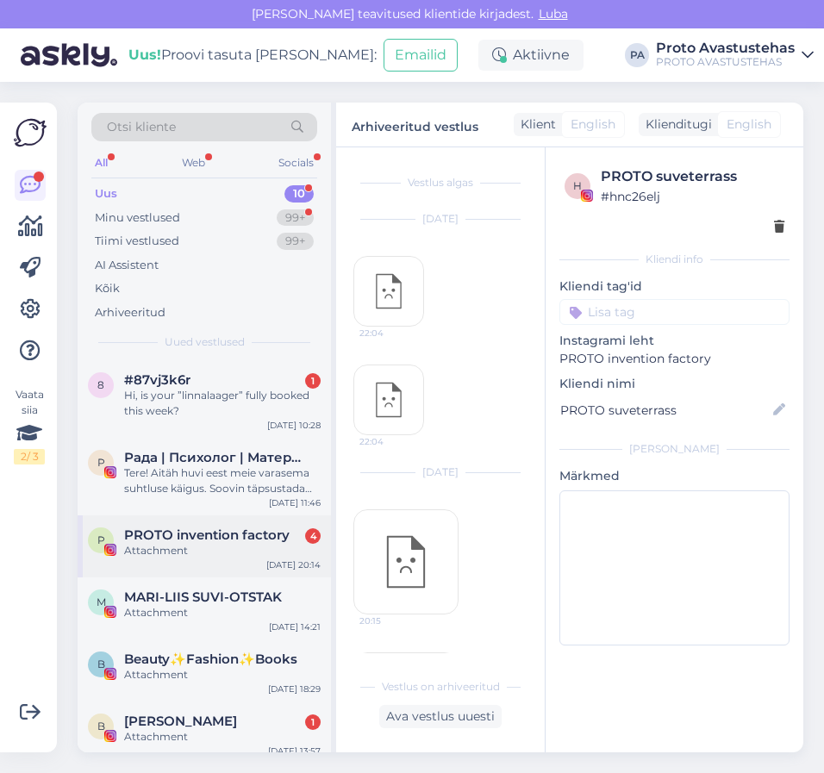
click at [179, 546] on div "Attachment" at bounding box center [222, 551] width 197 height 16
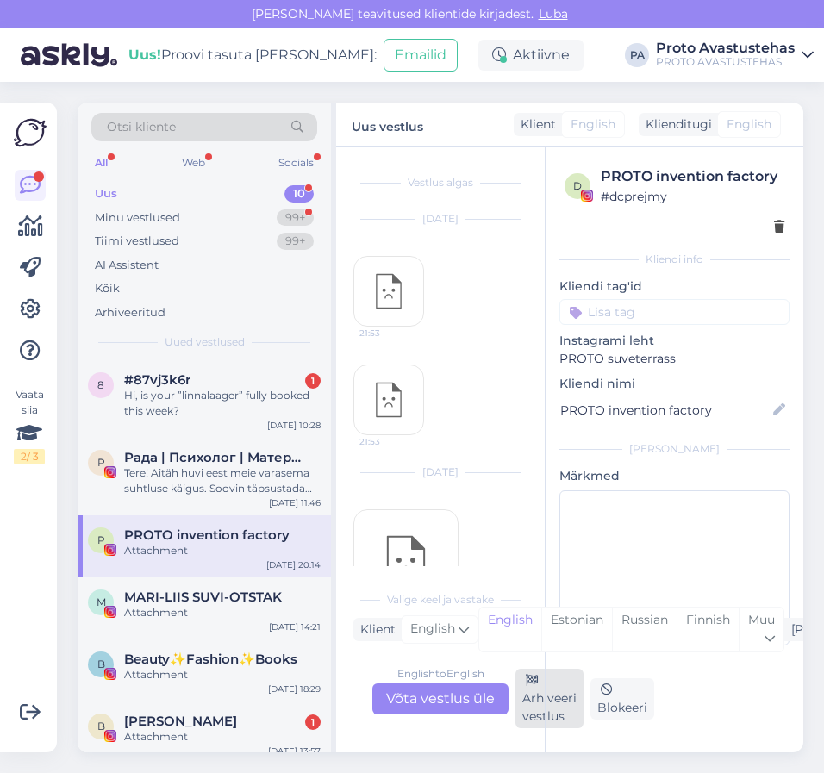
click at [537, 716] on div "Arhiveeri vestlus" at bounding box center [550, 698] width 68 height 59
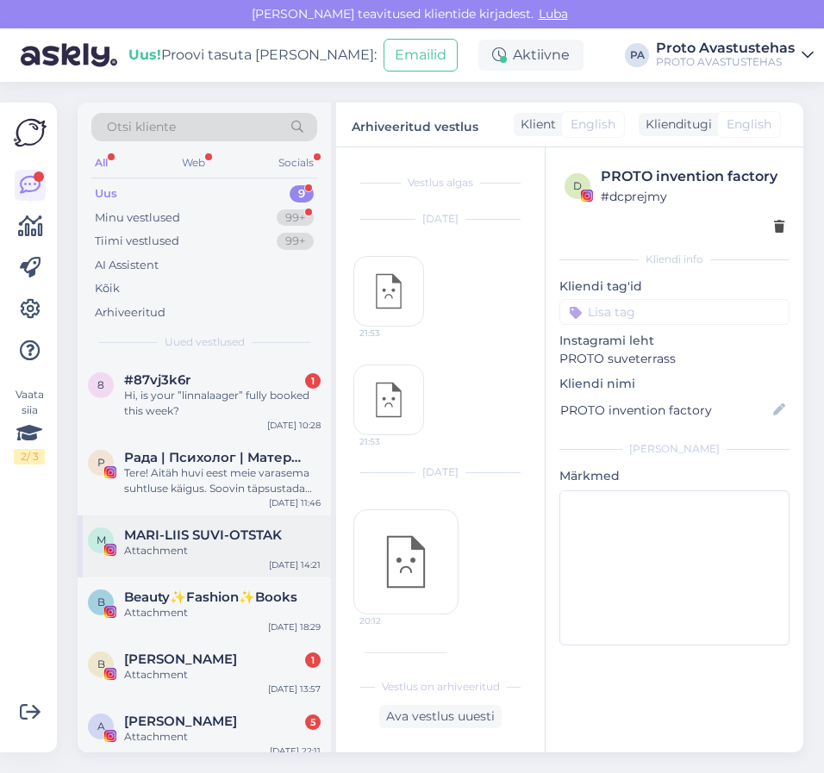
click at [151, 535] on span "MARI-LIIS SUVI-OTSTAK" at bounding box center [203, 536] width 158 height 16
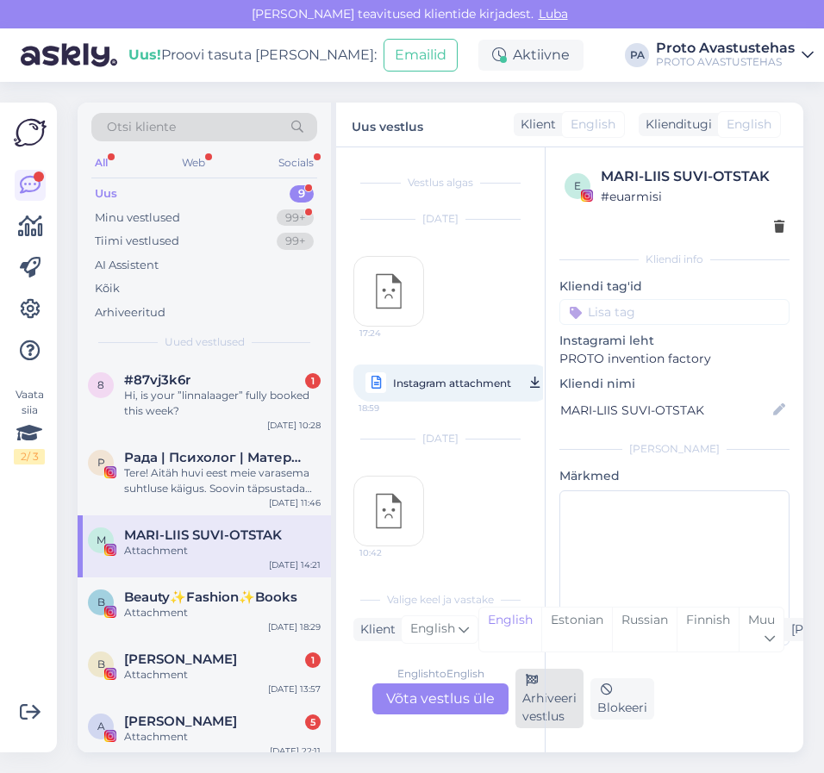
click at [529, 702] on div "Arhiveeri vestlus" at bounding box center [550, 698] width 68 height 59
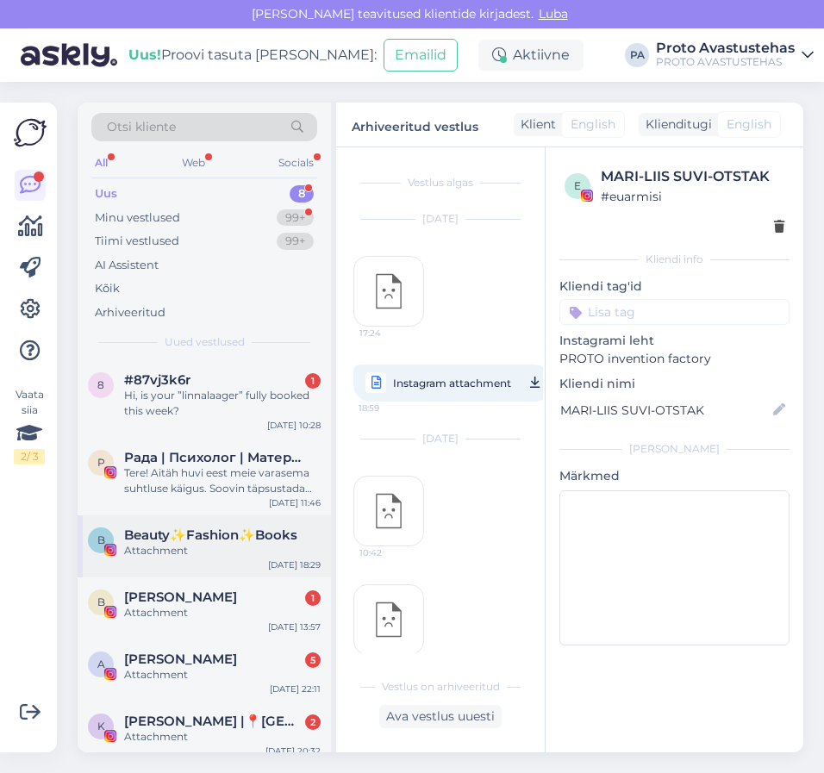
click at [171, 548] on div "Attachment" at bounding box center [222, 551] width 197 height 16
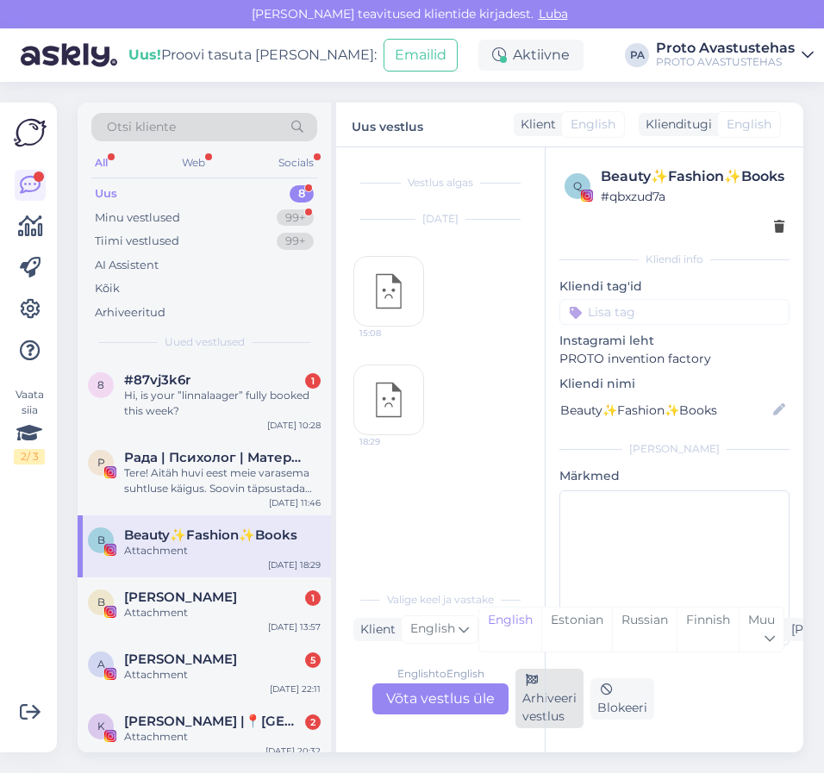
click at [531, 704] on div "Arhiveeri vestlus" at bounding box center [550, 698] width 68 height 59
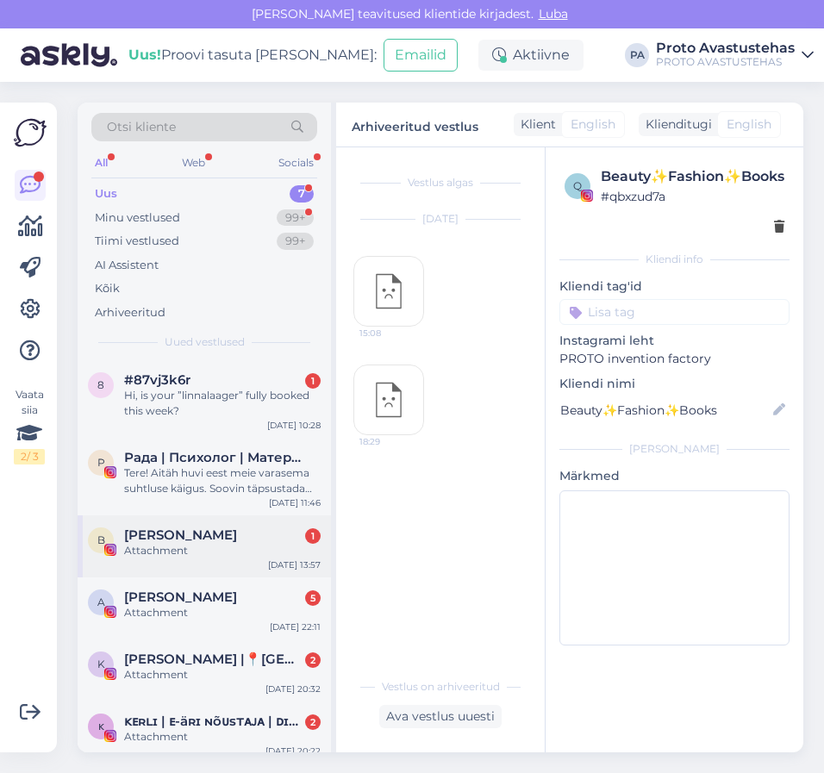
click at [138, 540] on span "[PERSON_NAME]" at bounding box center [180, 536] width 113 height 16
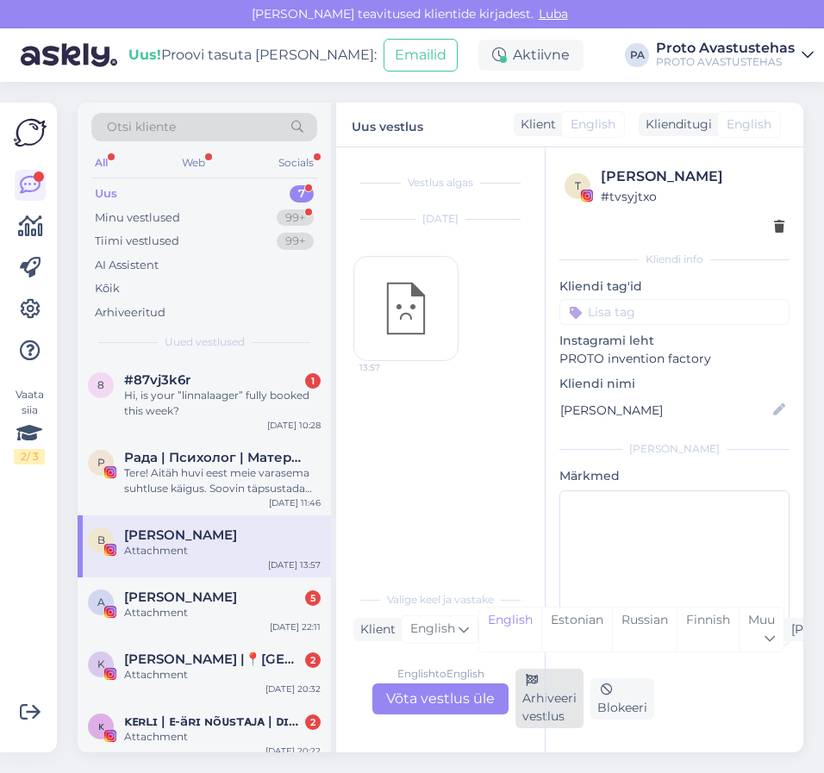
drag, startPoint x: 542, startPoint y: 701, endPoint x: 534, endPoint y: 698, distance: 9.0
click at [543, 701] on div "Arhiveeri vestlus" at bounding box center [550, 698] width 68 height 59
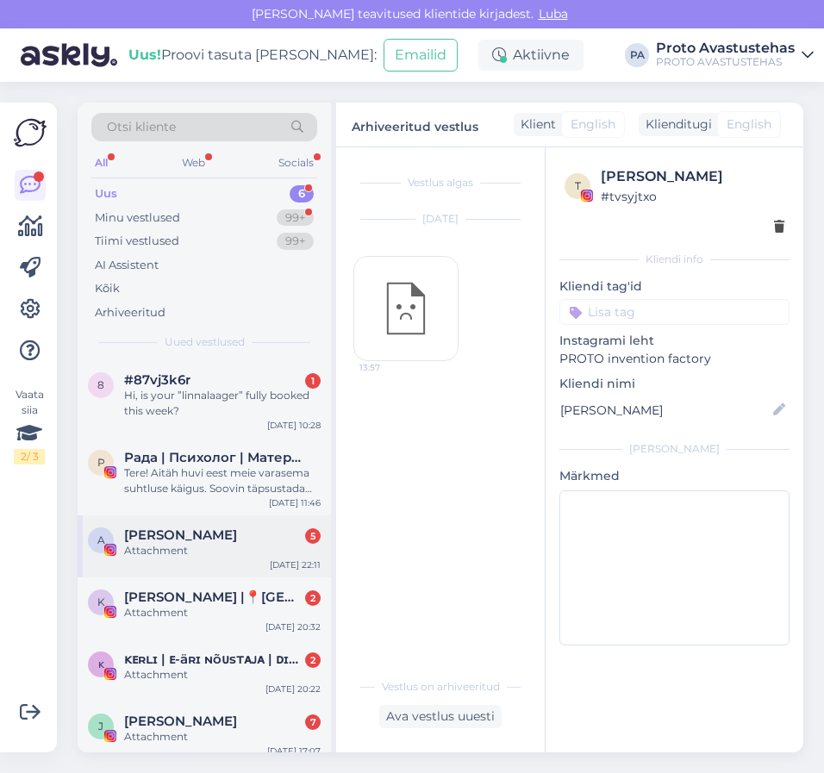
click at [183, 554] on div "Attachment" at bounding box center [222, 551] width 197 height 16
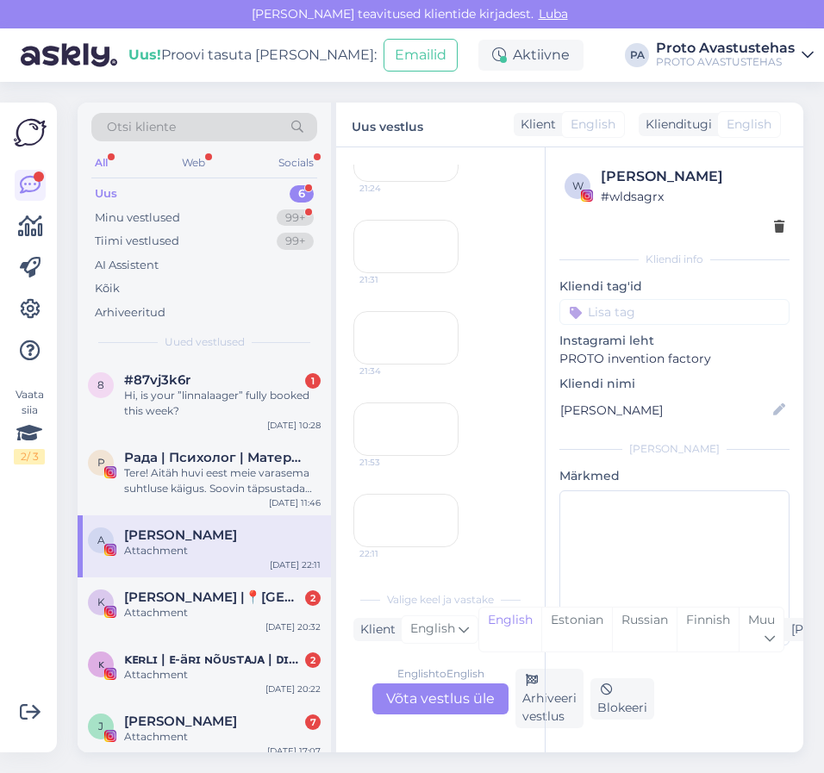
scroll to position [566, 0]
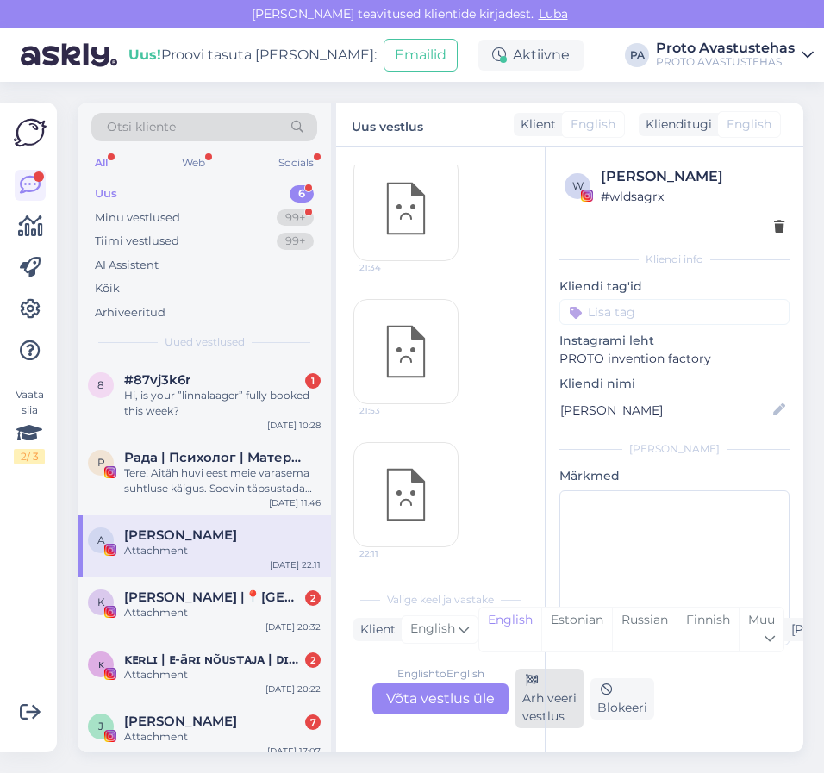
click at [537, 701] on div "Arhiveeri vestlus" at bounding box center [550, 698] width 68 height 59
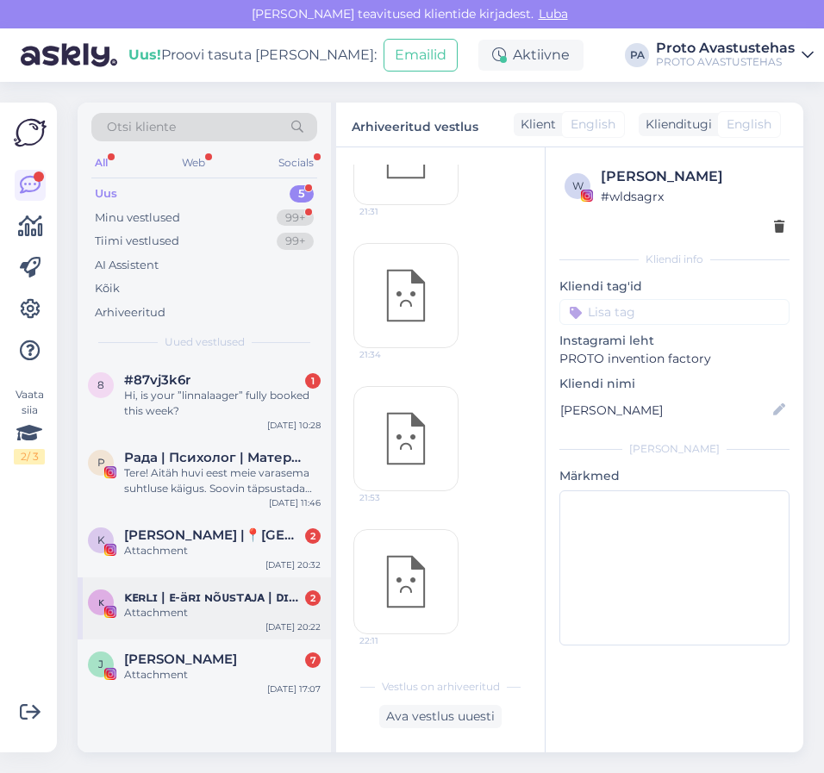
scroll to position [479, 0]
click at [178, 547] on div "Attachment" at bounding box center [222, 551] width 197 height 16
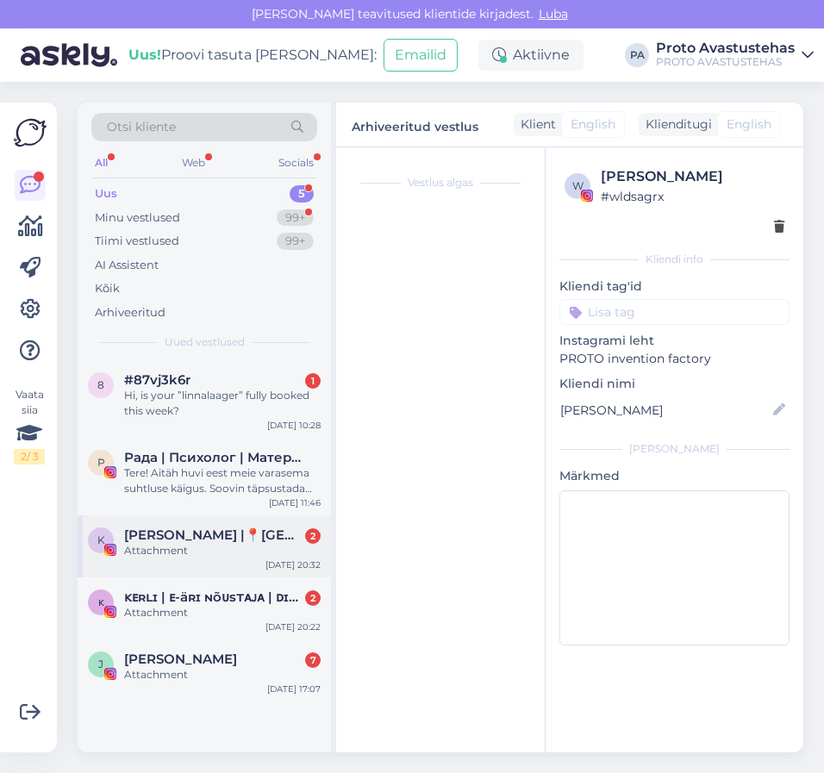
scroll to position [0, 0]
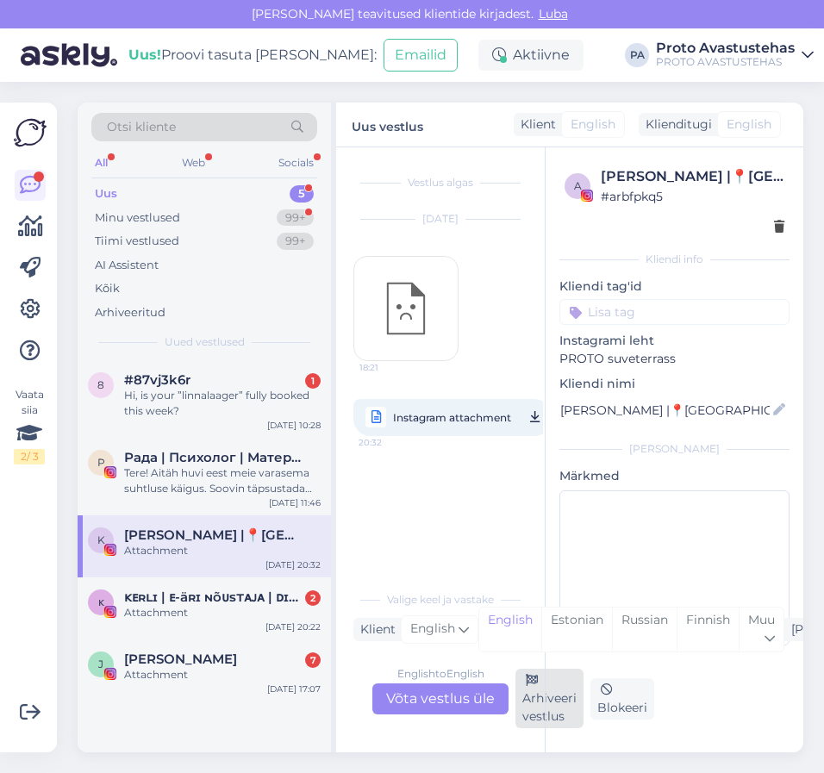
click at [525, 707] on div "Arhiveeri vestlus" at bounding box center [550, 698] width 68 height 59
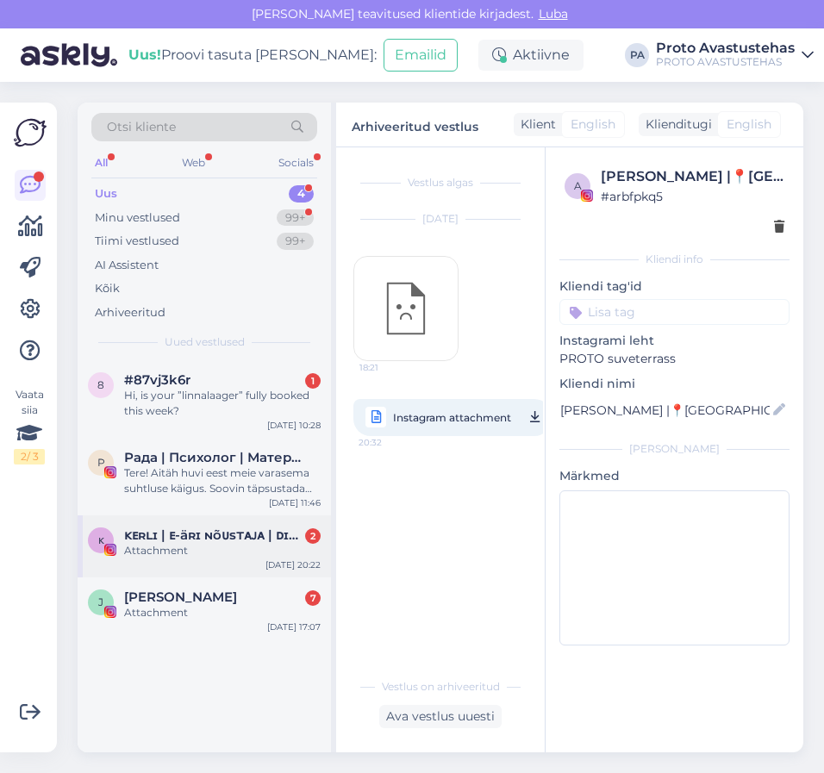
click at [165, 543] on div "Attachment" at bounding box center [222, 551] width 197 height 16
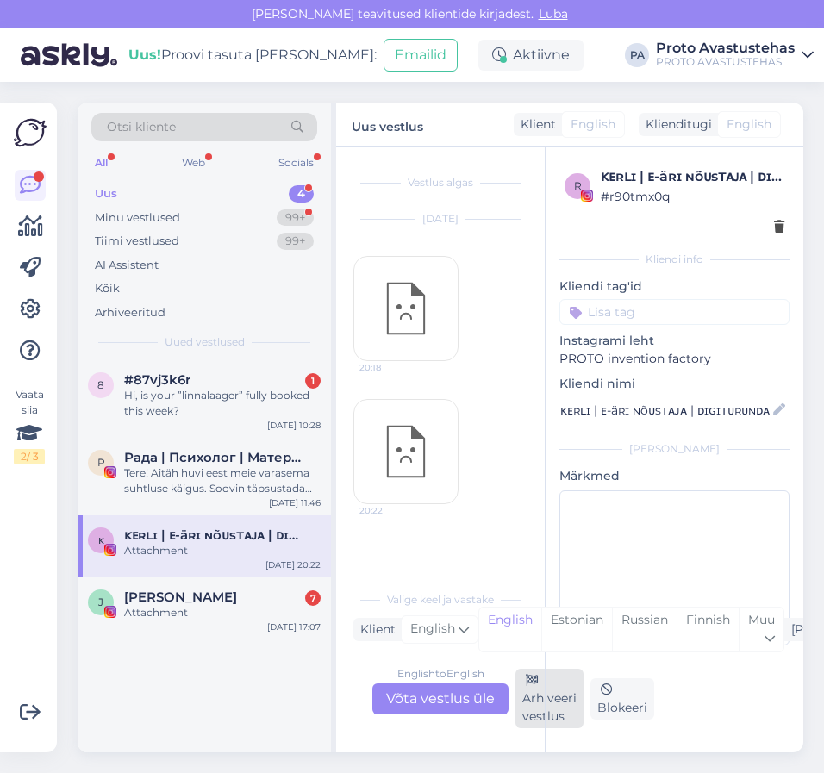
click at [535, 702] on div "Arhiveeri vestlus" at bounding box center [550, 698] width 68 height 59
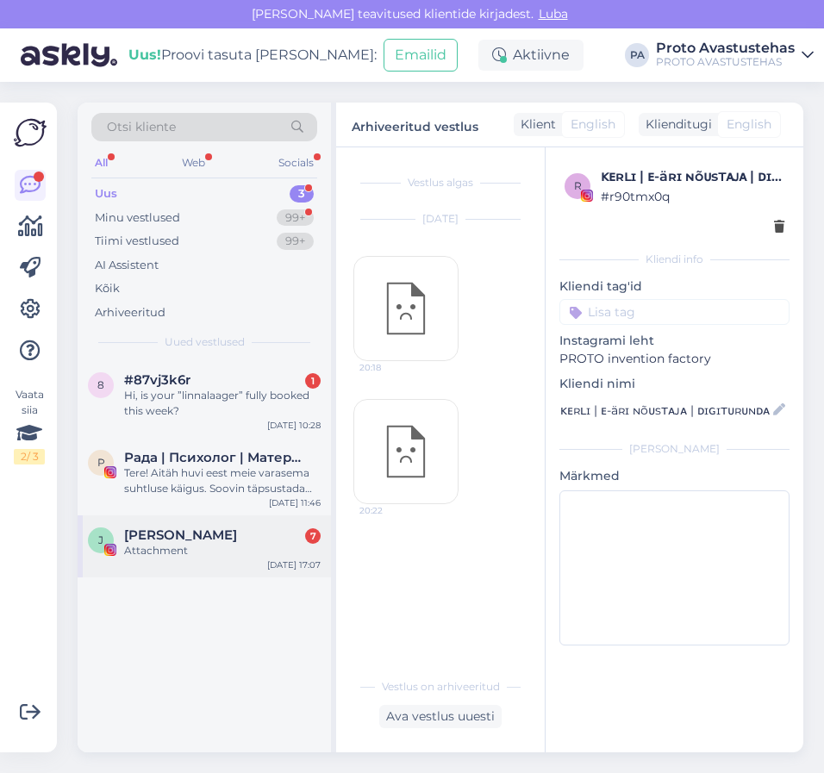
click at [125, 547] on div "Attachment" at bounding box center [222, 551] width 197 height 16
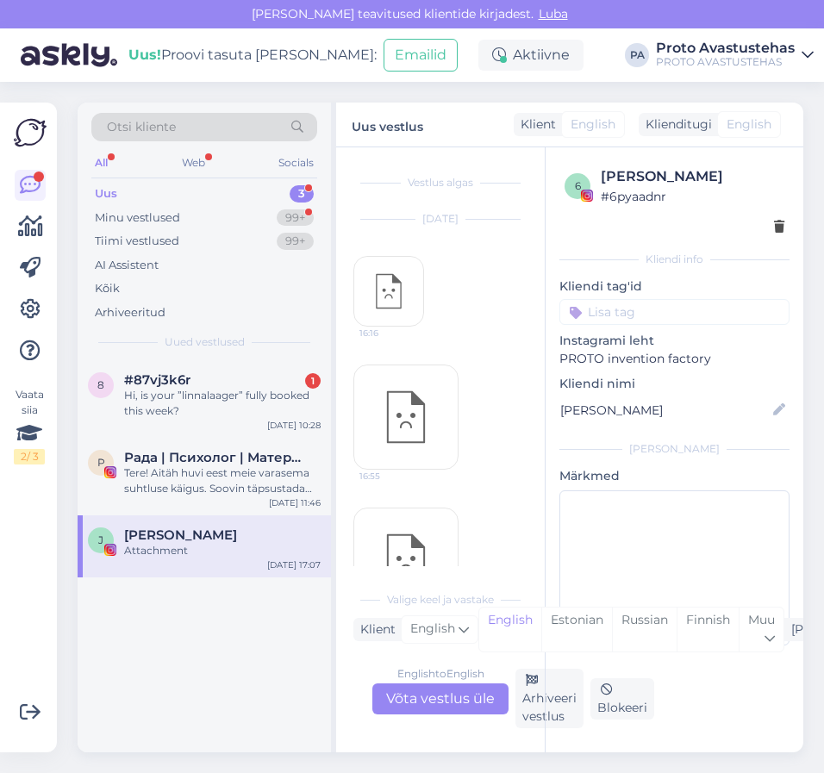
click at [546, 714] on div "6 [PERSON_NAME] # 6pyaadnr Kliendi info Kliendi tag'id Instagrami leht PROTO in…" at bounding box center [674, 449] width 259 height 605
click at [537, 700] on div "Arhiveeri vestlus" at bounding box center [550, 698] width 68 height 59
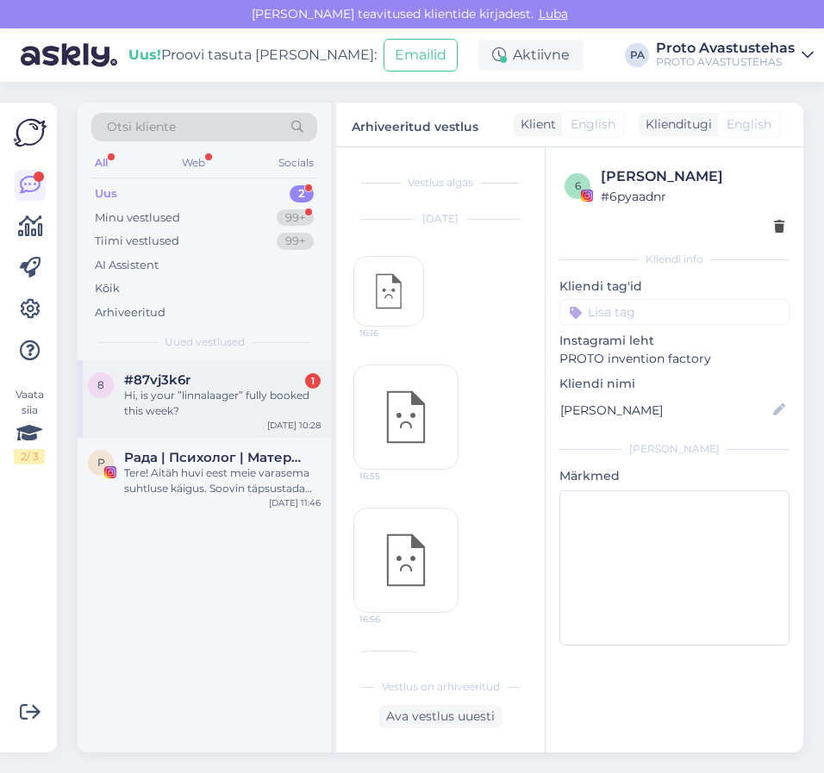
click at [206, 401] on div "Hi, is your ”linnalaager” fully booked this week?" at bounding box center [222, 403] width 197 height 31
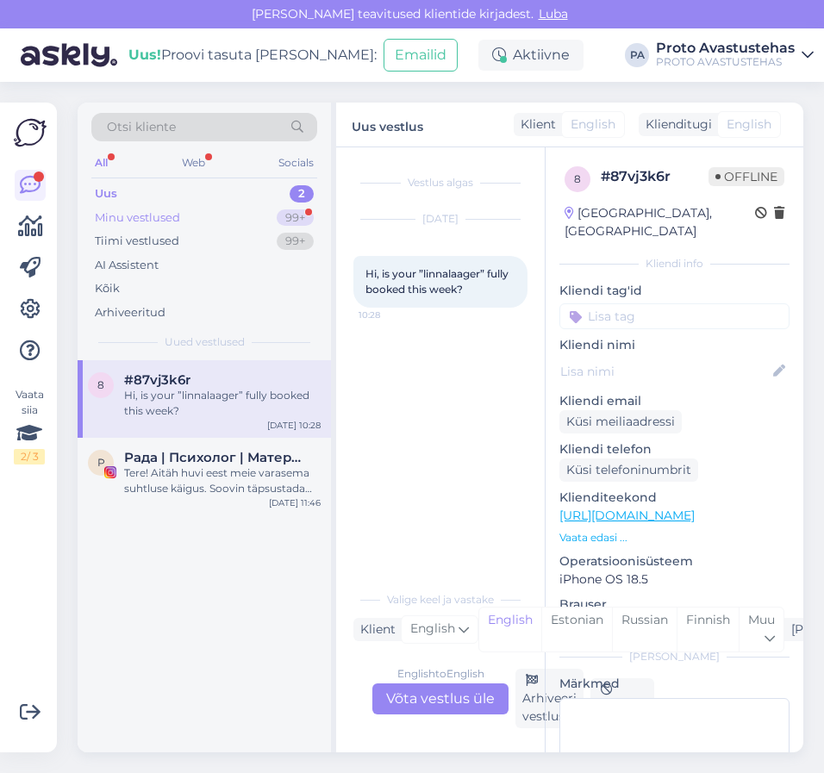
click at [147, 217] on div "Minu vestlused" at bounding box center [137, 218] width 85 height 17
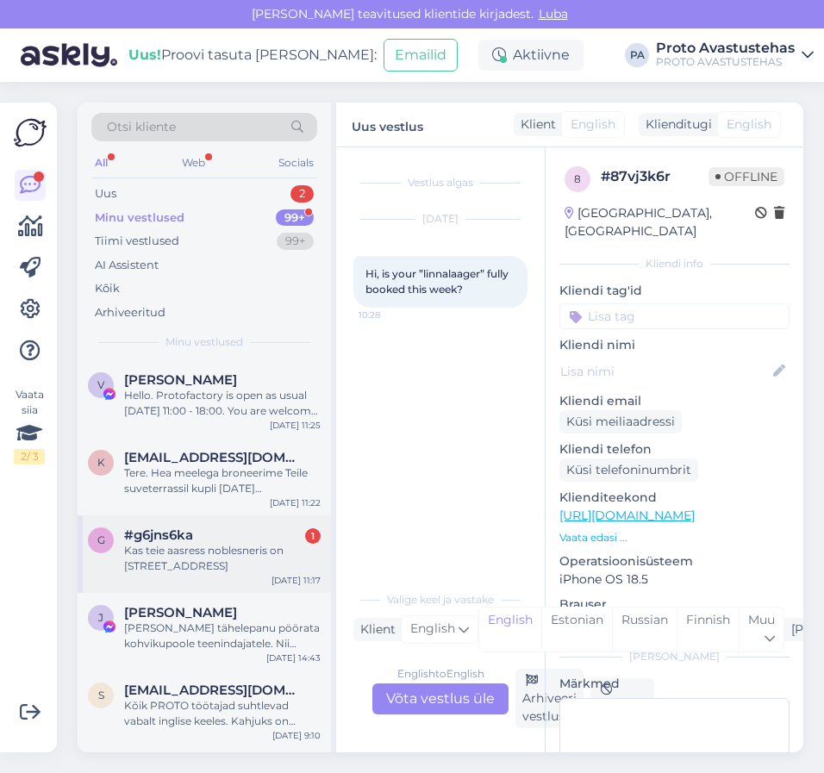
click at [181, 557] on div "Kas teie aasress noblesneris on [STREET_ADDRESS]" at bounding box center [222, 558] width 197 height 31
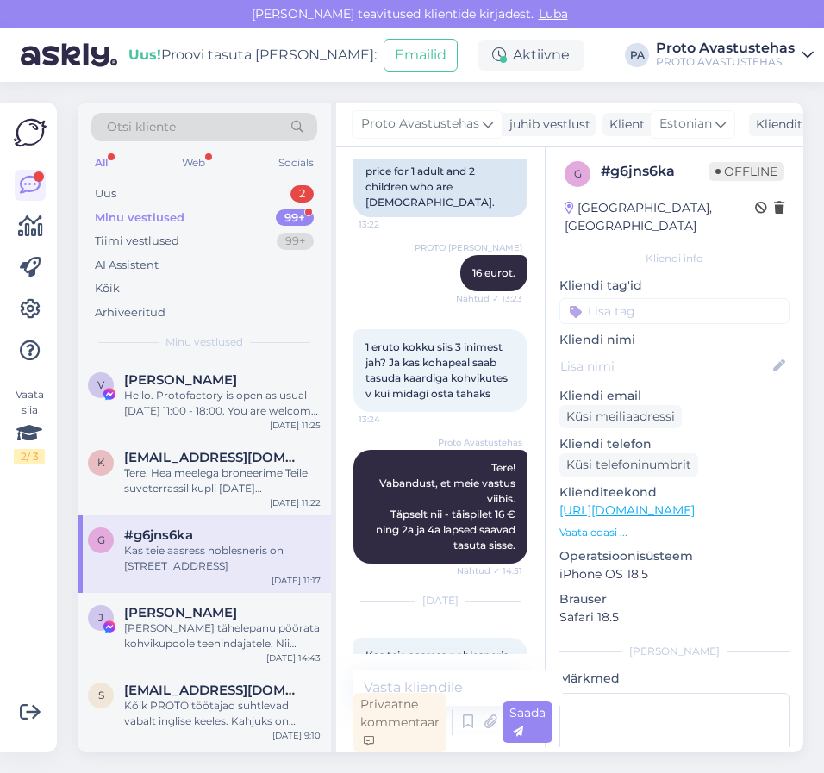
scroll to position [366, 0]
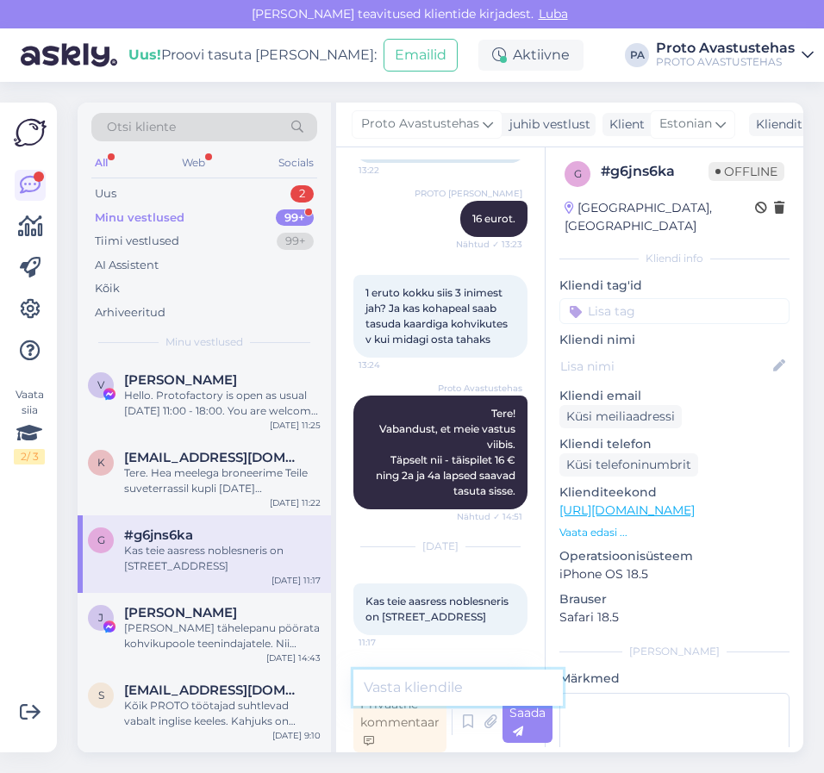
click at [441, 681] on textarea at bounding box center [459, 688] width 210 height 36
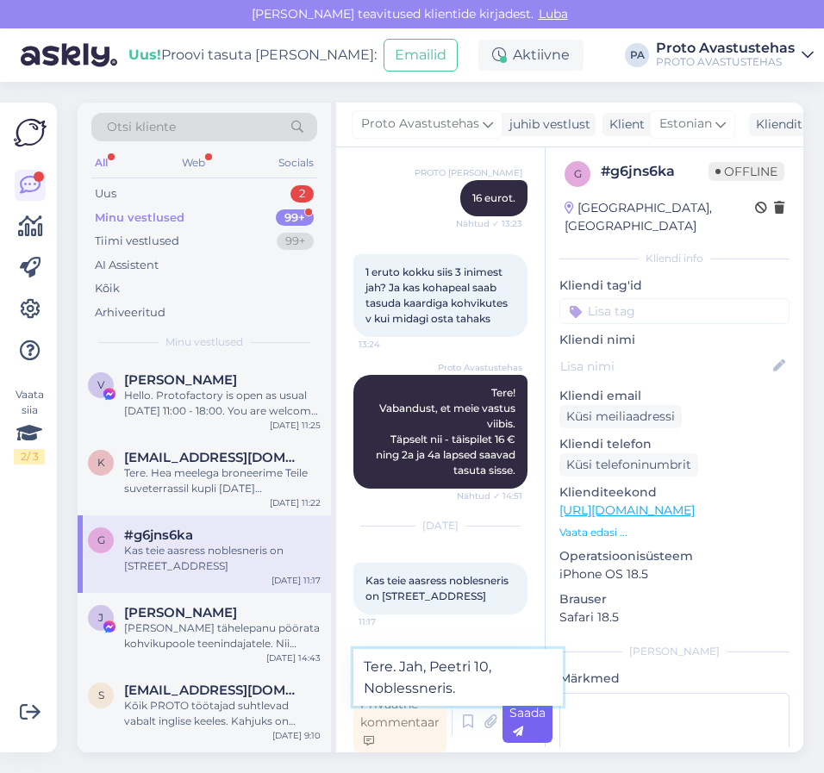
type textarea "Tere. Jah, Peetri 10, Noblessneris."
click at [535, 723] on div "Saada" at bounding box center [528, 722] width 50 height 41
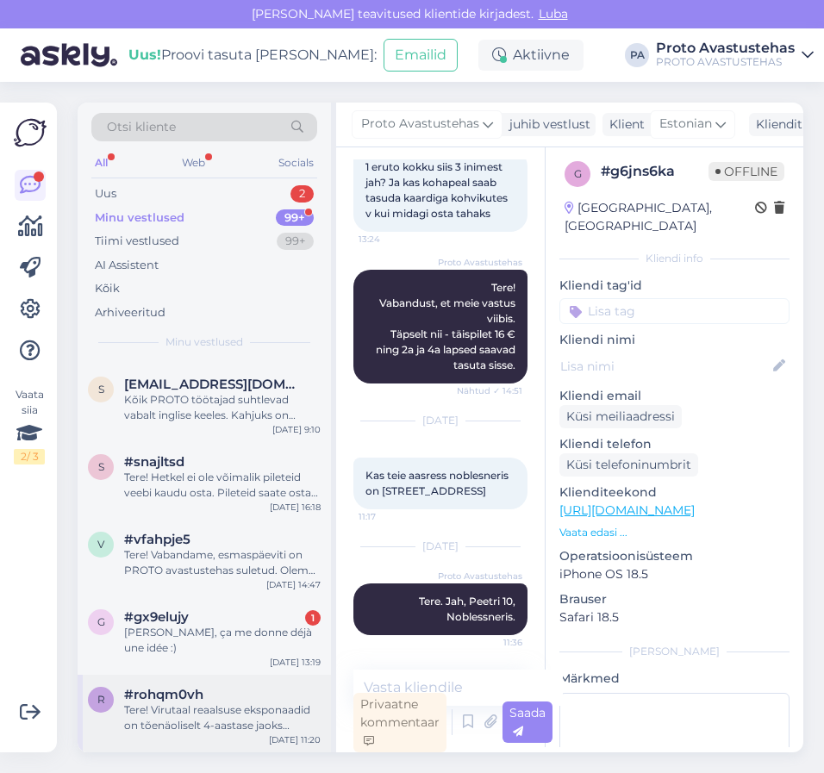
scroll to position [345, 0]
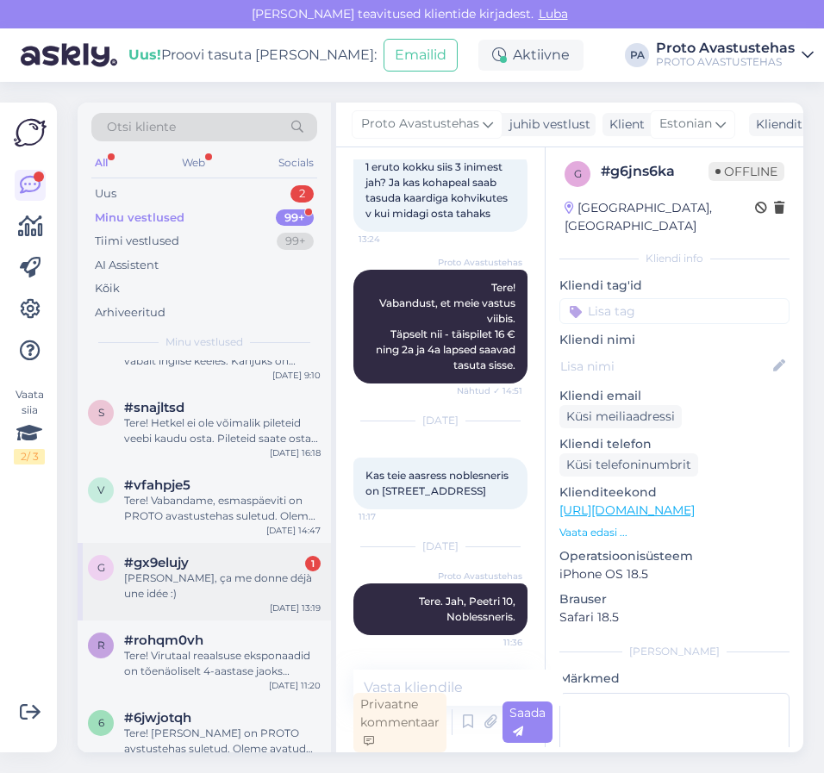
click at [210, 574] on div "[PERSON_NAME], ça me donne déjà une idée :)" at bounding box center [222, 586] width 197 height 31
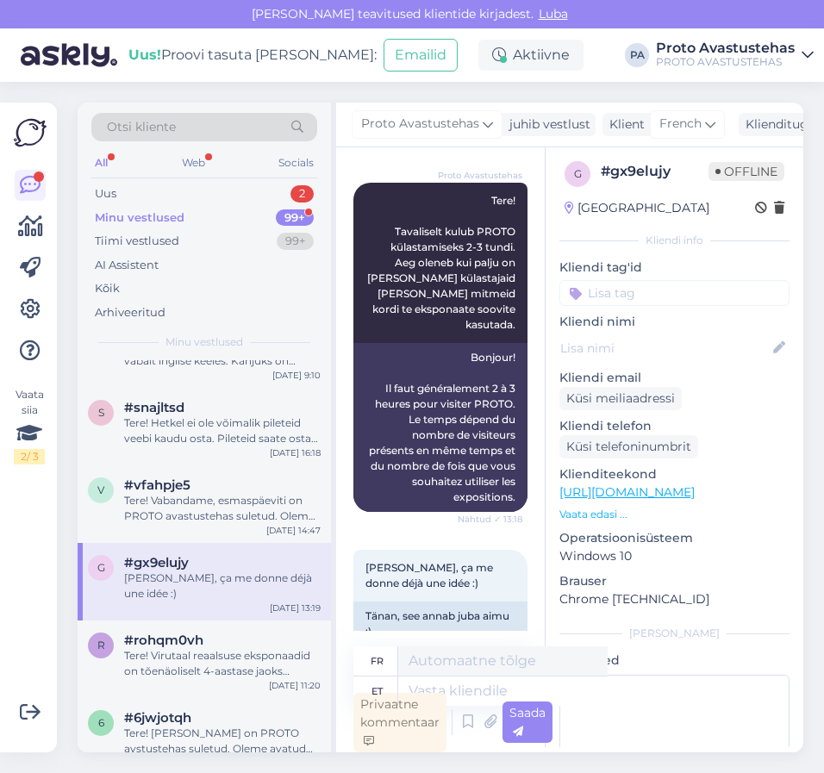
scroll to position [284, 0]
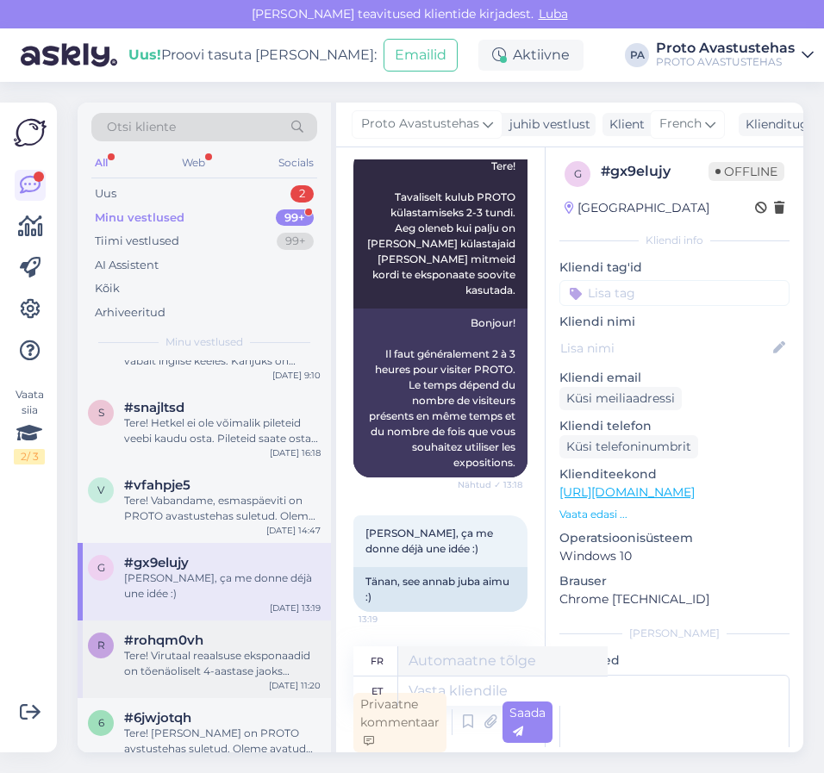
click at [191, 648] on div "Tere! Virutaal reaalsuse eksponaadid on tõenäoliselt 4-aastase jaoks natukene k…" at bounding box center [222, 663] width 197 height 31
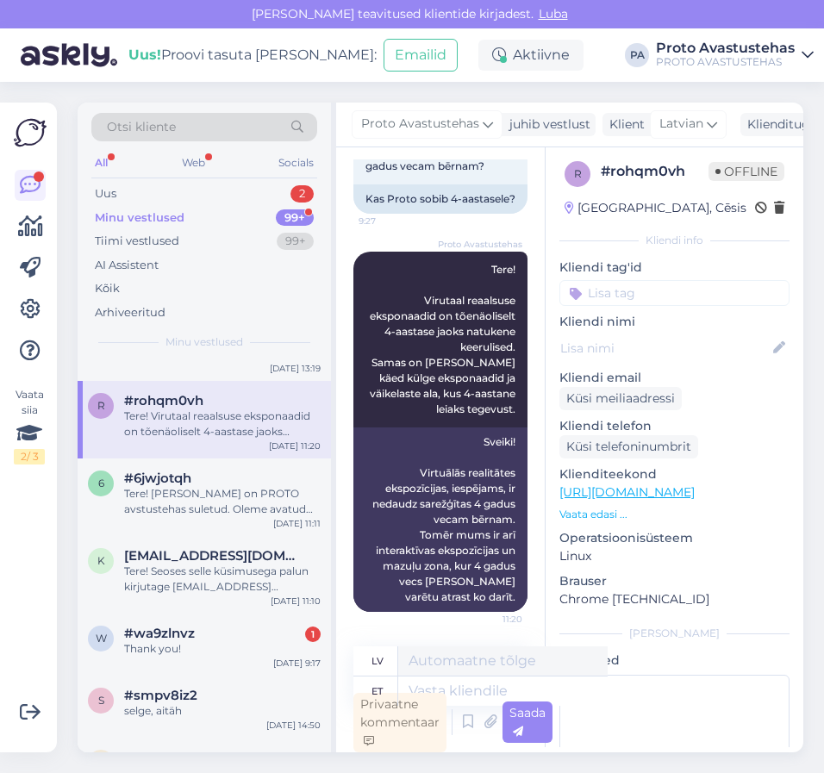
scroll to position [604, 0]
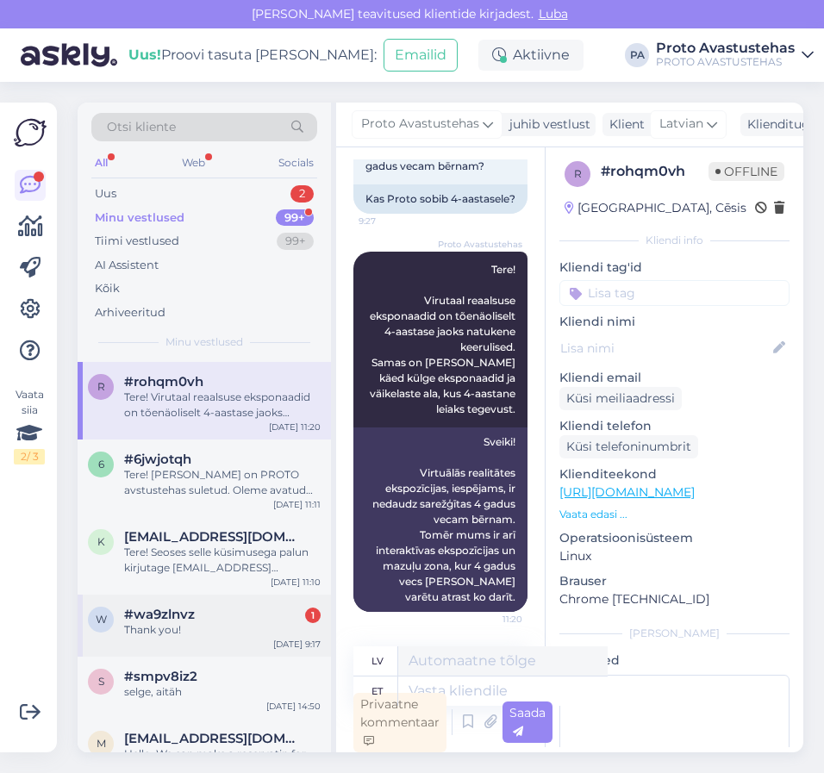
click at [184, 607] on span "#wa9zlnvz" at bounding box center [159, 615] width 71 height 16
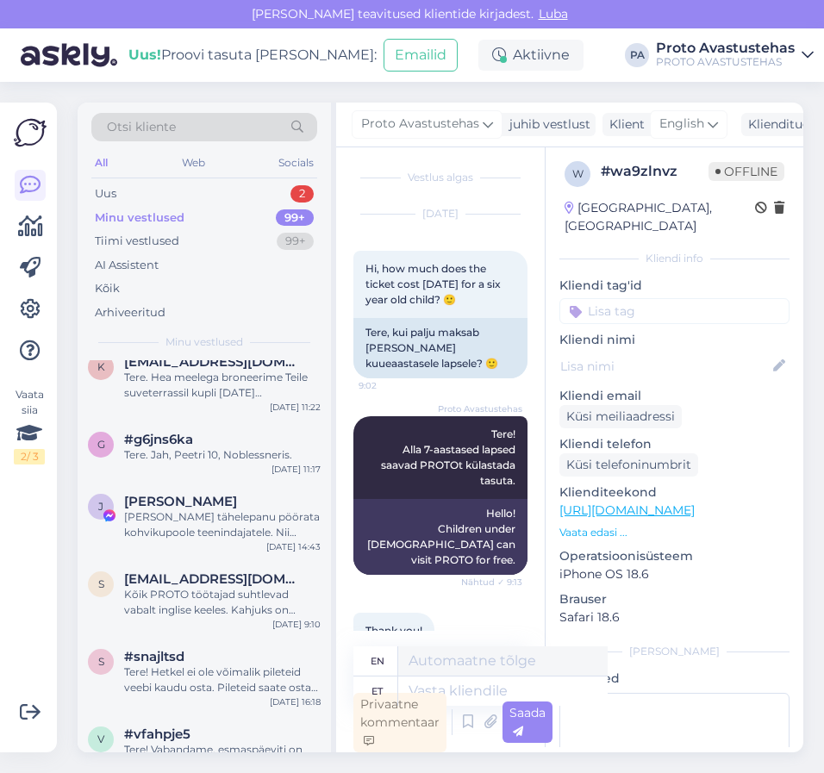
scroll to position [0, 0]
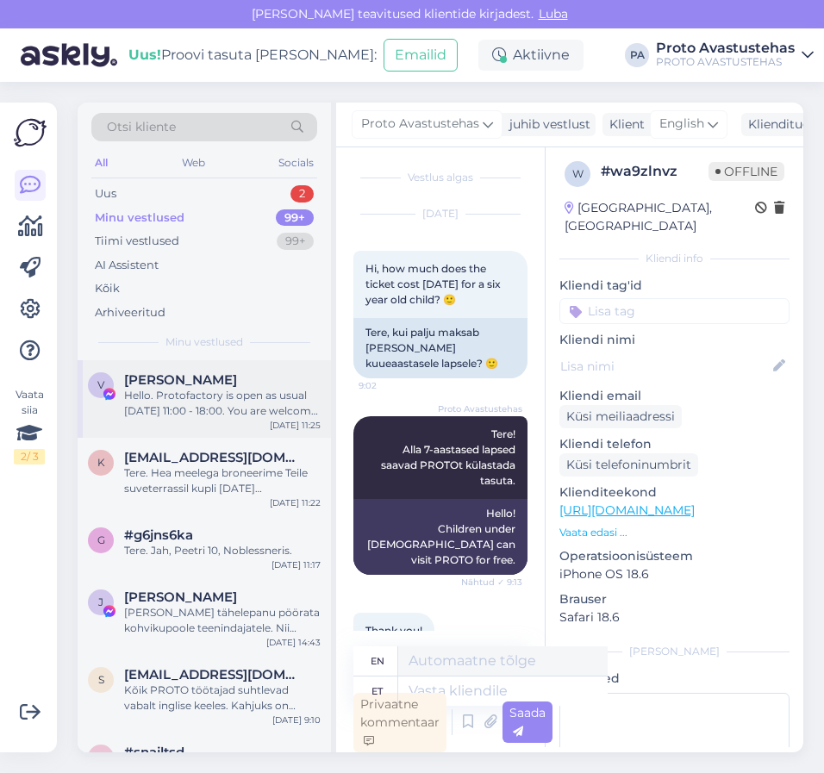
click at [201, 391] on div "Hello. Protofactory is open as usual [DATE] 11:00 - 18:00. You are welcome to v…" at bounding box center [222, 403] width 197 height 31
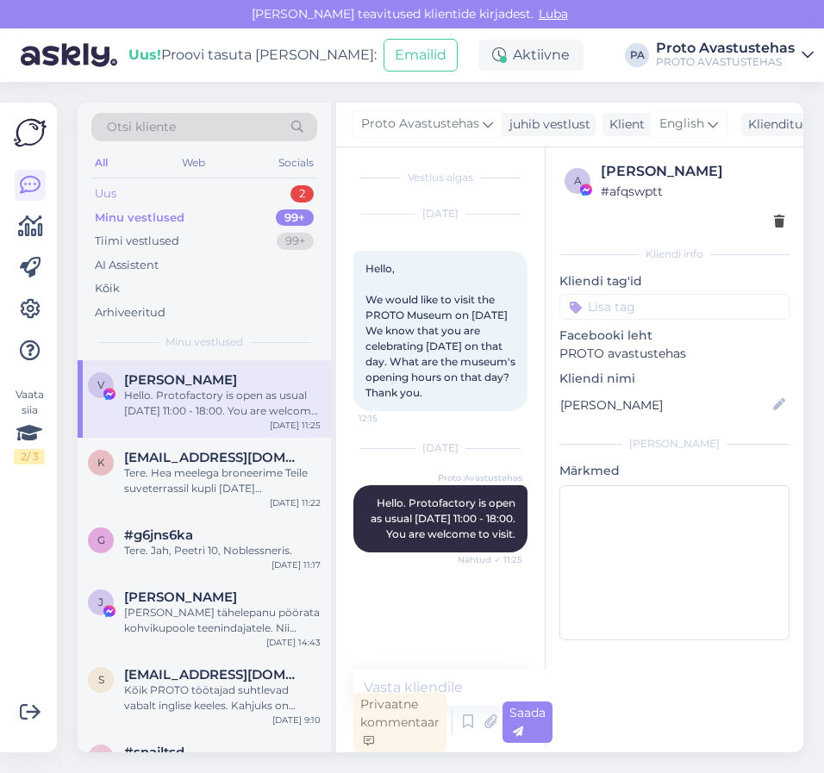
click at [114, 191] on div "Uus" at bounding box center [106, 193] width 22 height 17
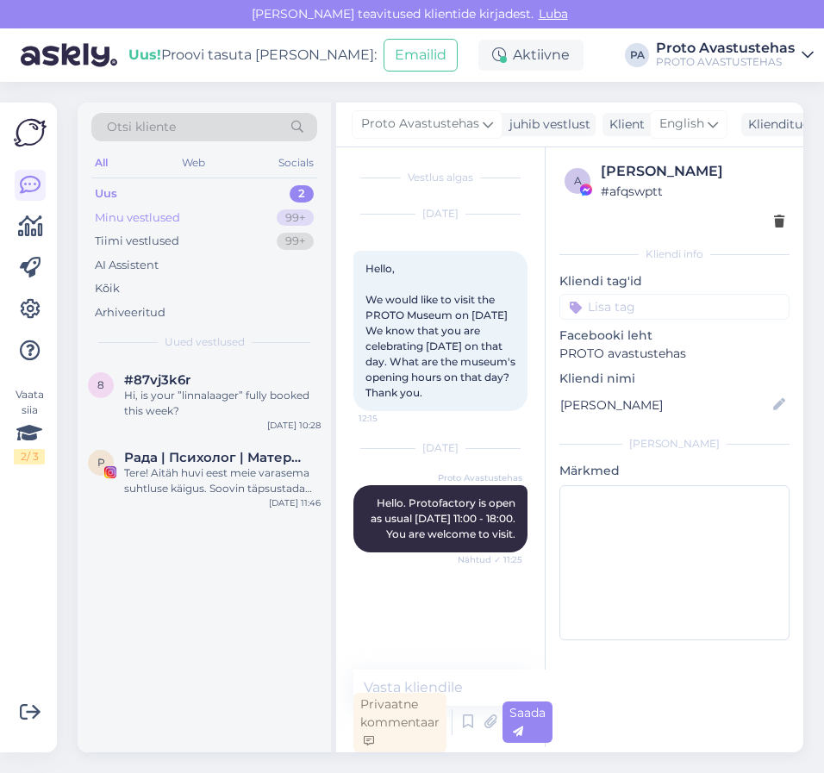
click at [105, 217] on div "Minu vestlused" at bounding box center [137, 218] width 85 height 17
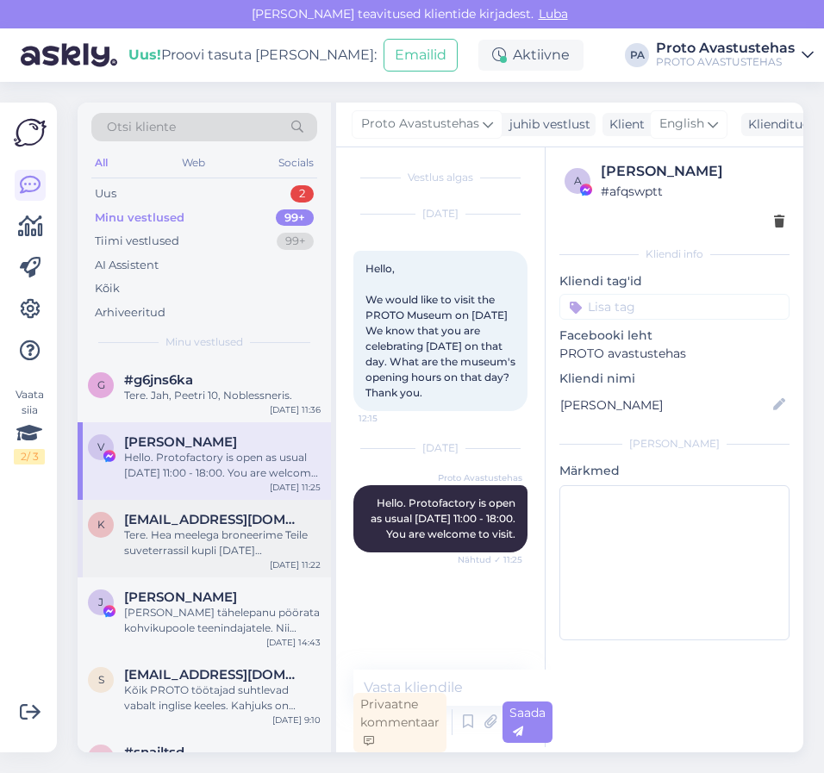
click at [179, 539] on div "Tere. Hea meelega broneerime Teile suveterrassil kupli [DATE][PERSON_NAME] 18:0…" at bounding box center [222, 543] width 197 height 31
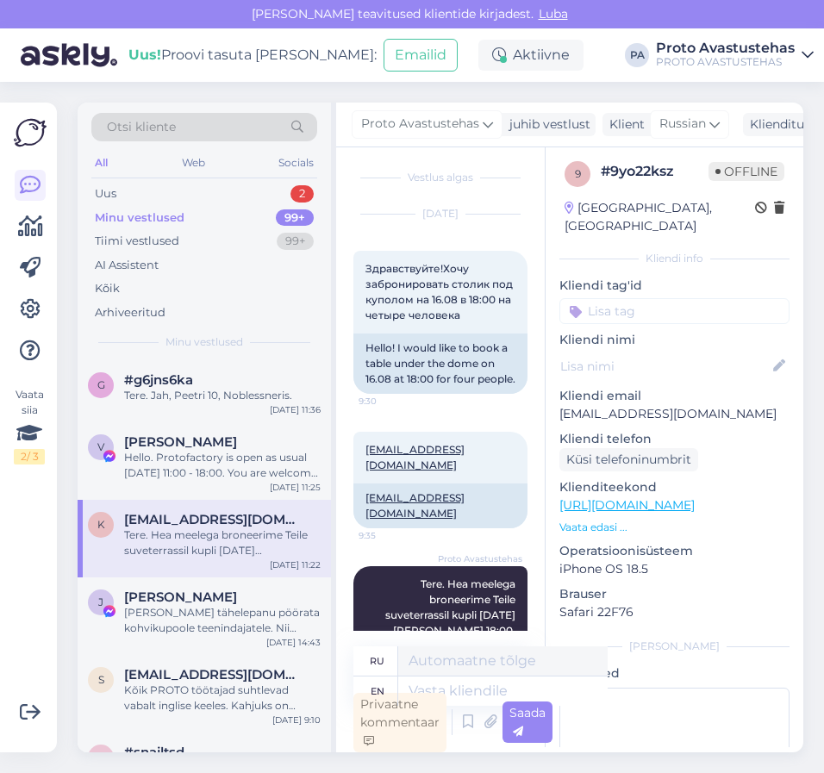
scroll to position [175, 0]
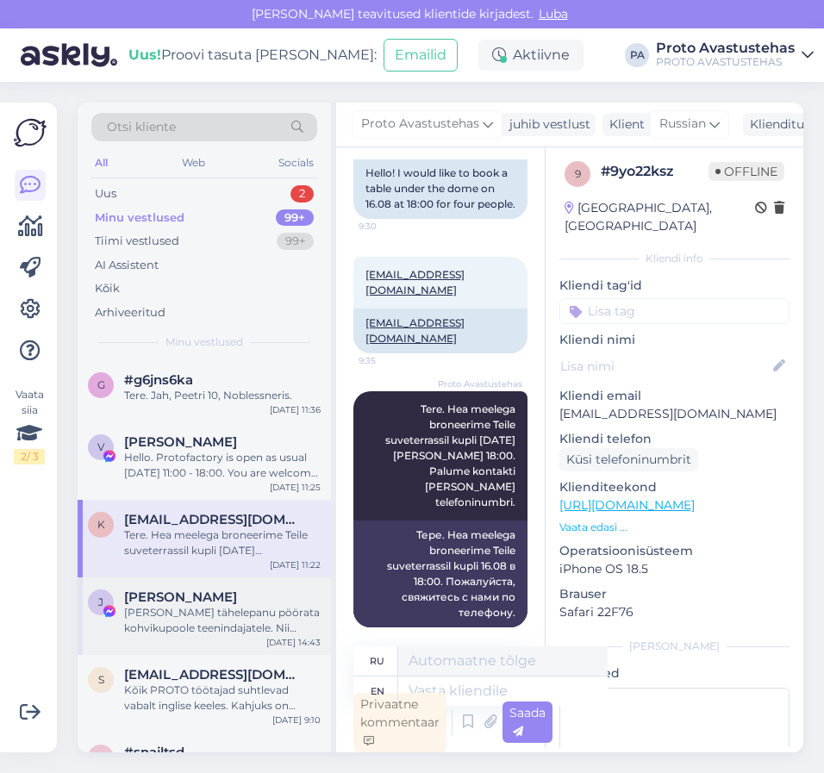
click at [190, 619] on div "[PERSON_NAME] tähelepanu pöörata kohvikupoole teenindajatele. Nii klientidega […" at bounding box center [222, 620] width 197 height 31
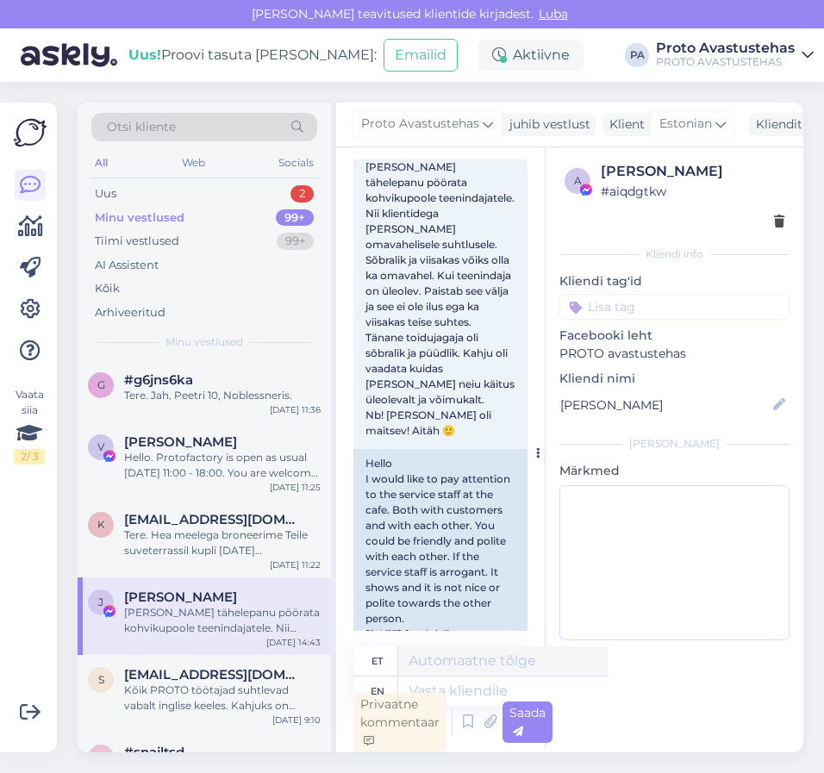
scroll to position [0, 0]
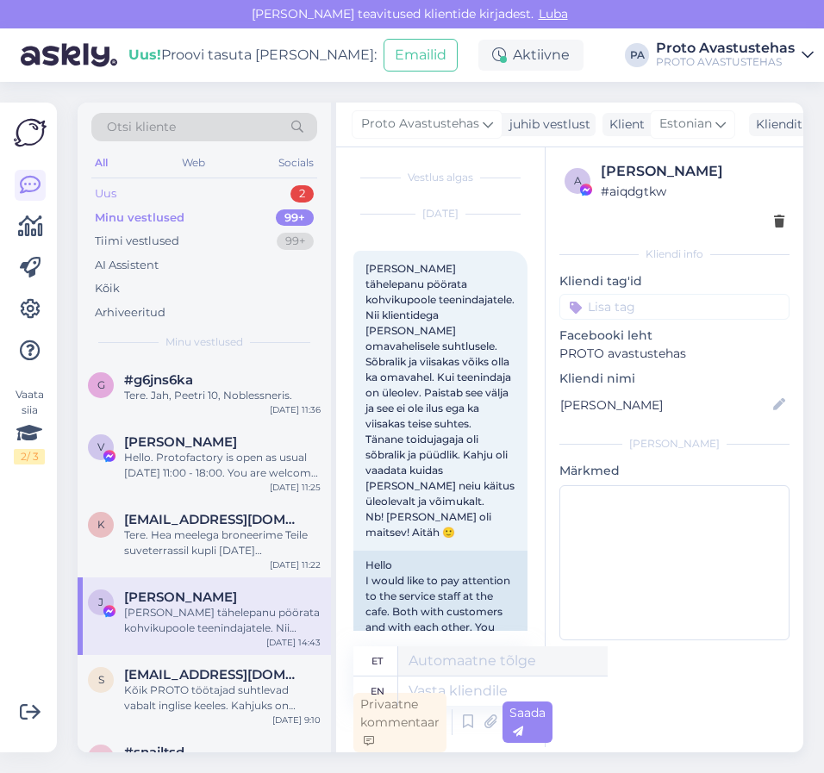
click at [105, 192] on div "Uus" at bounding box center [106, 193] width 22 height 17
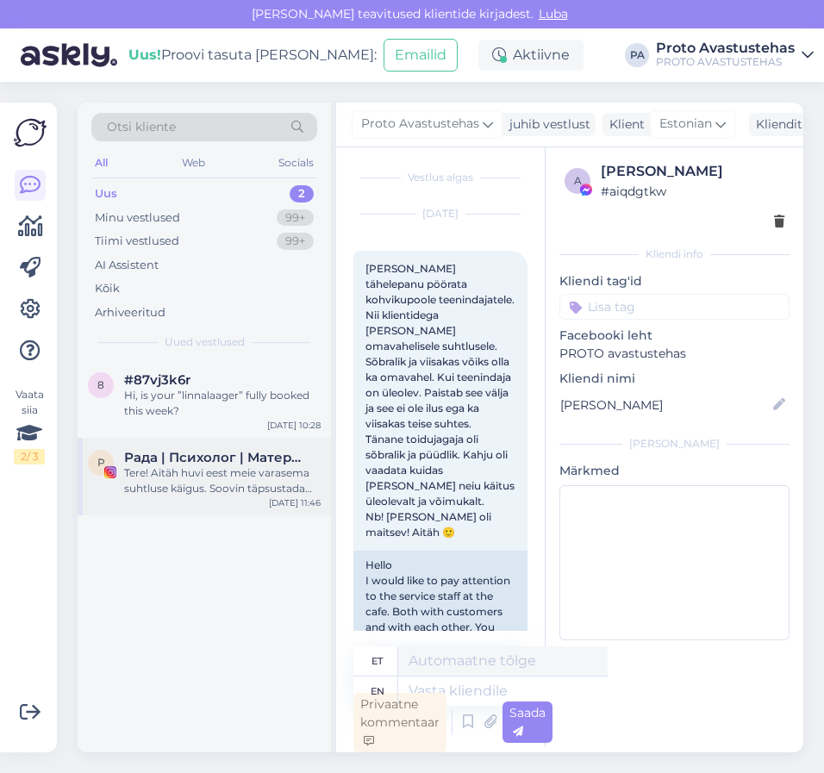
click at [204, 479] on div "Tere! Aitäh huvi eest meie varasema suhtluse käigus. Soovin täpsustada oma koos…" at bounding box center [222, 481] width 197 height 31
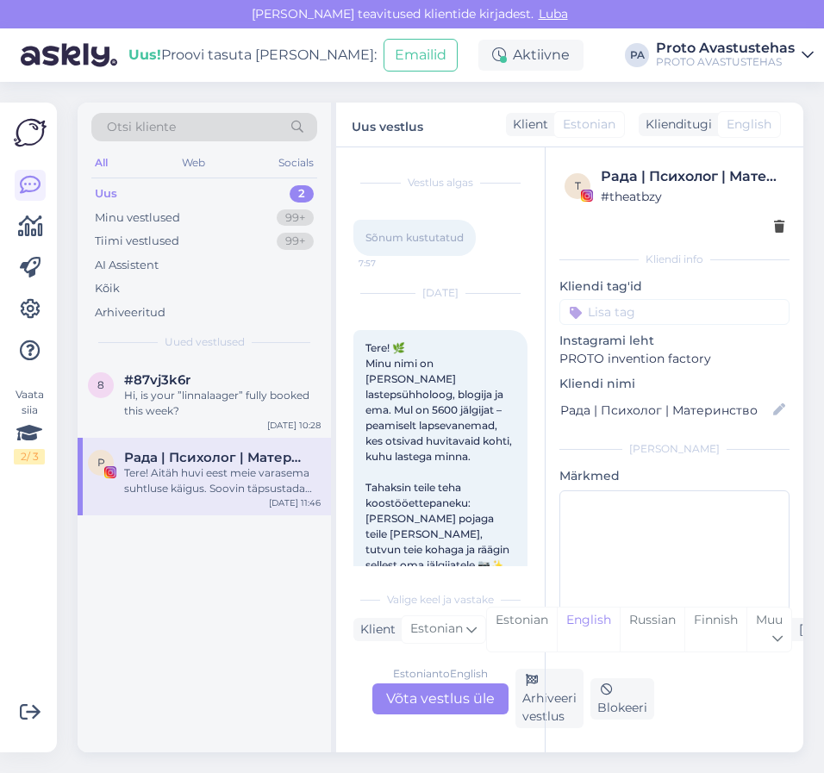
scroll to position [500, 0]
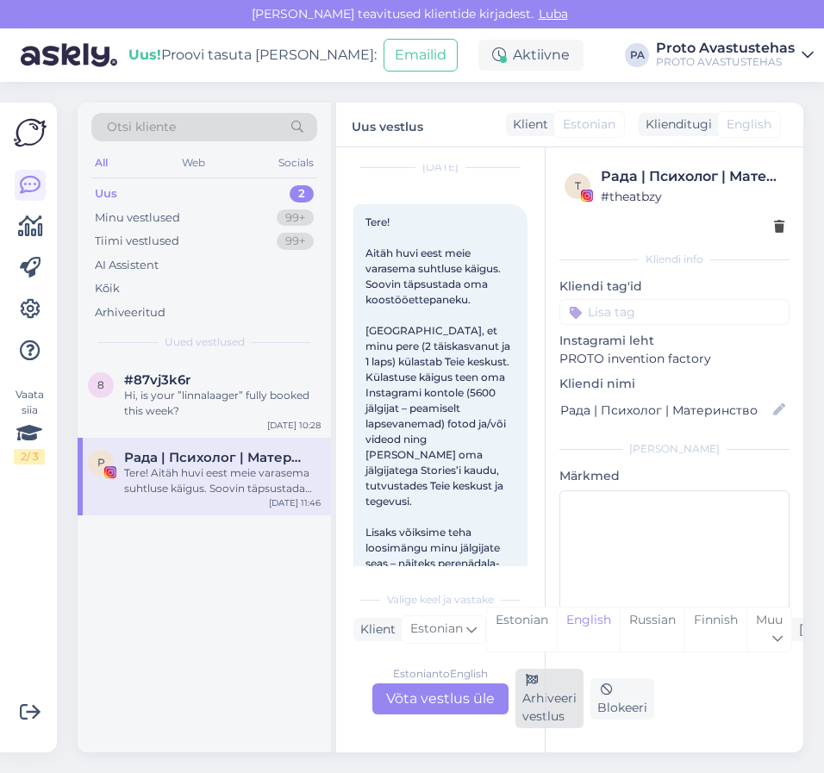
click at [530, 708] on div "Arhiveeri vestlus" at bounding box center [550, 698] width 68 height 59
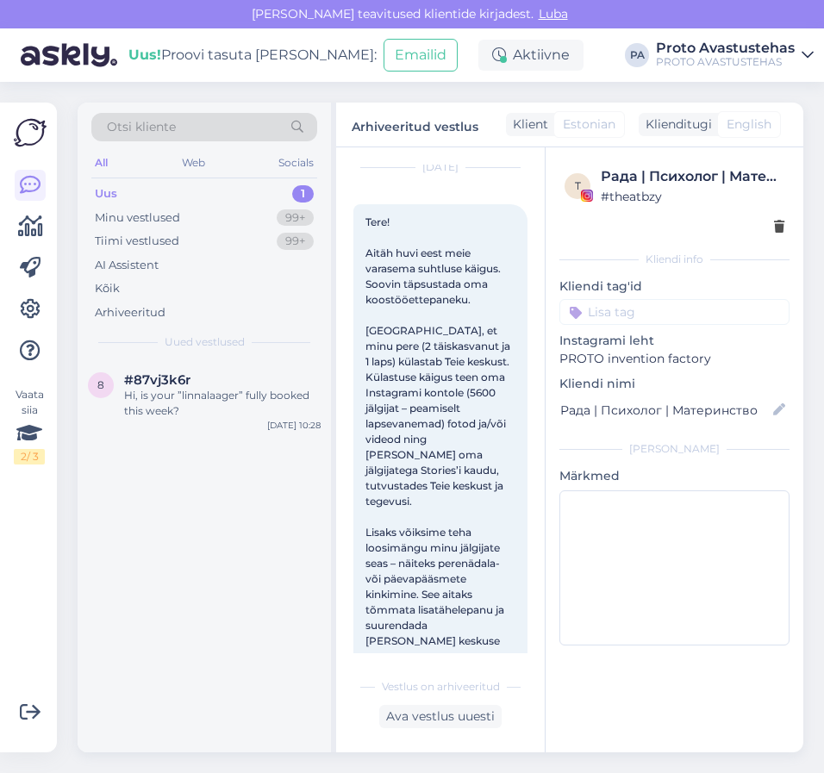
click at [101, 200] on div "Uus" at bounding box center [106, 193] width 22 height 17
